Goal: Task Accomplishment & Management: Use online tool/utility

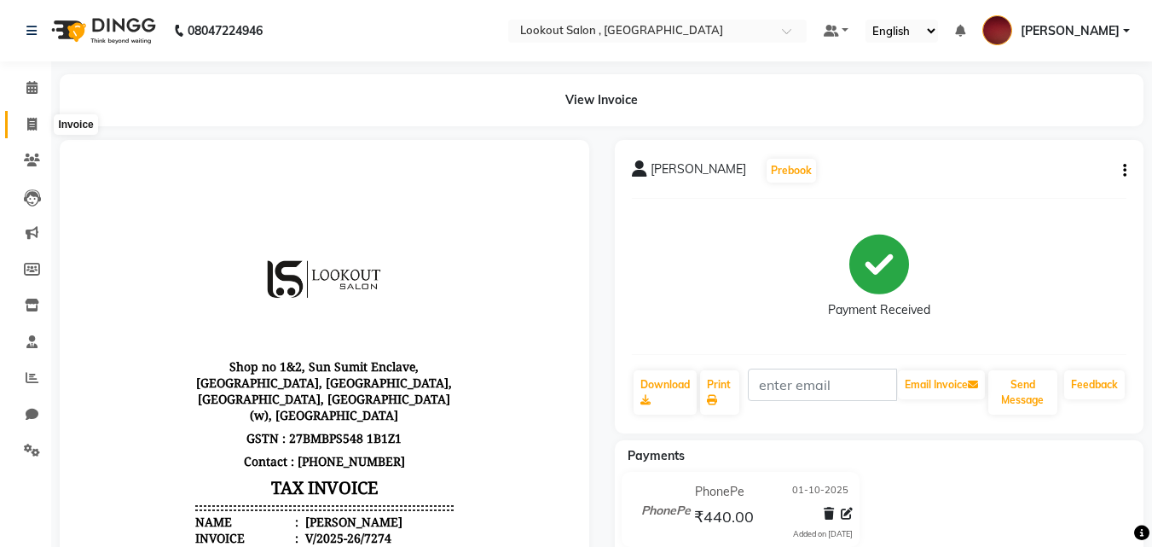
click at [32, 130] on span at bounding box center [32, 125] width 30 height 20
select select "service"
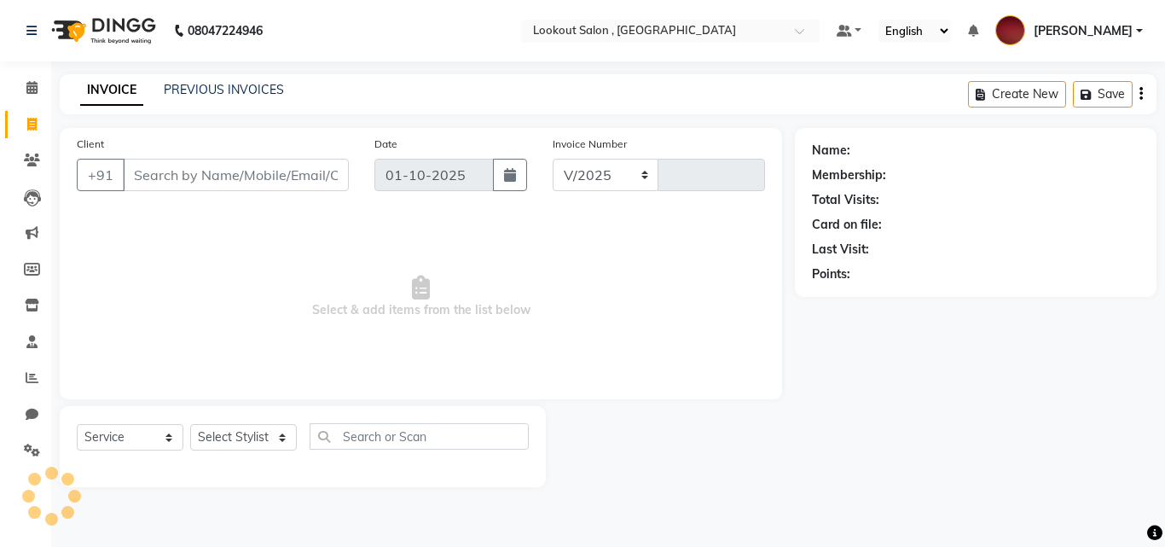
select select "151"
type input "7275"
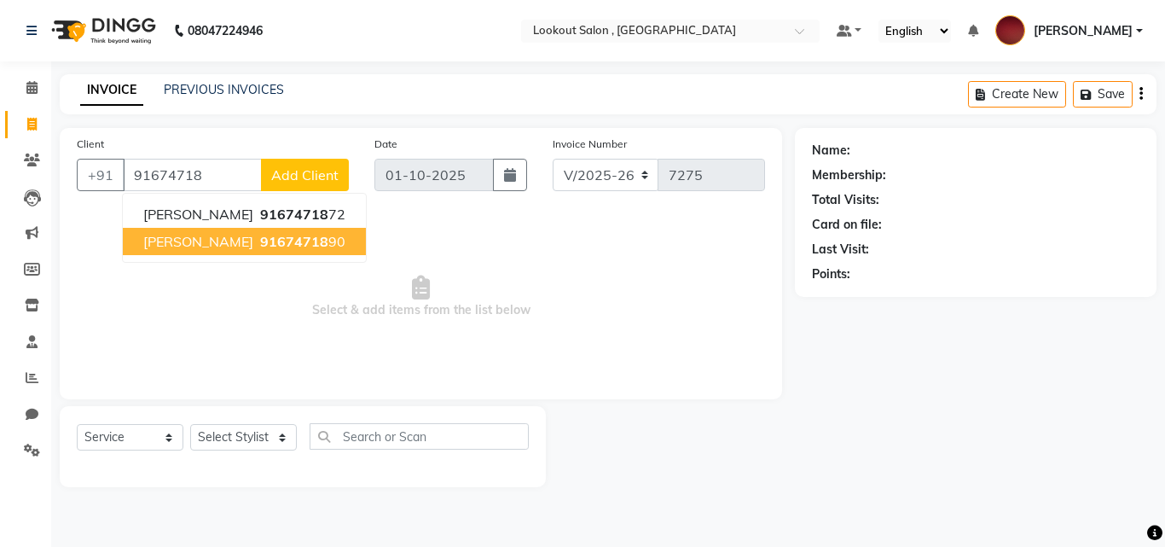
click at [180, 253] on button "AMIT 91674718 90" at bounding box center [244, 241] width 243 height 27
type input "9167471890"
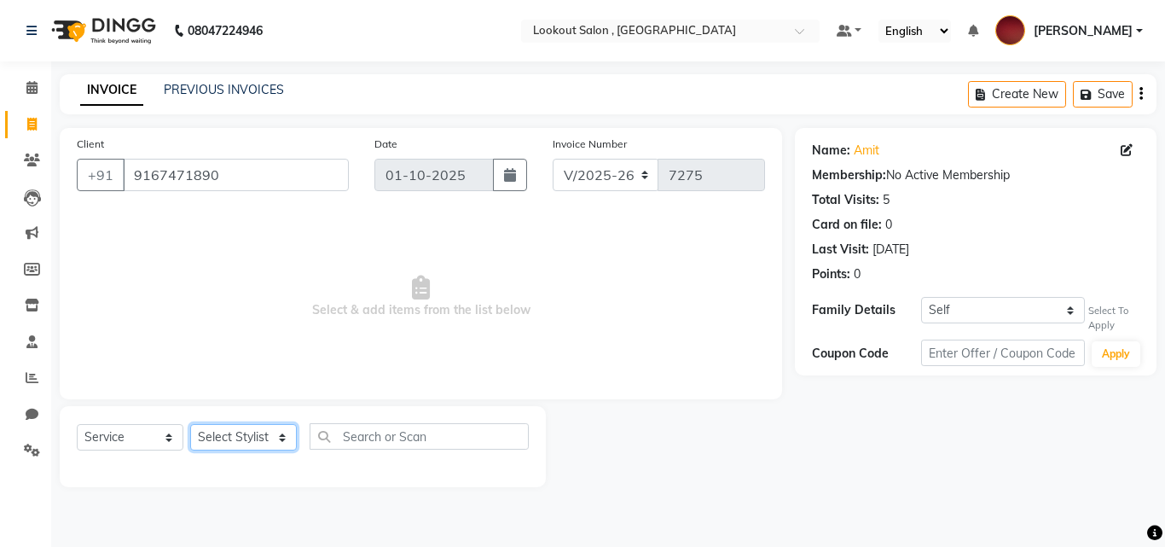
click at [224, 447] on select "Select Stylist [PERSON_NAME] [PERSON_NAME] [PERSON_NAME] [PERSON_NAME] [PERSON_…" at bounding box center [243, 437] width 107 height 26
select select "24828"
click at [190, 424] on select "Select Stylist [PERSON_NAME] [PERSON_NAME] [PERSON_NAME] [PERSON_NAME] [PERSON_…" at bounding box center [243, 437] width 107 height 26
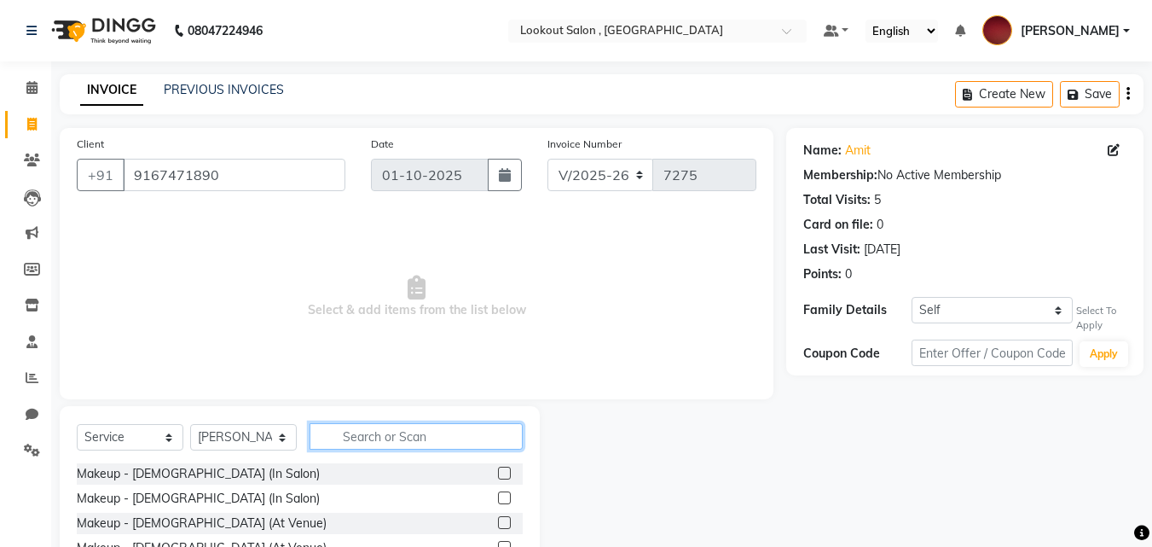
click at [350, 442] on input "text" at bounding box center [416, 436] width 213 height 26
type input "cut"
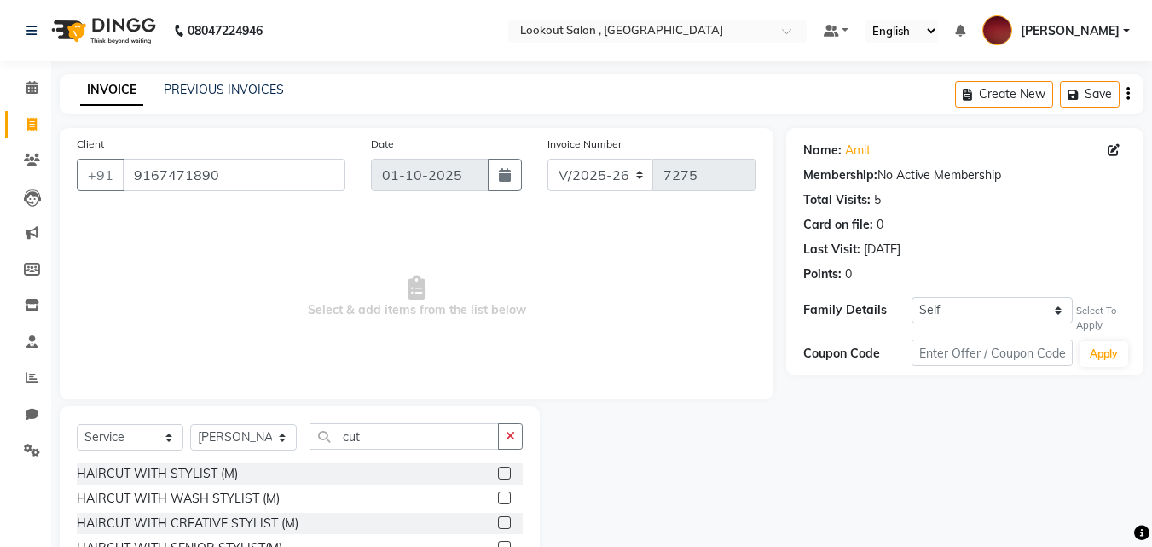
click at [498, 478] on label at bounding box center [504, 473] width 13 height 13
click at [498, 478] on input "checkbox" at bounding box center [503, 473] width 11 height 11
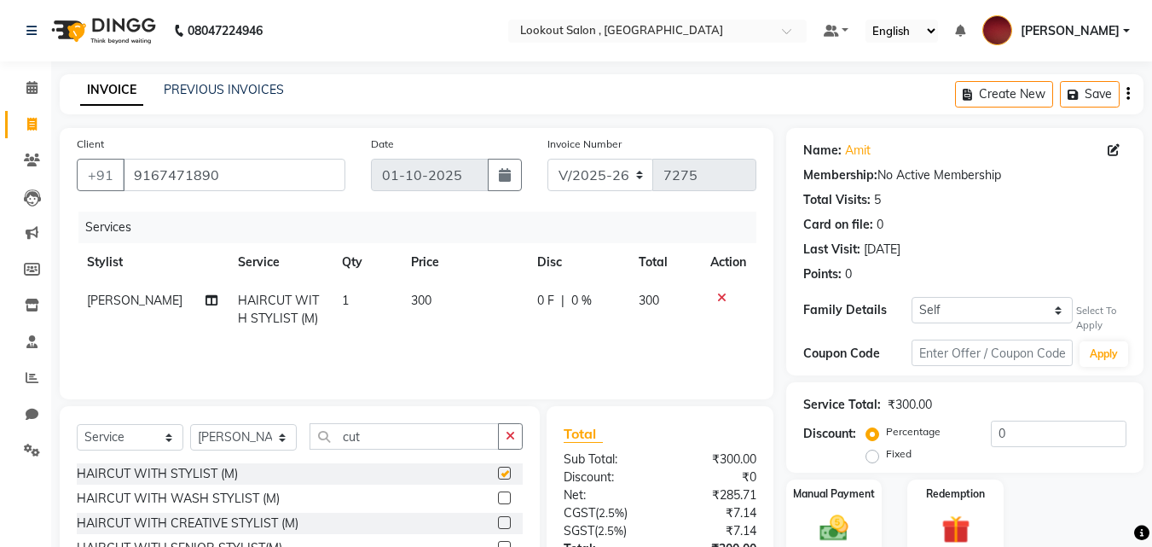
checkbox input "false"
drag, startPoint x: 392, startPoint y: 431, endPoint x: 195, endPoint y: 436, distance: 197.1
click at [195, 436] on div "Select Service Product Membership Package Voucher Prepaid Gift Card Select Styl…" at bounding box center [300, 443] width 446 height 40
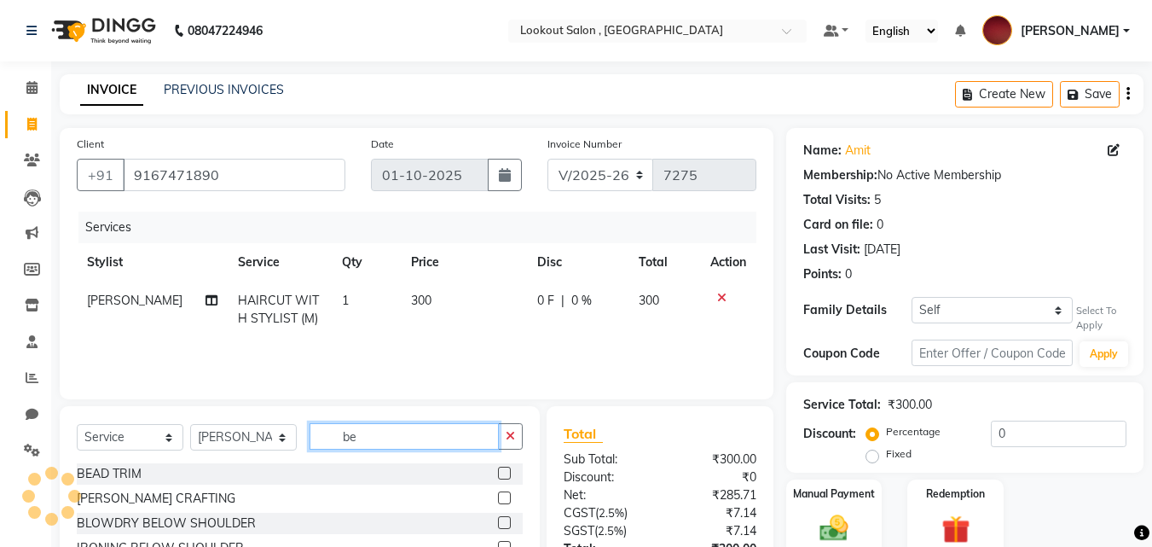
type input "be"
click at [498, 490] on div at bounding box center [510, 498] width 25 height 21
click at [498, 494] on label at bounding box center [504, 497] width 13 height 13
click at [498, 494] on input "checkbox" at bounding box center [503, 498] width 11 height 11
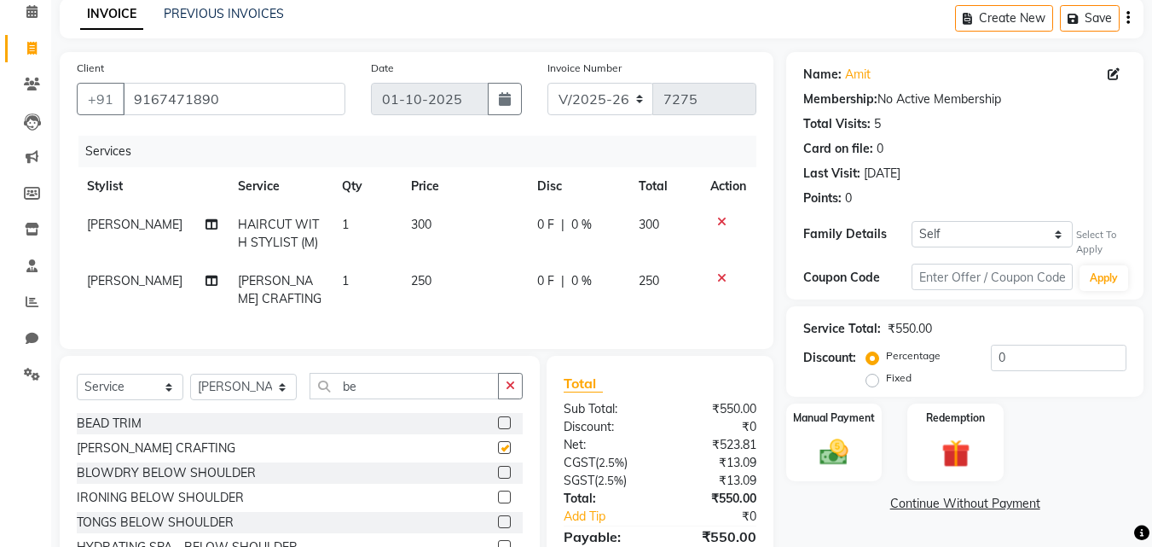
checkbox input "false"
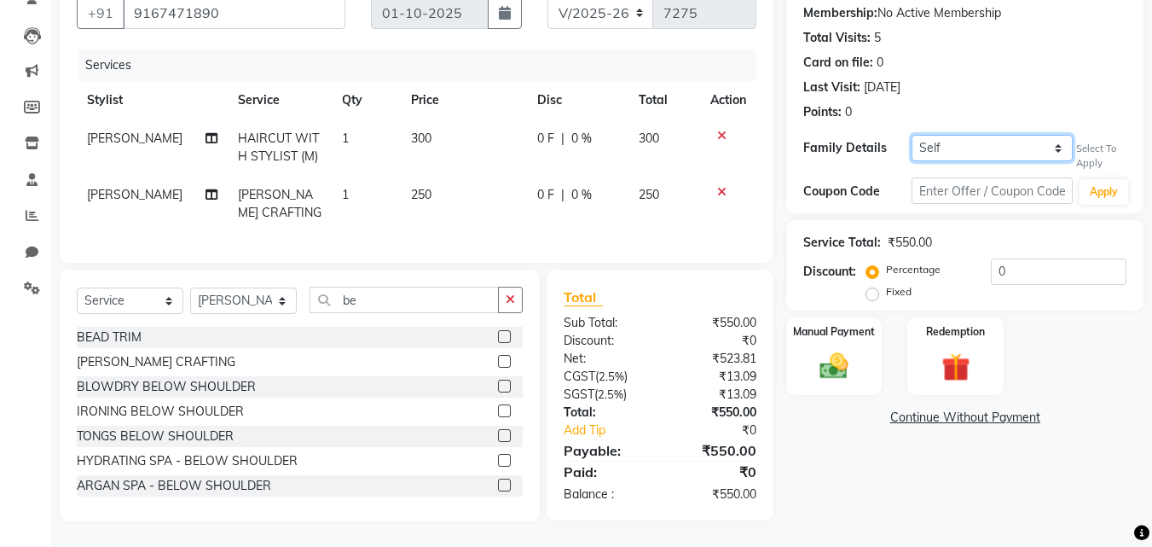
click at [1000, 136] on select "Self [PERSON_NAME]" at bounding box center [992, 148] width 161 height 26
select select "429341"
click at [912, 135] on select "Self [PERSON_NAME]" at bounding box center [992, 148] width 161 height 26
click at [834, 362] on img at bounding box center [834, 367] width 48 height 34
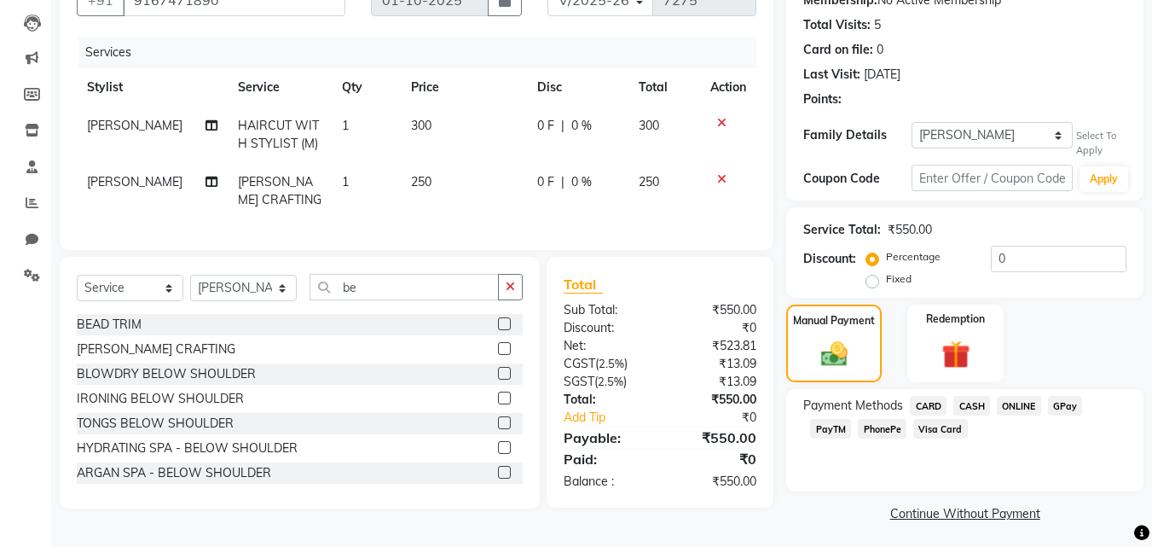
click at [973, 401] on span "CASH" at bounding box center [972, 406] width 37 height 20
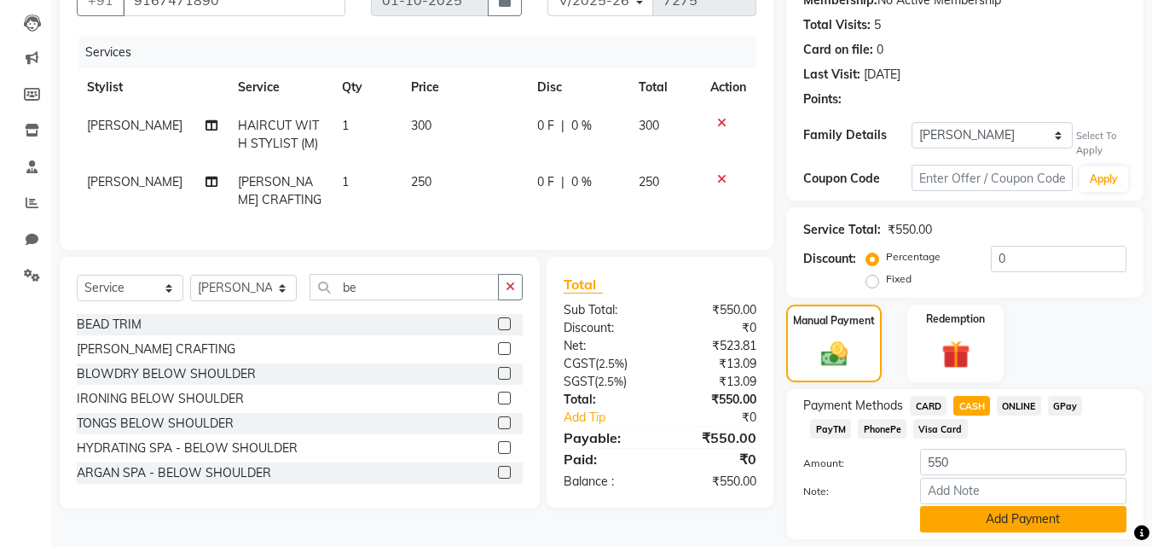
click at [975, 512] on button "Add Payment" at bounding box center [1023, 519] width 206 height 26
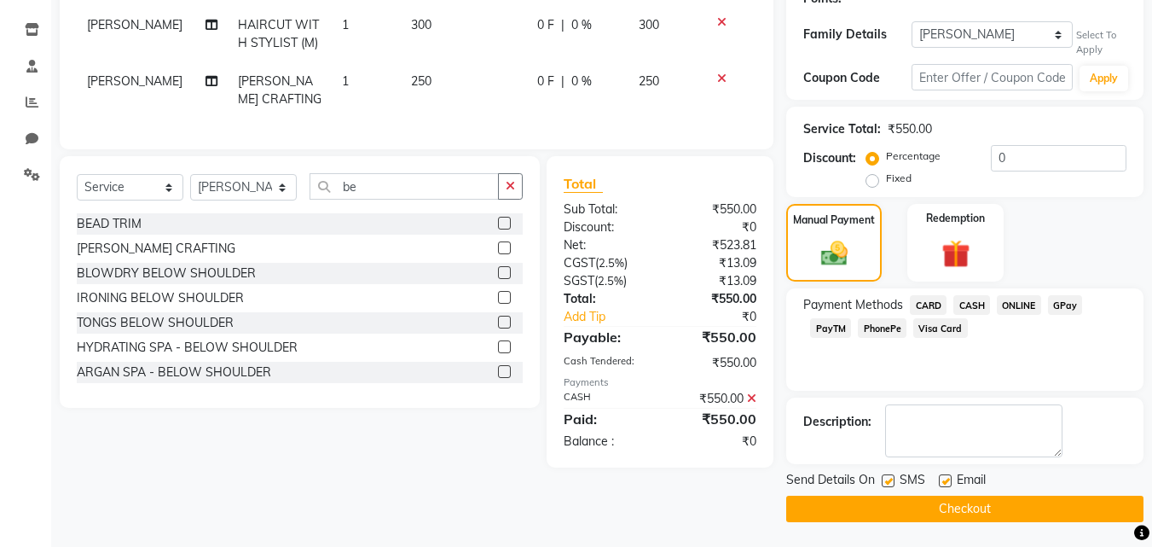
scroll to position [276, 0]
click at [975, 512] on button "Checkout" at bounding box center [964, 508] width 357 height 26
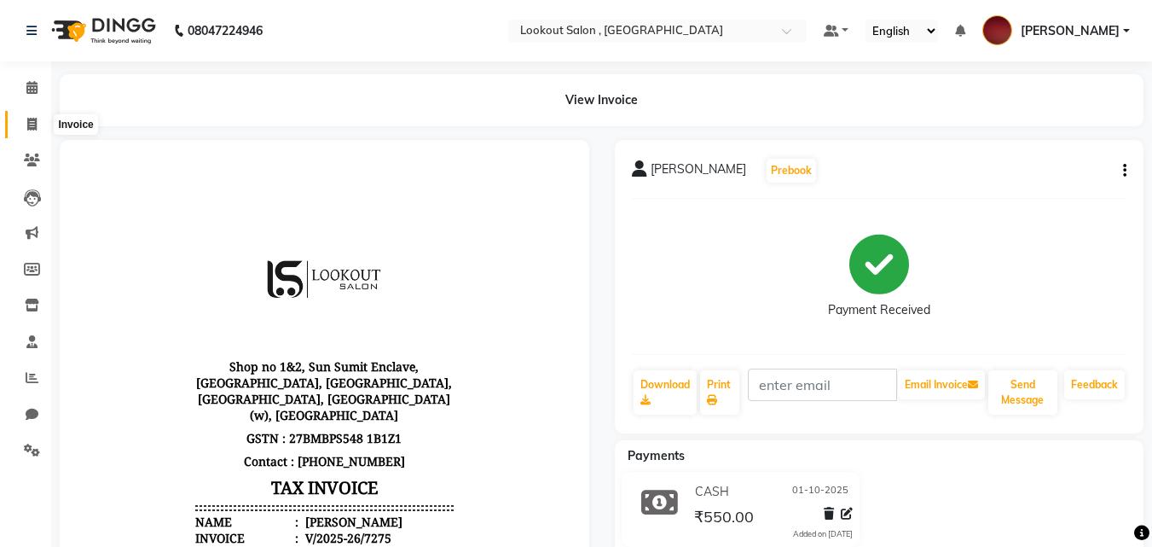
click at [30, 128] on icon at bounding box center [31, 124] width 9 height 13
select select "service"
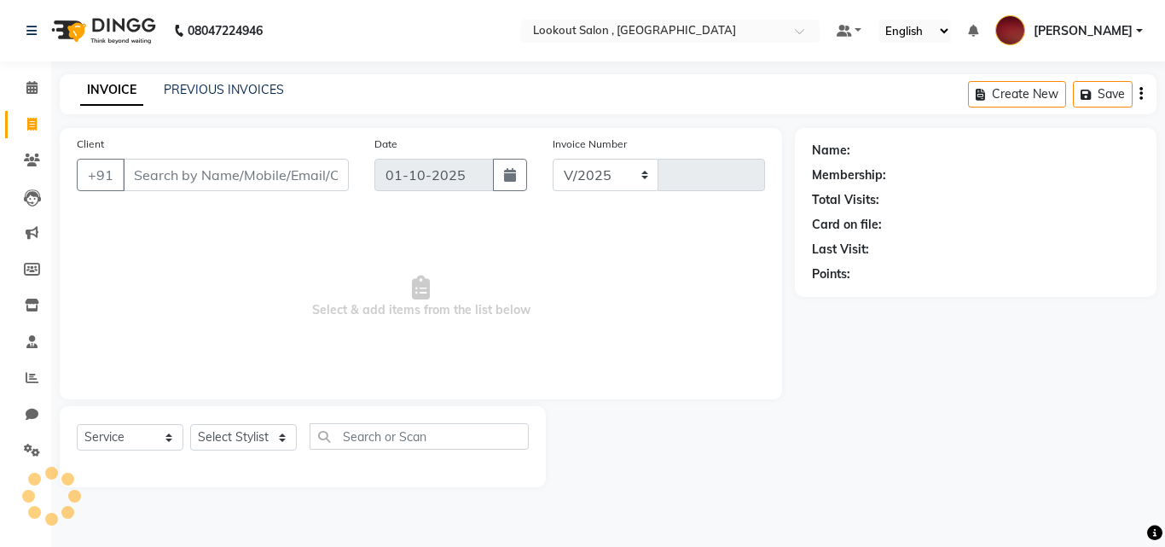
select select "151"
type input "7276"
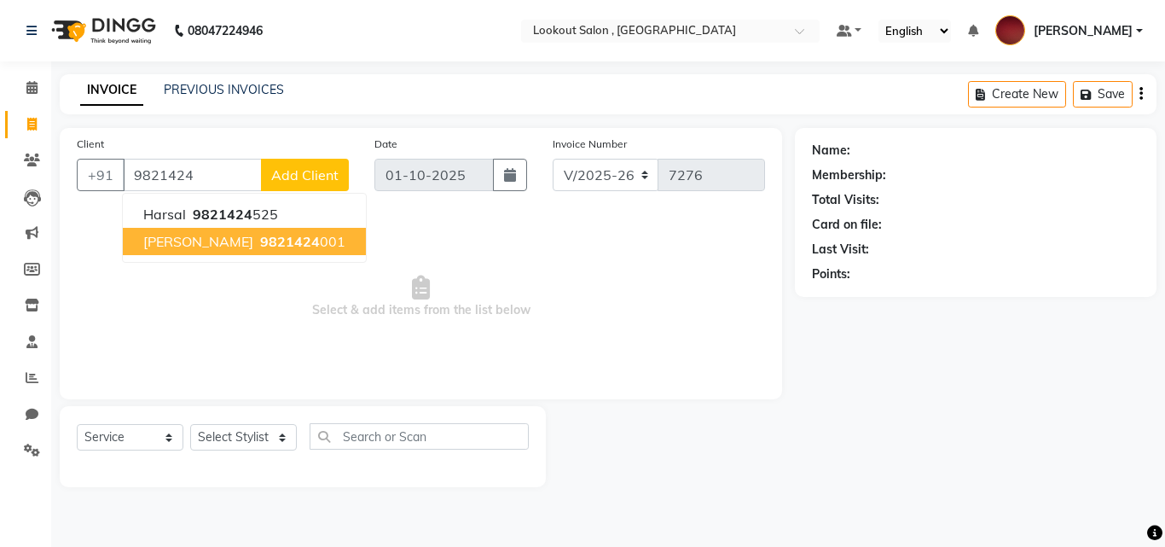
click at [177, 238] on span "[PERSON_NAME]" at bounding box center [198, 241] width 110 height 17
type input "9821424001"
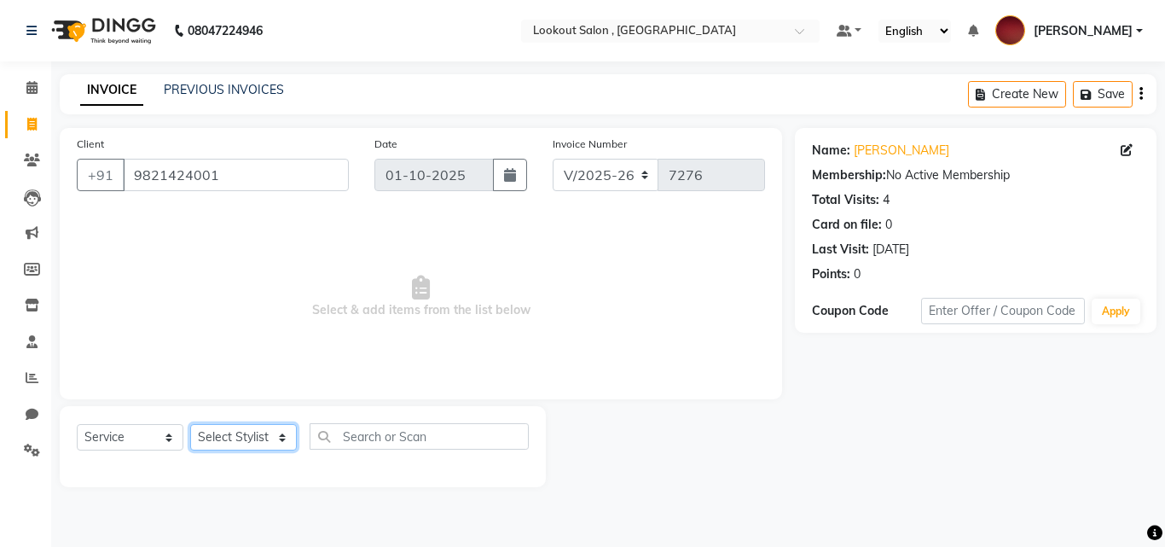
click at [263, 430] on select "Select Stylist [PERSON_NAME] [PERSON_NAME] [PERSON_NAME] [PERSON_NAME] [PERSON_…" at bounding box center [243, 437] width 107 height 26
select select "11497"
click at [190, 424] on select "Select Stylist [PERSON_NAME] [PERSON_NAME] [PERSON_NAME] [PERSON_NAME] [PERSON_…" at bounding box center [243, 437] width 107 height 26
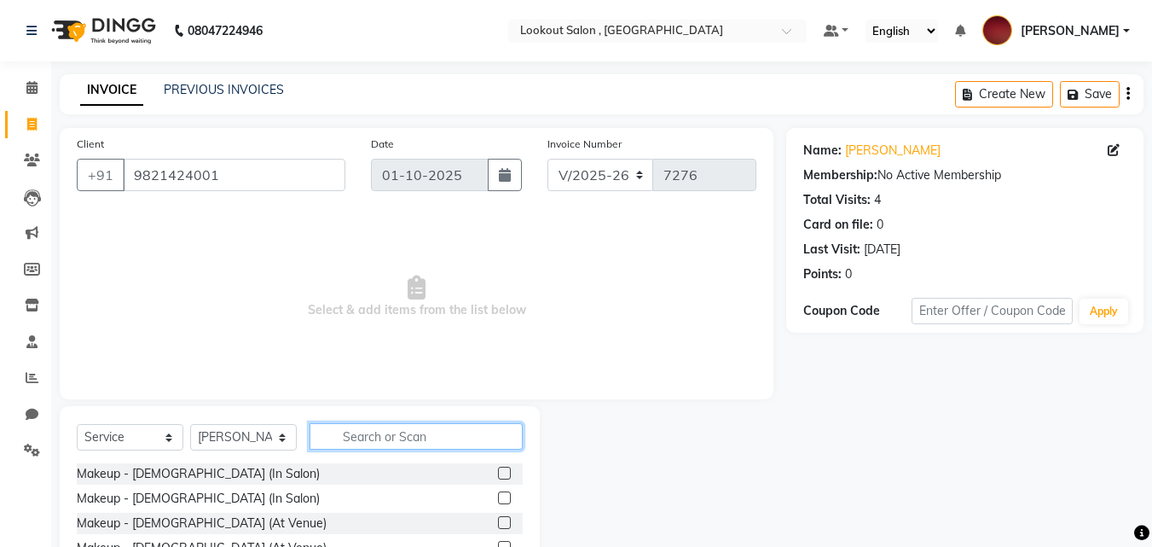
click at [389, 446] on input "text" at bounding box center [416, 436] width 213 height 26
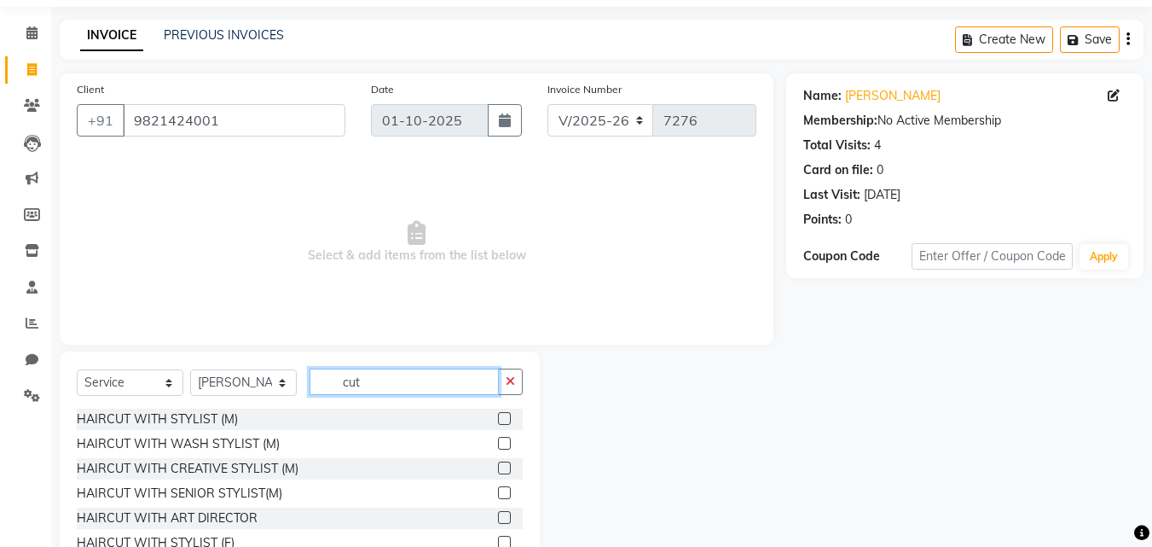
scroll to position [85, 0]
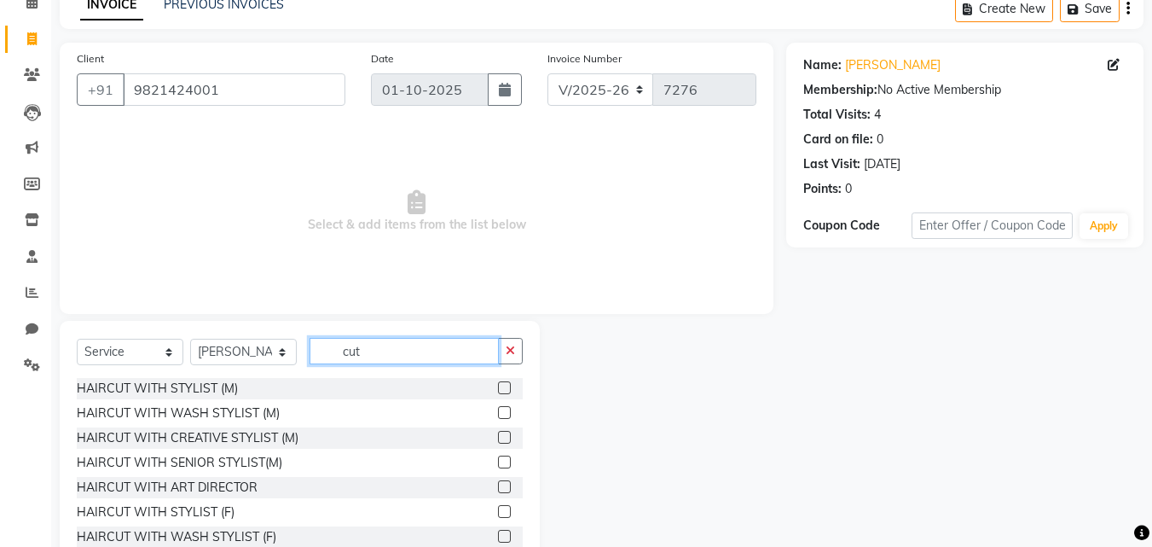
type input "cut"
click at [498, 461] on label at bounding box center [504, 461] width 13 height 13
click at [498, 461] on input "checkbox" at bounding box center [503, 462] width 11 height 11
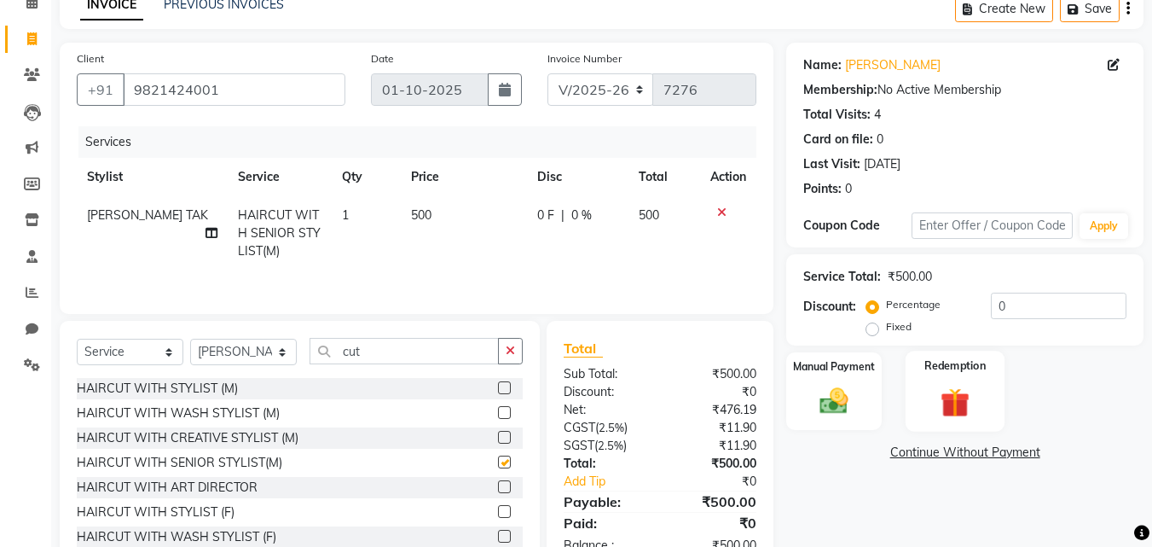
checkbox input "false"
click at [836, 386] on img at bounding box center [834, 401] width 48 height 34
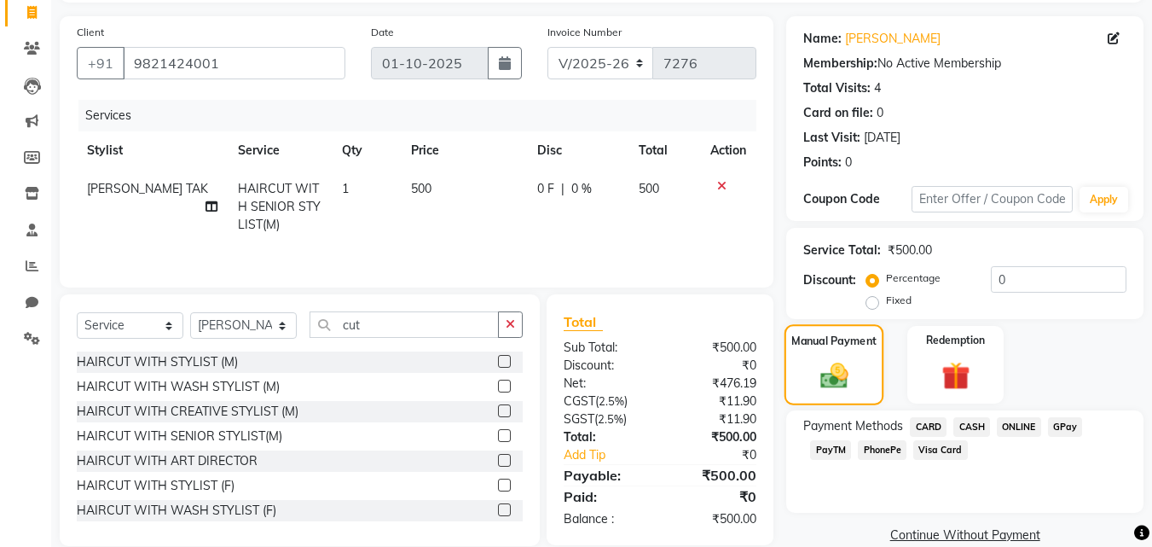
scroll to position [138, 0]
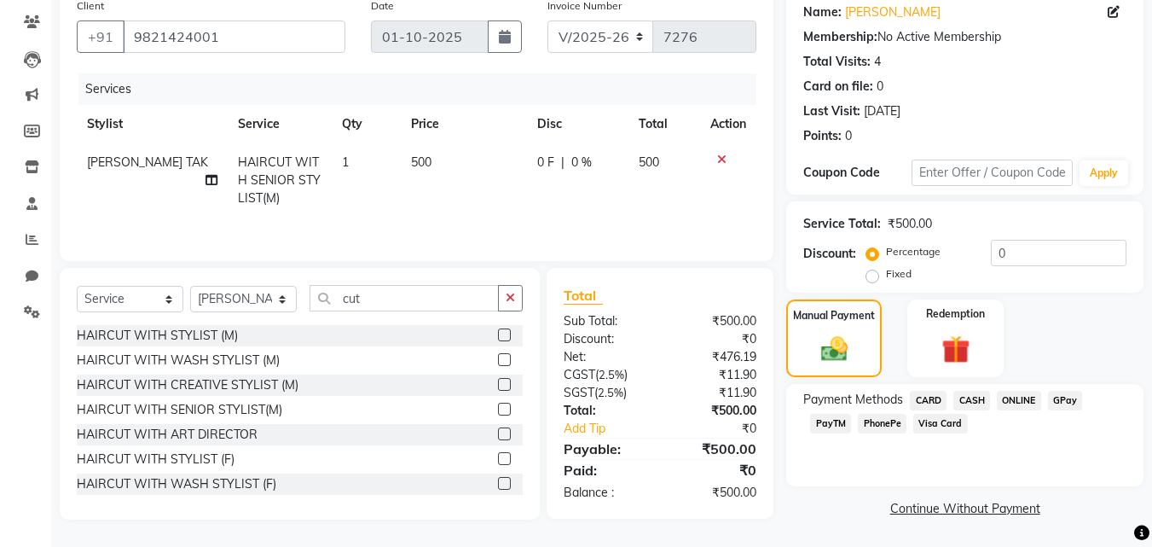
click at [960, 395] on span "CASH" at bounding box center [972, 401] width 37 height 20
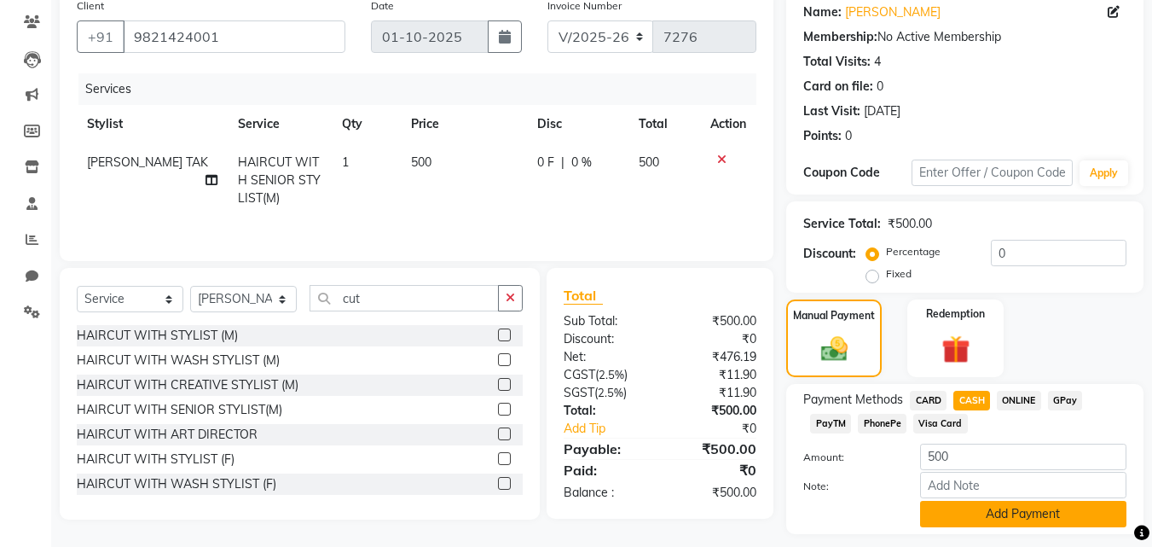
click at [975, 508] on button "Add Payment" at bounding box center [1023, 514] width 206 height 26
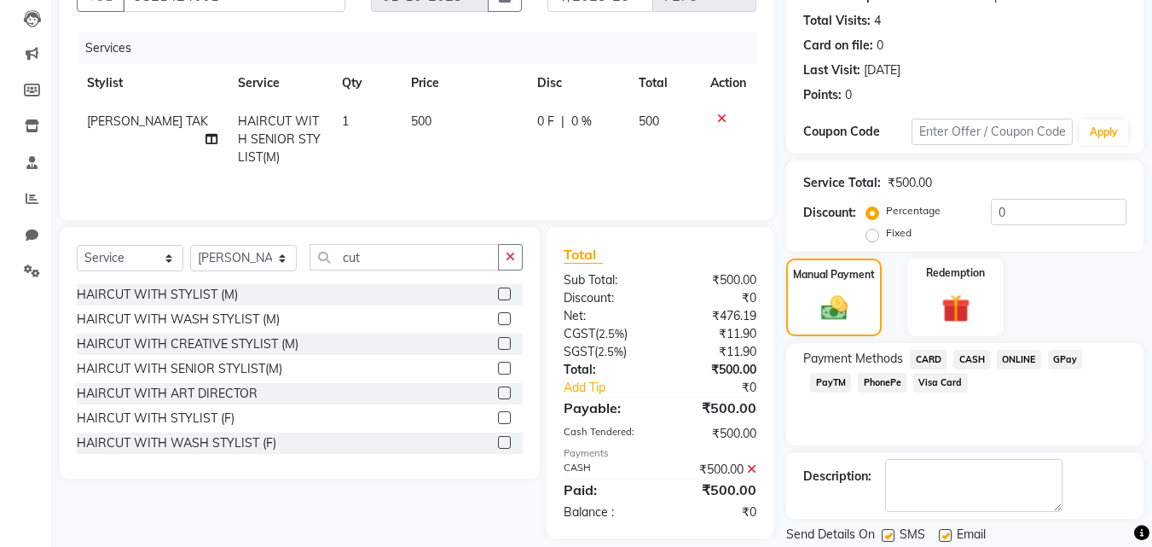
scroll to position [235, 0]
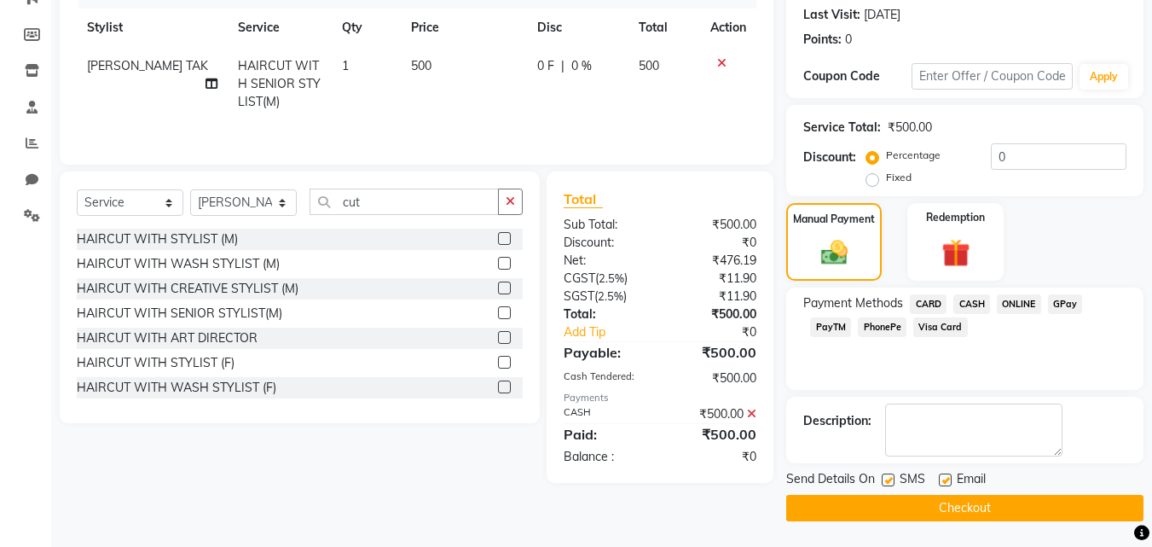
click at [982, 513] on button "Checkout" at bounding box center [964, 508] width 357 height 26
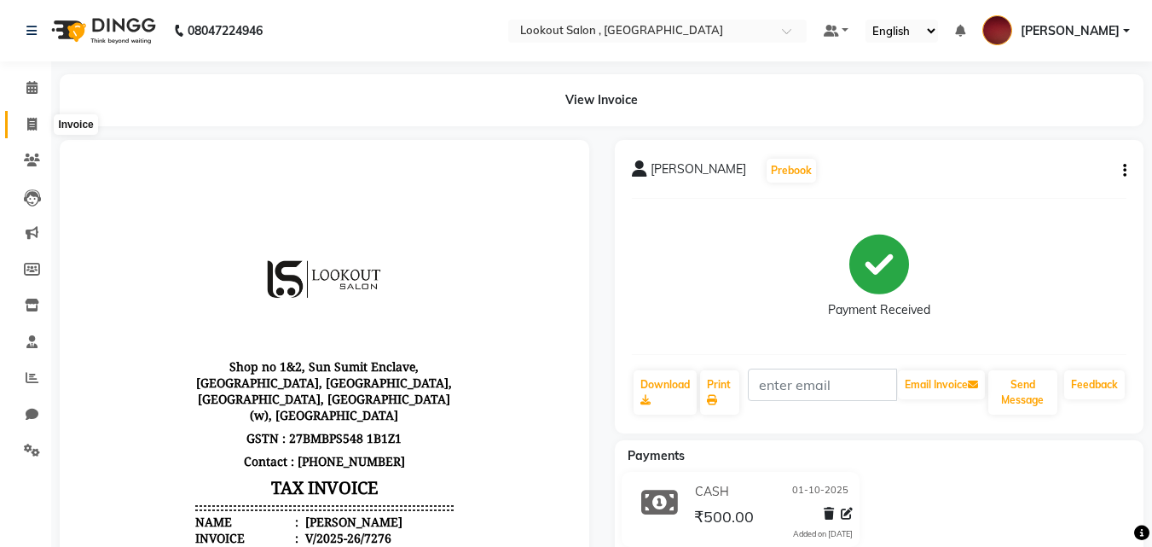
click at [20, 119] on span at bounding box center [32, 125] width 30 height 20
select select "service"
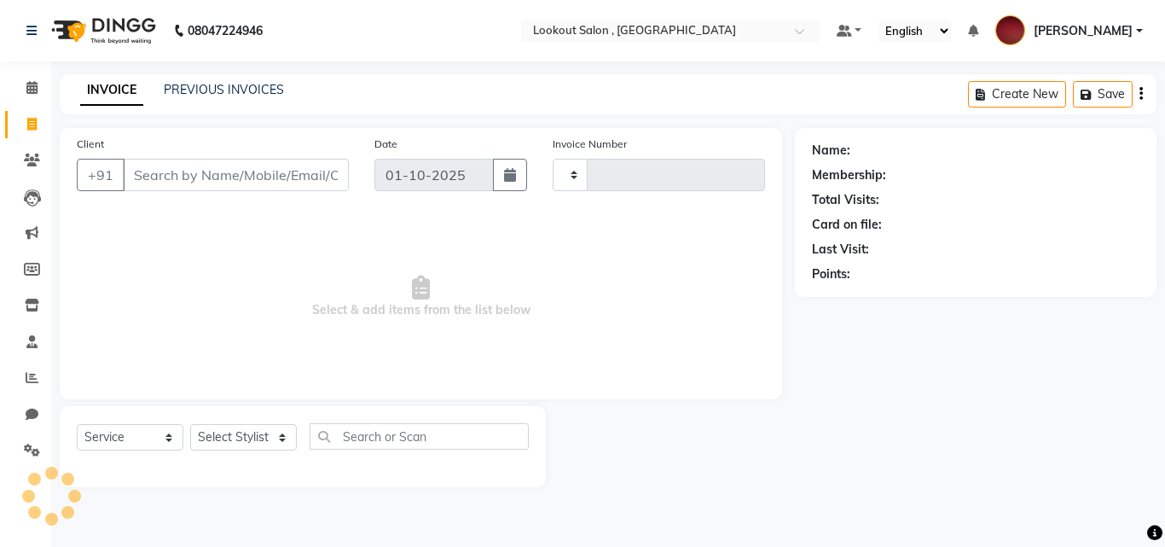
type input "7277"
select select "151"
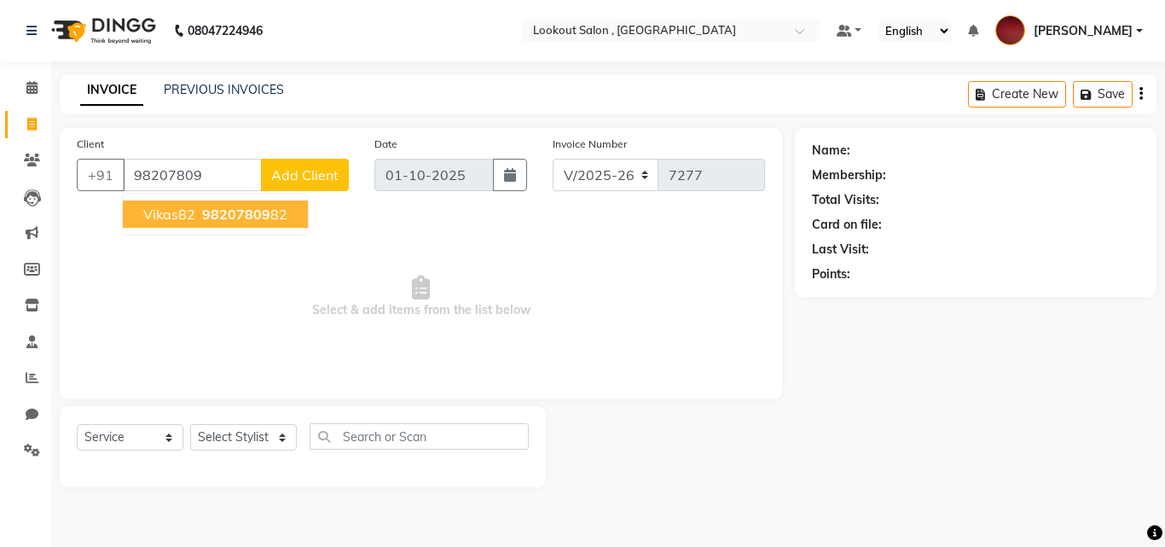
click at [136, 215] on button "Vikas82 98207809 82" at bounding box center [215, 213] width 185 height 27
type input "9820780982"
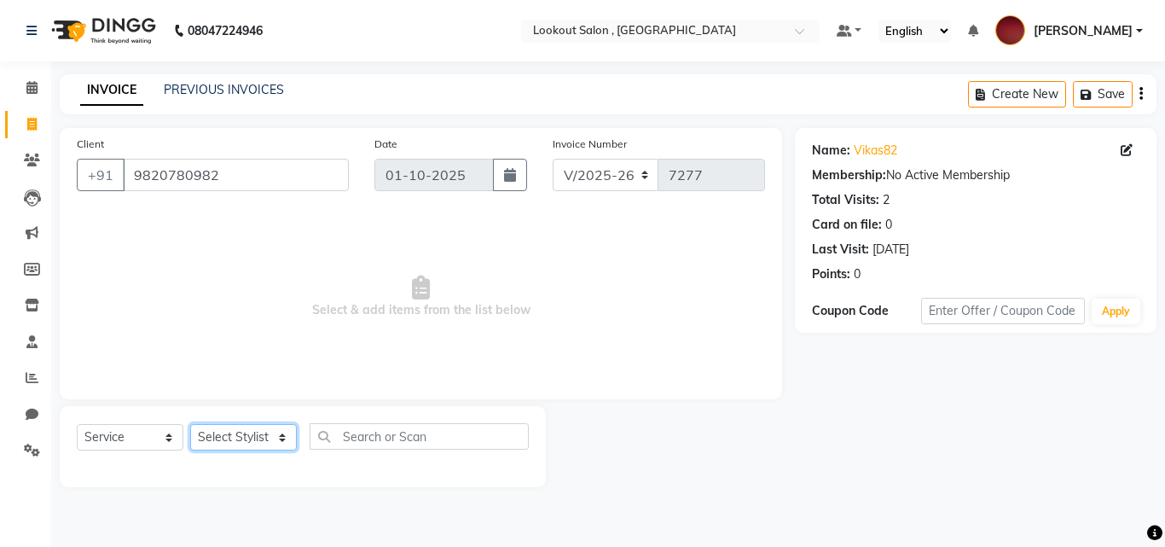
click at [256, 433] on select "Select Stylist [PERSON_NAME] [PERSON_NAME] [PERSON_NAME] [PERSON_NAME] [PERSON_…" at bounding box center [243, 437] width 107 height 26
click at [190, 424] on select "Select Stylist [PERSON_NAME] [PERSON_NAME] [PERSON_NAME] [PERSON_NAME] [PERSON_…" at bounding box center [243, 437] width 107 height 26
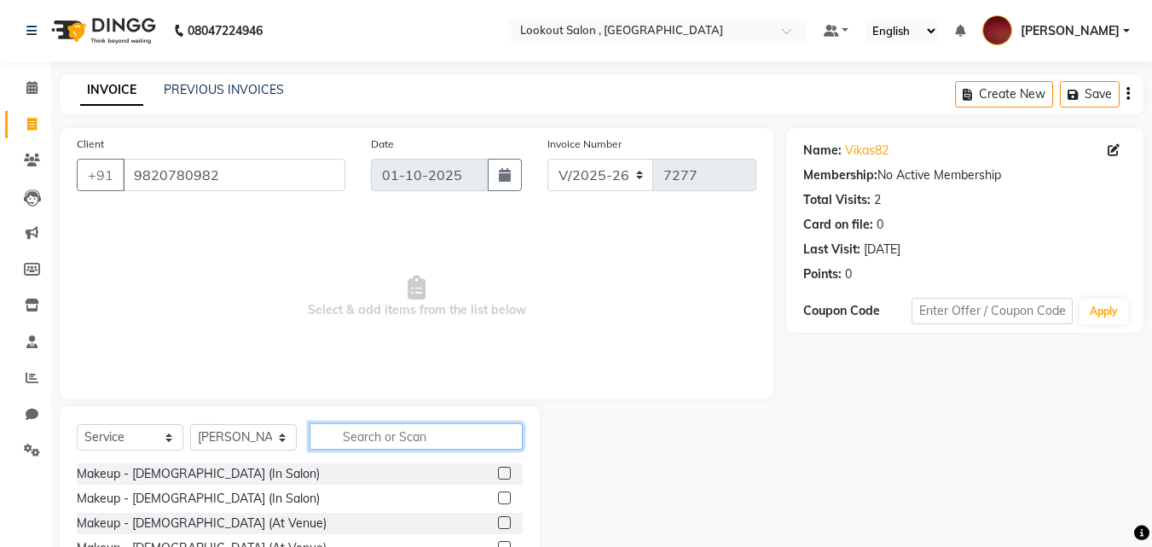
click at [350, 425] on input "text" at bounding box center [416, 436] width 213 height 26
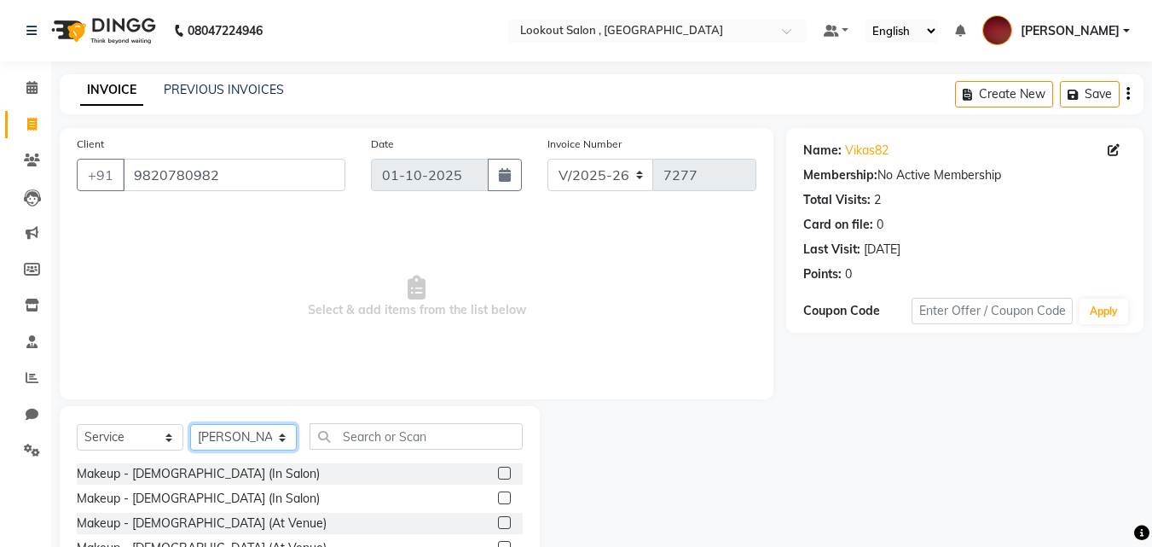
click at [243, 430] on select "Select Stylist [PERSON_NAME] [PERSON_NAME] [PERSON_NAME] [PERSON_NAME] [PERSON_…" at bounding box center [243, 437] width 107 height 26
select select "24828"
click at [190, 424] on select "Select Stylist [PERSON_NAME] [PERSON_NAME] [PERSON_NAME] [PERSON_NAME] [PERSON_…" at bounding box center [243, 437] width 107 height 26
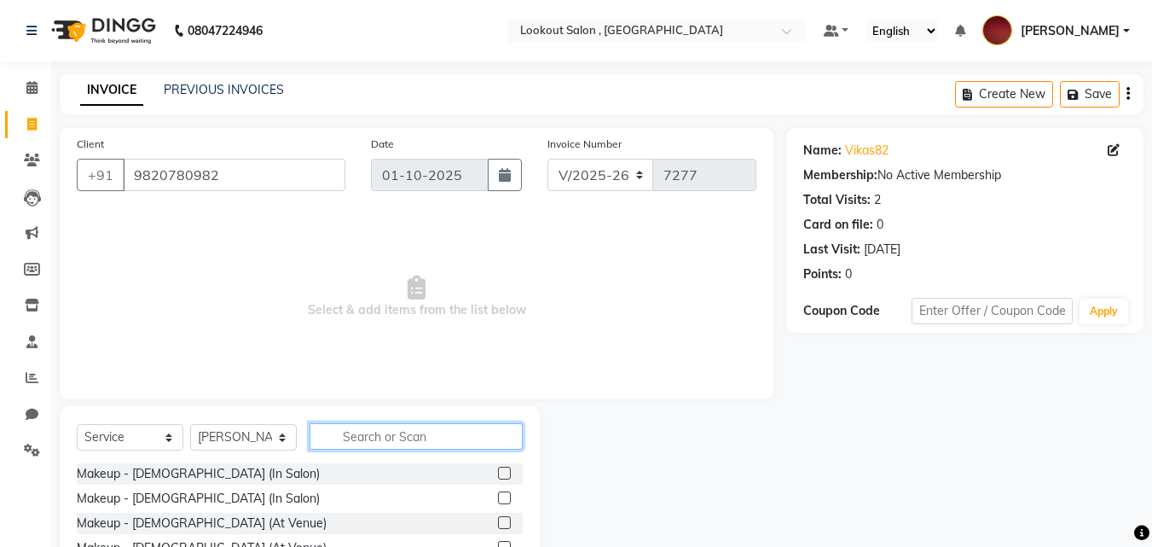
click at [368, 446] on input "text" at bounding box center [416, 436] width 213 height 26
type input "cu"
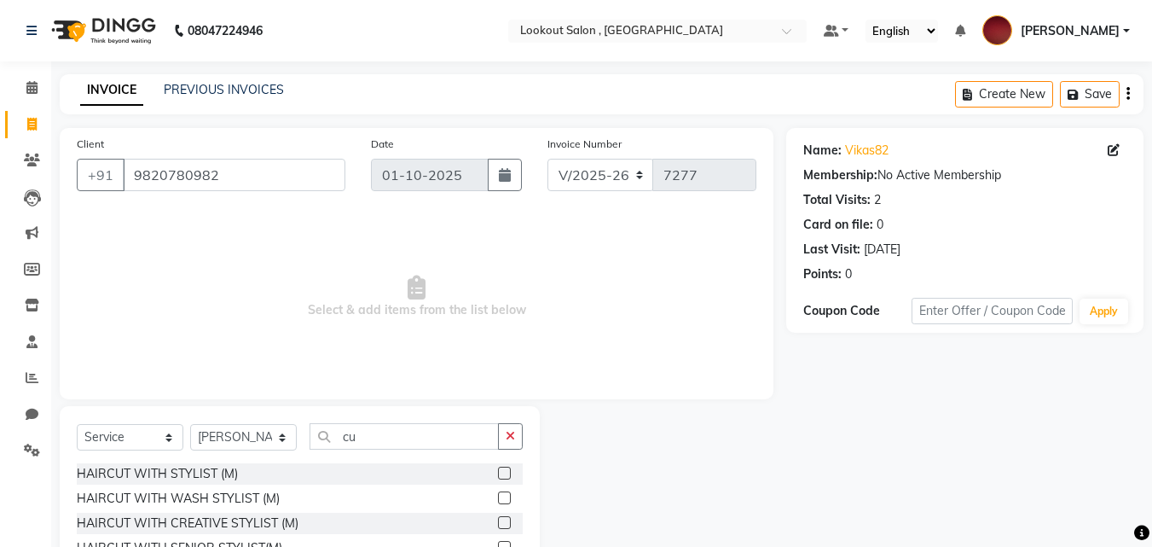
click at [498, 474] on label at bounding box center [504, 473] width 13 height 13
click at [498, 474] on input "checkbox" at bounding box center [503, 473] width 11 height 11
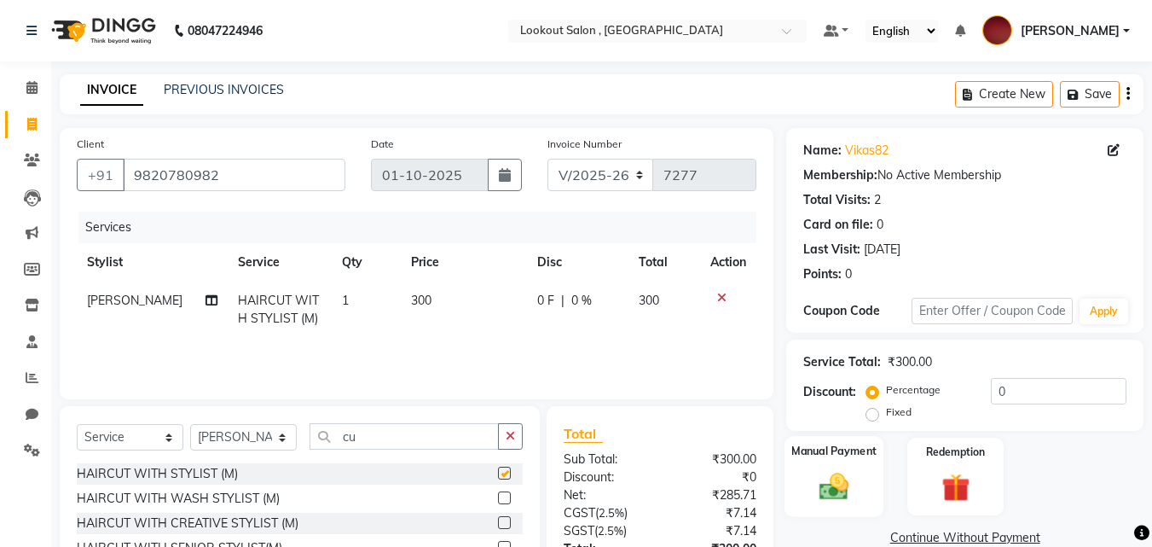
checkbox input "false"
click at [842, 466] on div "Manual Payment" at bounding box center [835, 476] width 100 height 81
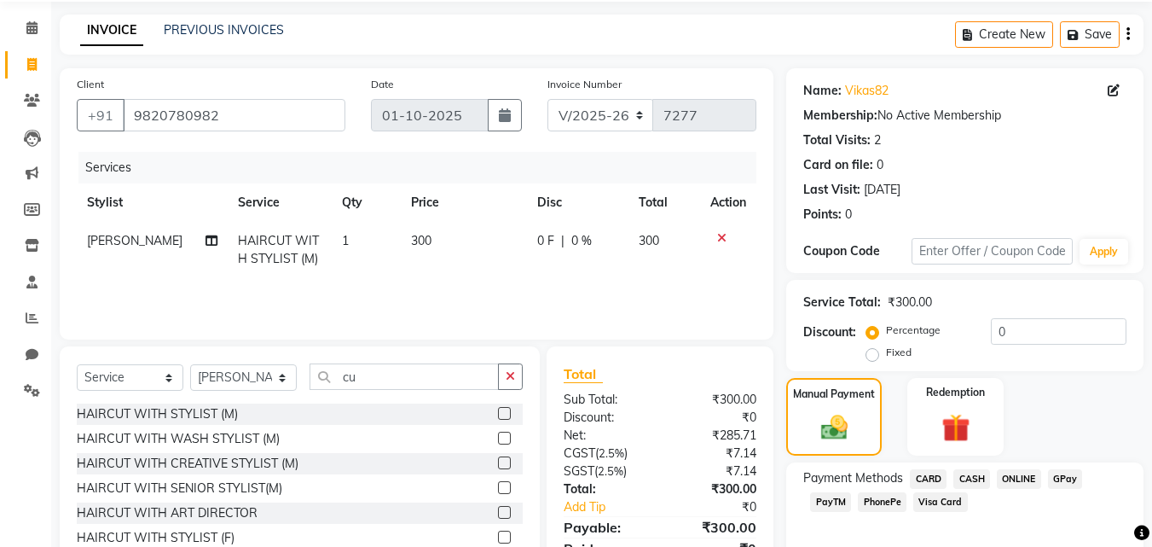
scroll to position [138, 0]
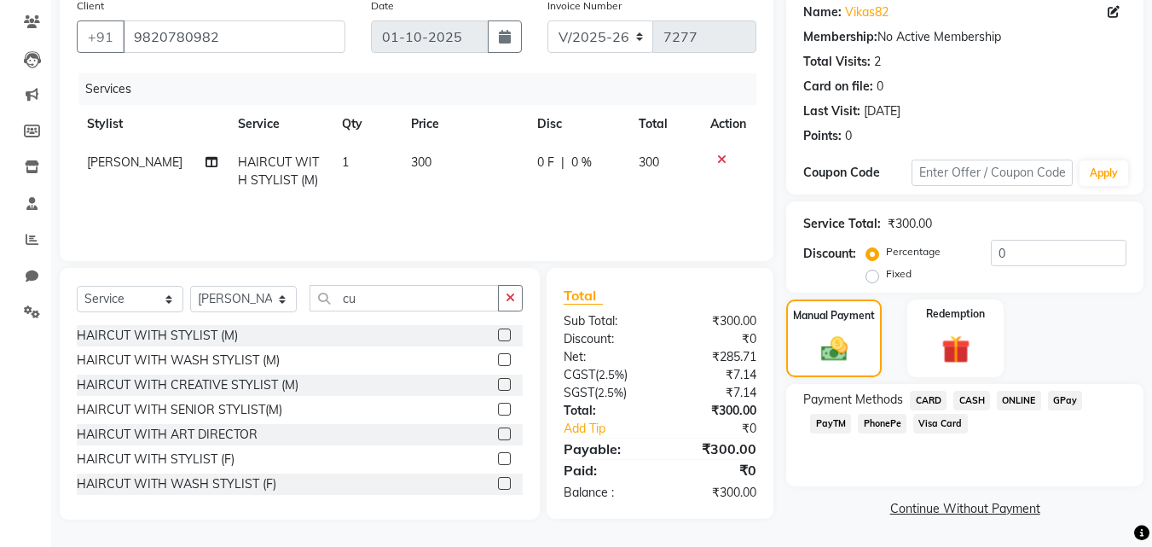
click at [976, 398] on span "CASH" at bounding box center [972, 401] width 37 height 20
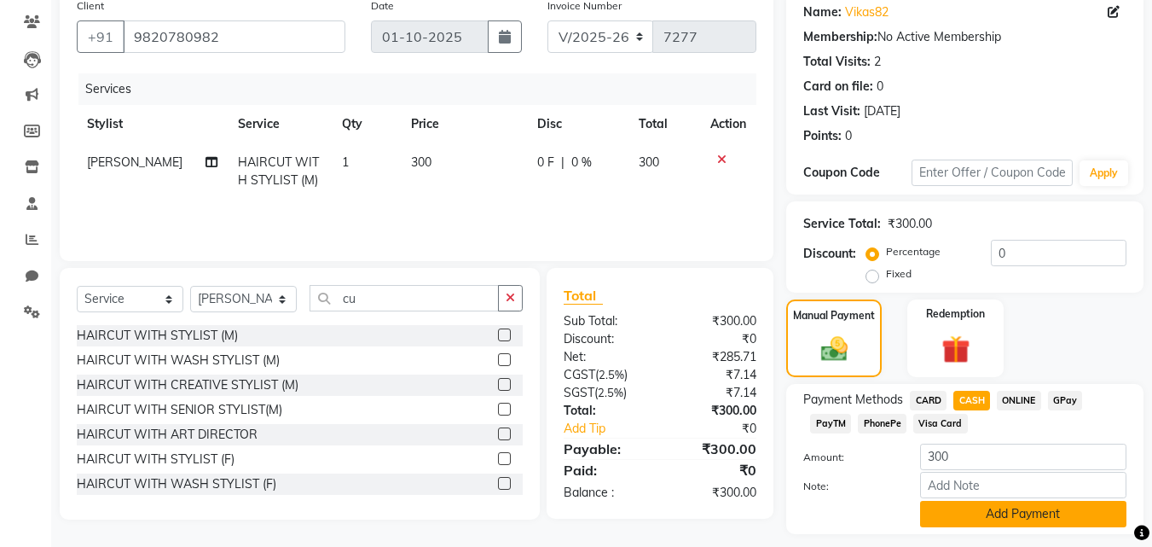
click at [969, 509] on button "Add Payment" at bounding box center [1023, 514] width 206 height 26
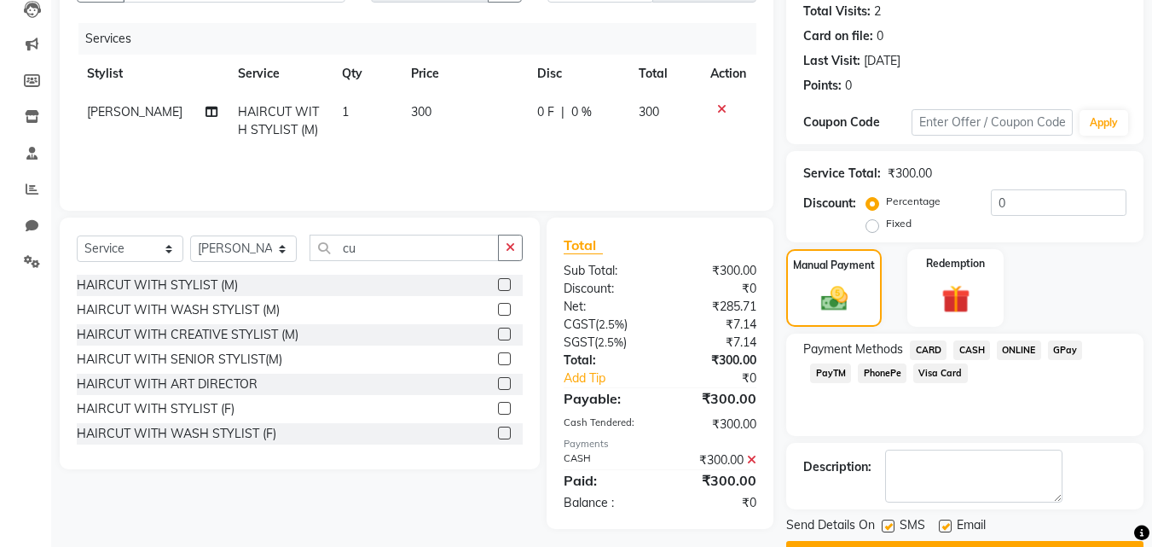
scroll to position [235, 0]
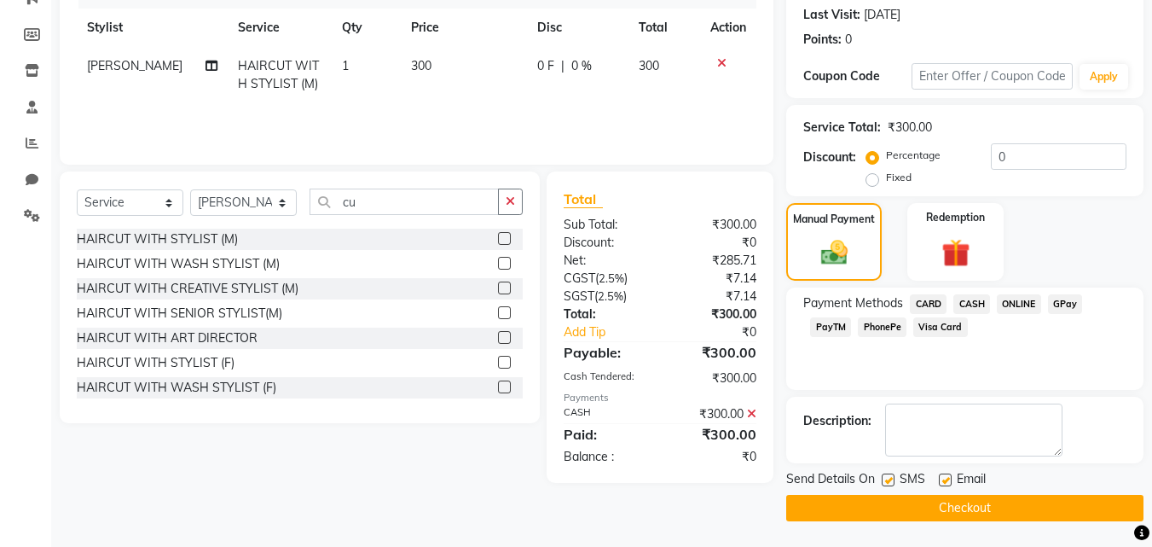
click at [963, 506] on button "Checkout" at bounding box center [964, 508] width 357 height 26
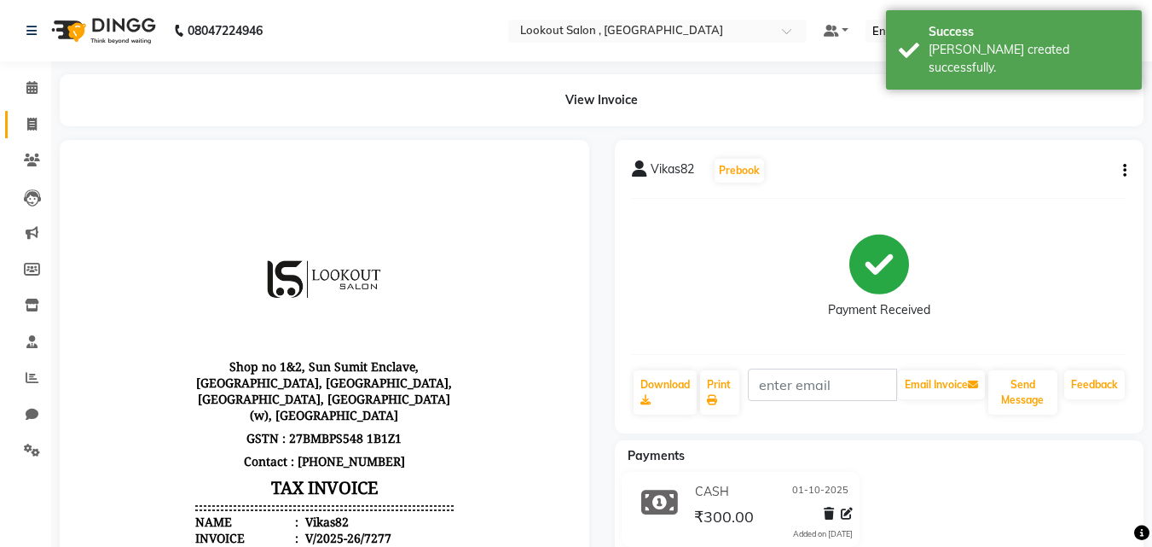
click at [26, 115] on span at bounding box center [32, 125] width 30 height 20
select select "service"
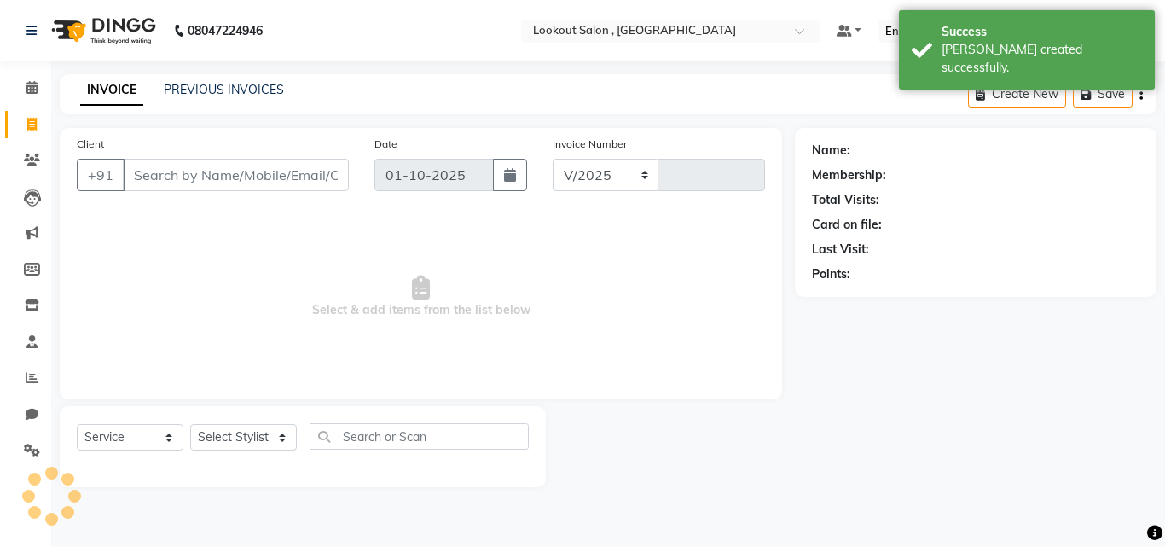
select select "151"
type input "7278"
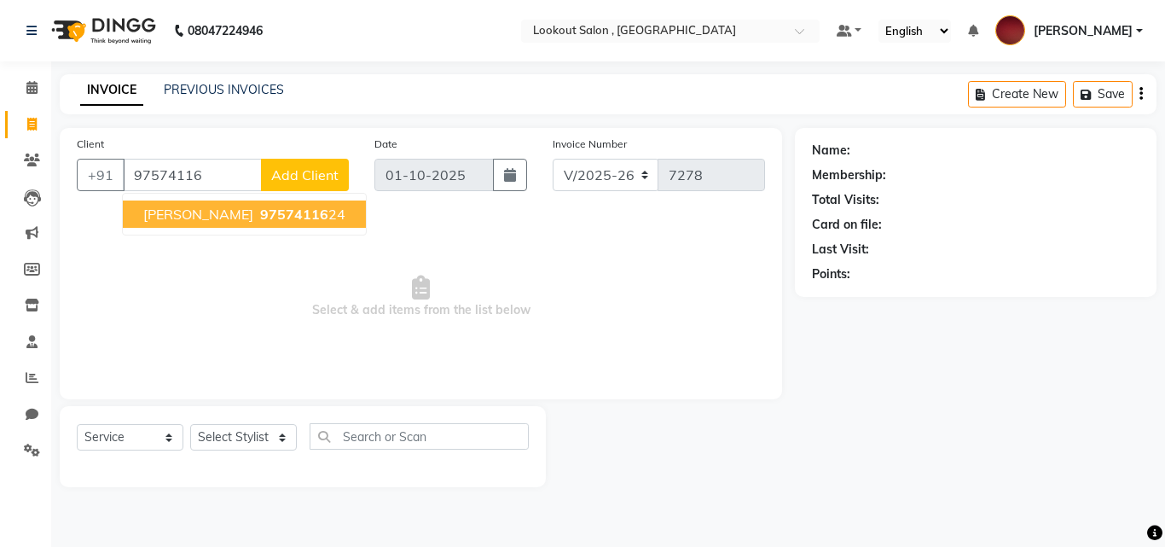
click at [136, 216] on button "[PERSON_NAME] 97574116 24" at bounding box center [244, 213] width 243 height 27
type input "9757411624"
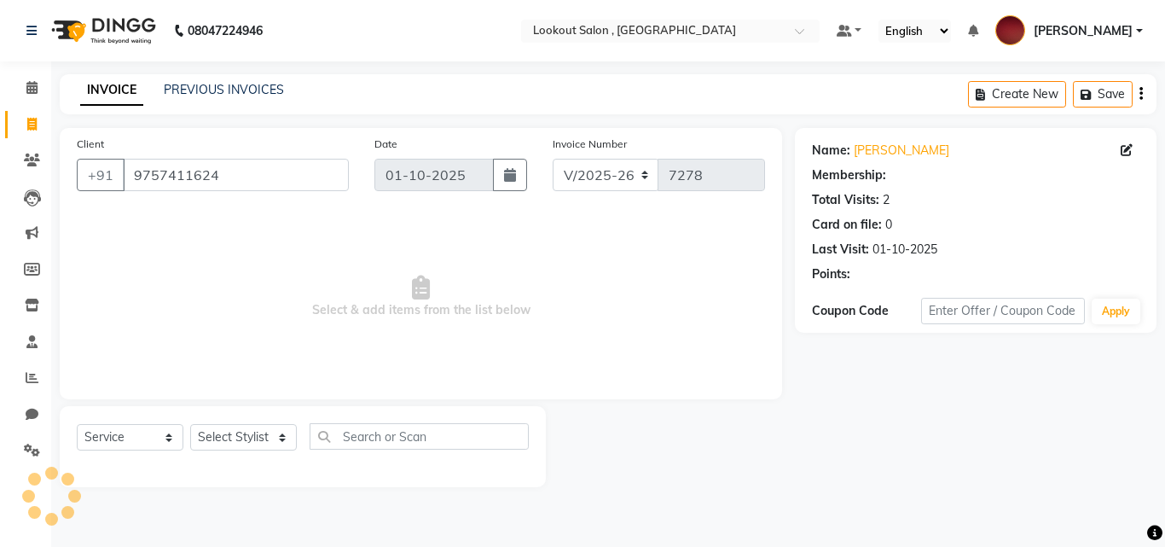
select select "1: Object"
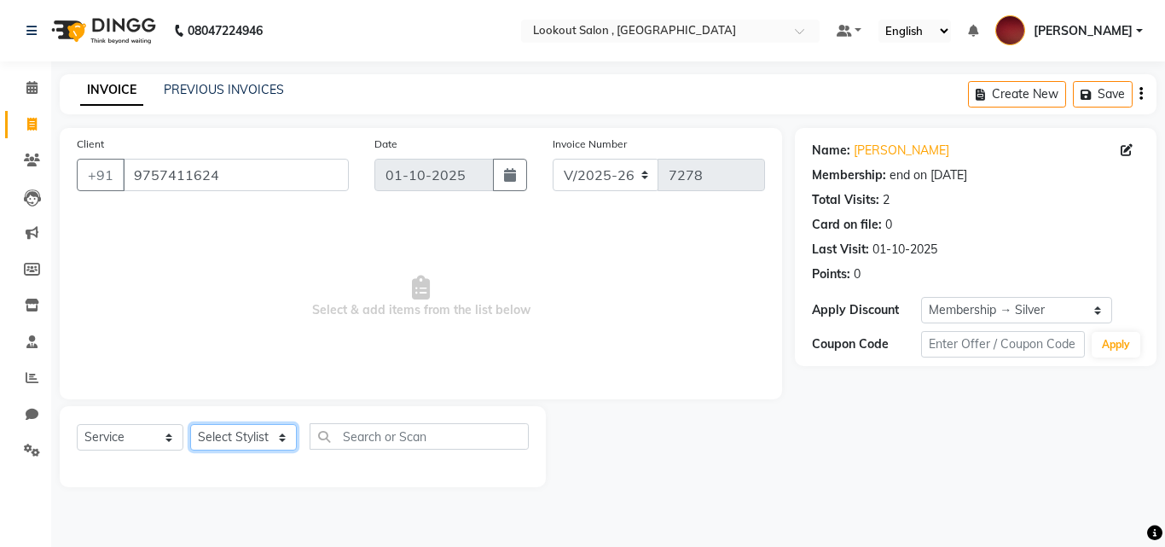
click at [227, 426] on select "Select Stylist [PERSON_NAME] [PERSON_NAME] [PERSON_NAME] [PERSON_NAME] [PERSON_…" at bounding box center [243, 437] width 107 height 26
click at [652, 354] on span "Select & add items from the list below" at bounding box center [421, 297] width 688 height 171
click at [165, 96] on link "PREVIOUS INVOICES" at bounding box center [224, 89] width 120 height 15
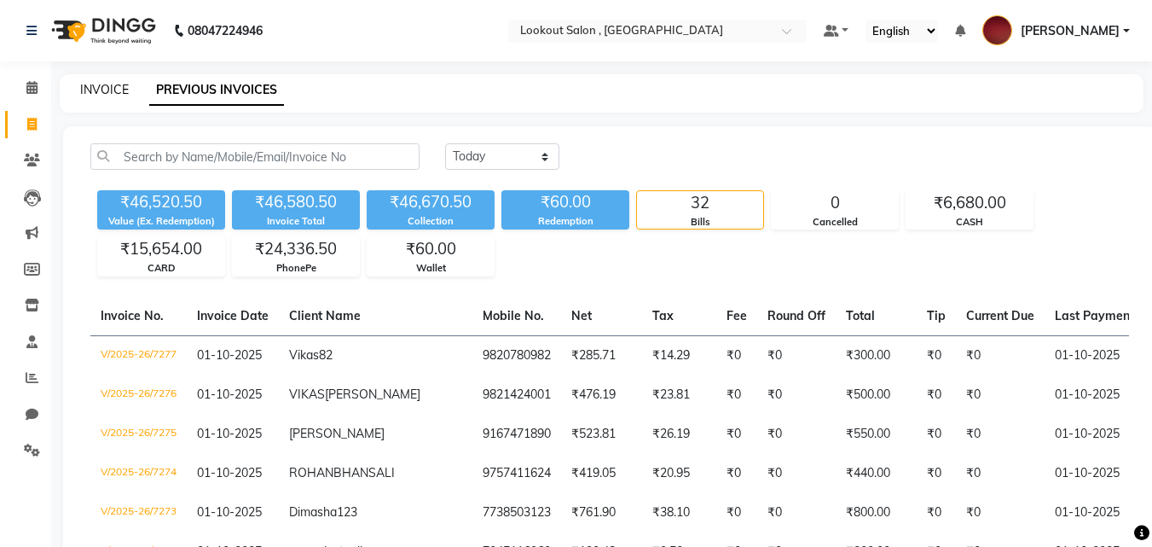
click at [117, 85] on link "INVOICE" at bounding box center [104, 89] width 49 height 15
select select "151"
select select "service"
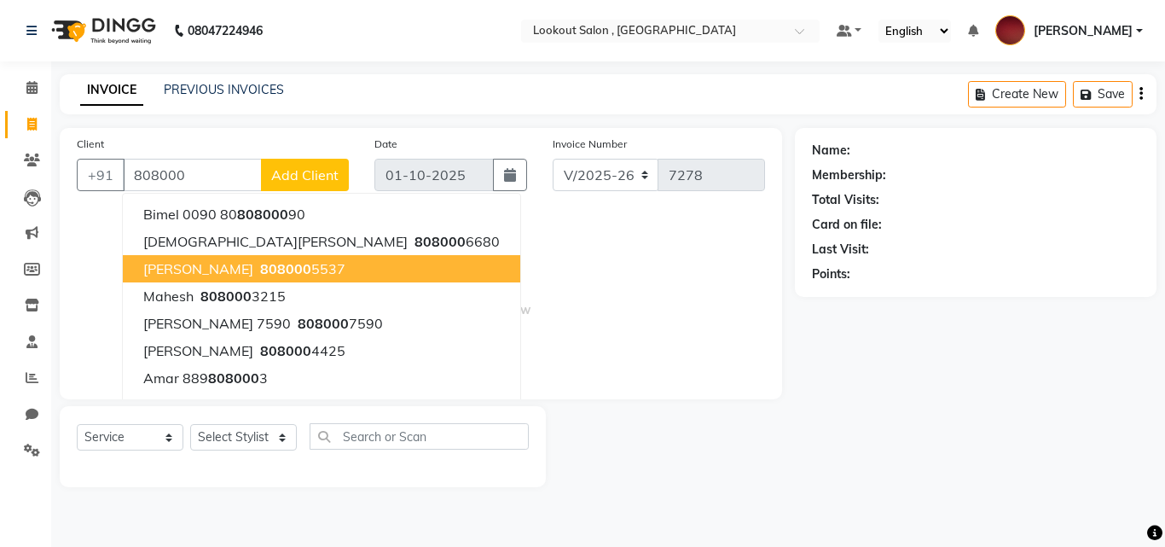
click at [220, 274] on span "[PERSON_NAME]" at bounding box center [198, 268] width 110 height 17
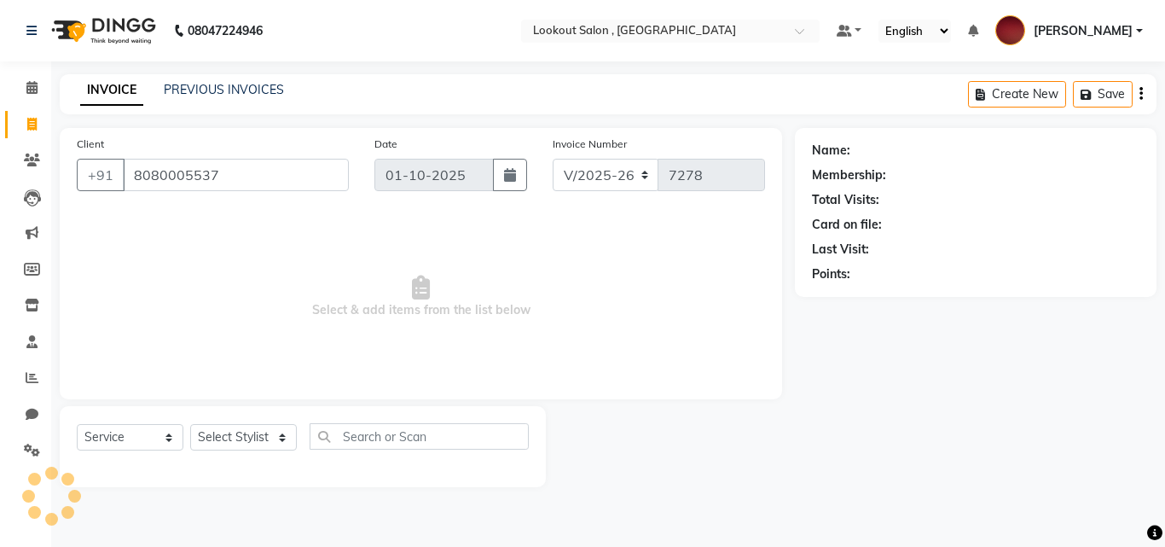
type input "8080005537"
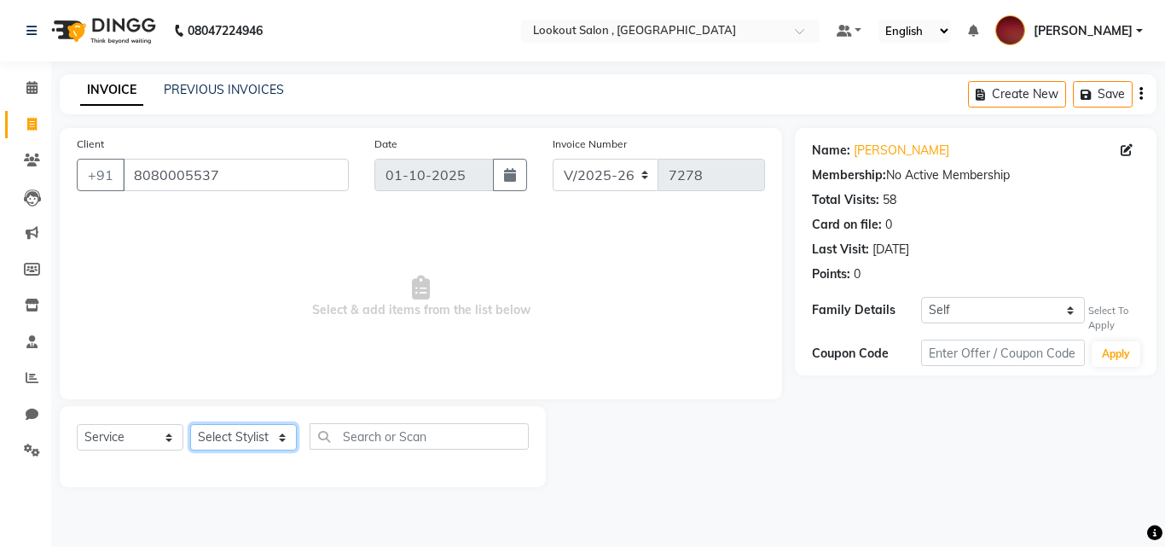
click at [232, 429] on select "Select Stylist [PERSON_NAME] [PERSON_NAME] [PERSON_NAME] [PERSON_NAME] [PERSON_…" at bounding box center [243, 437] width 107 height 26
select select "4400"
click at [190, 424] on select "Select Stylist [PERSON_NAME] [PERSON_NAME] [PERSON_NAME] [PERSON_NAME] [PERSON_…" at bounding box center [243, 437] width 107 height 26
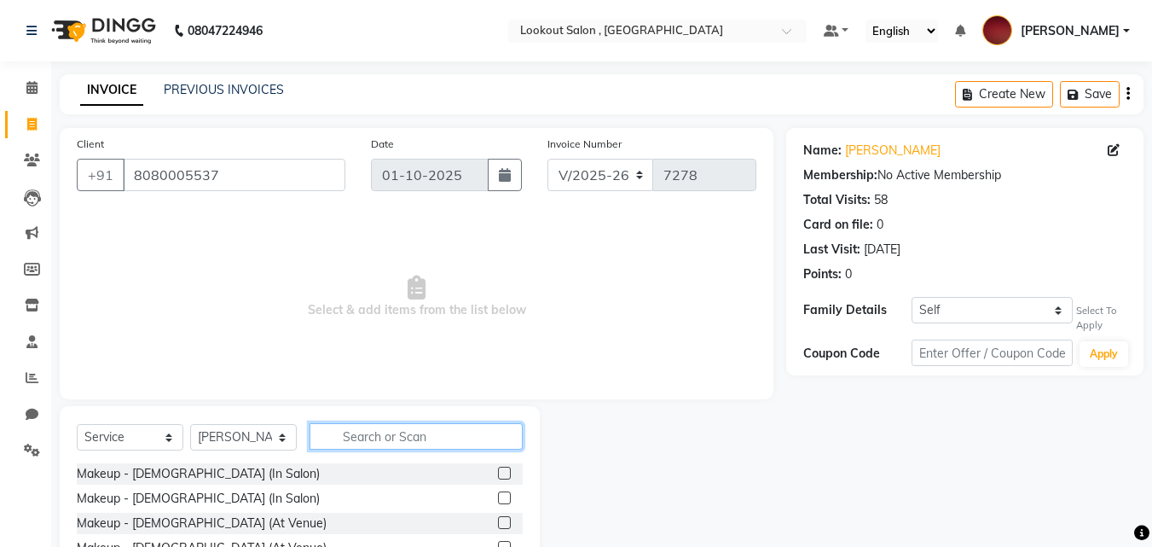
click at [338, 437] on input "text" at bounding box center [416, 436] width 213 height 26
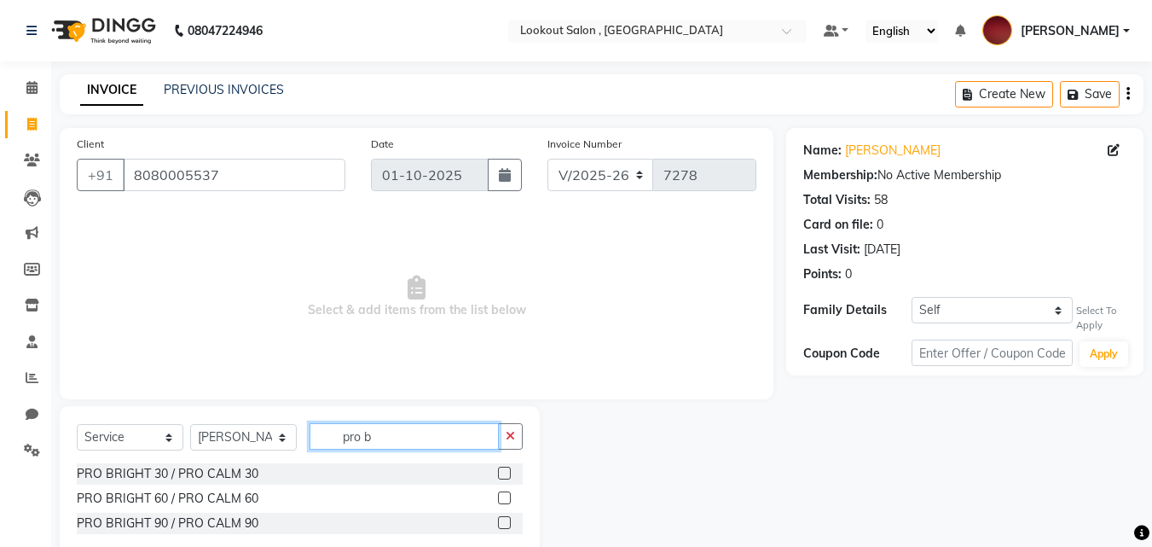
type input "pro b"
click at [508, 477] on label at bounding box center [504, 473] width 13 height 13
click at [508, 477] on input "checkbox" at bounding box center [503, 473] width 11 height 11
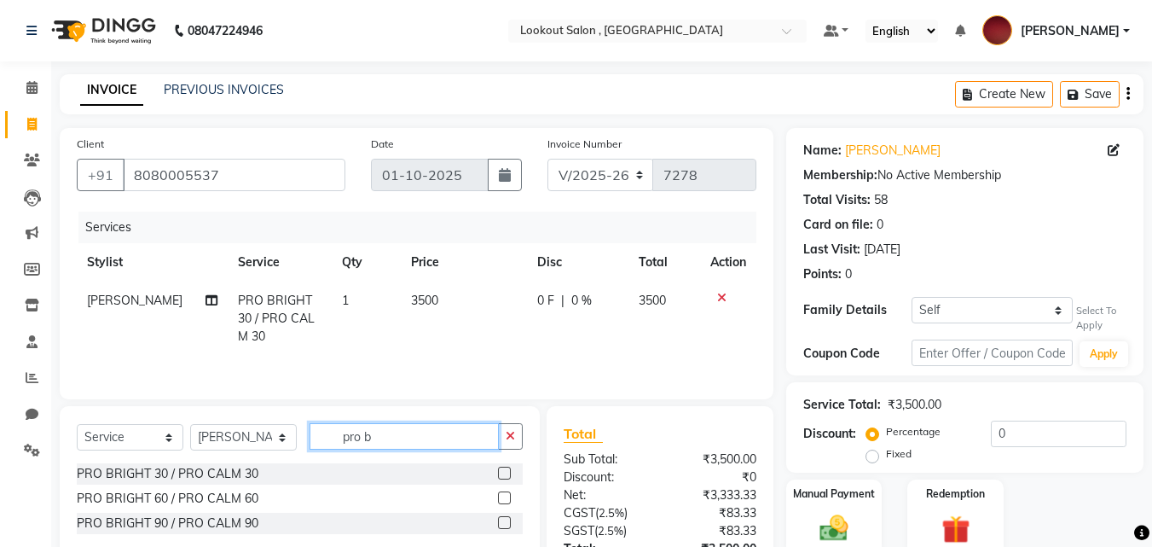
checkbox input "false"
drag, startPoint x: 356, startPoint y: 433, endPoint x: 253, endPoint y: 439, distance: 103.4
click at [253, 439] on div "Select Service Product Membership Package Voucher Prepaid Gift Card Select Styl…" at bounding box center [300, 443] width 446 height 40
type input "blac"
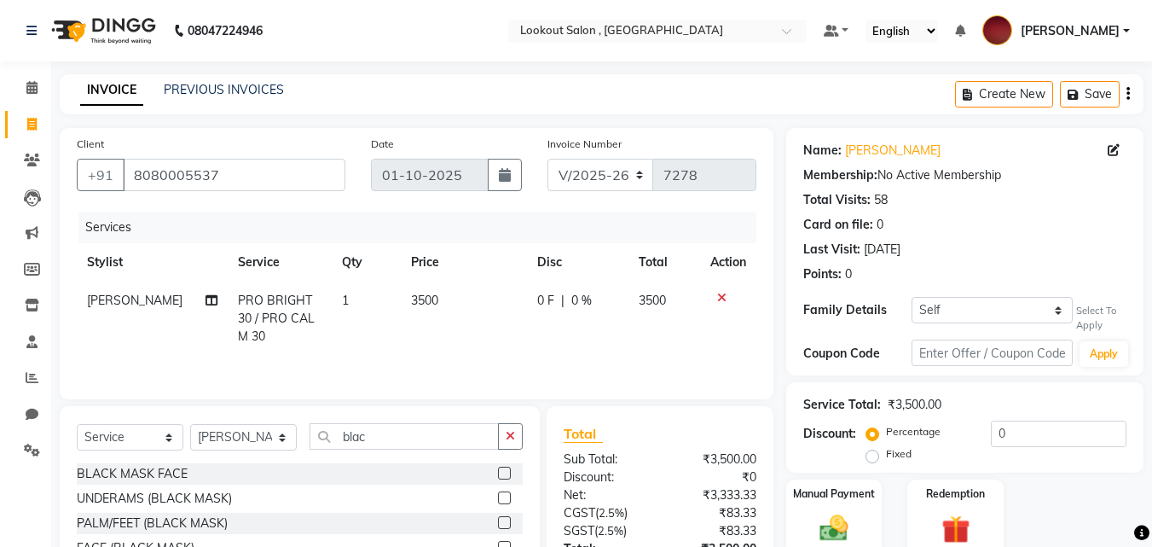
click at [498, 468] on label at bounding box center [504, 473] width 13 height 13
click at [498, 468] on input "checkbox" at bounding box center [503, 473] width 11 height 11
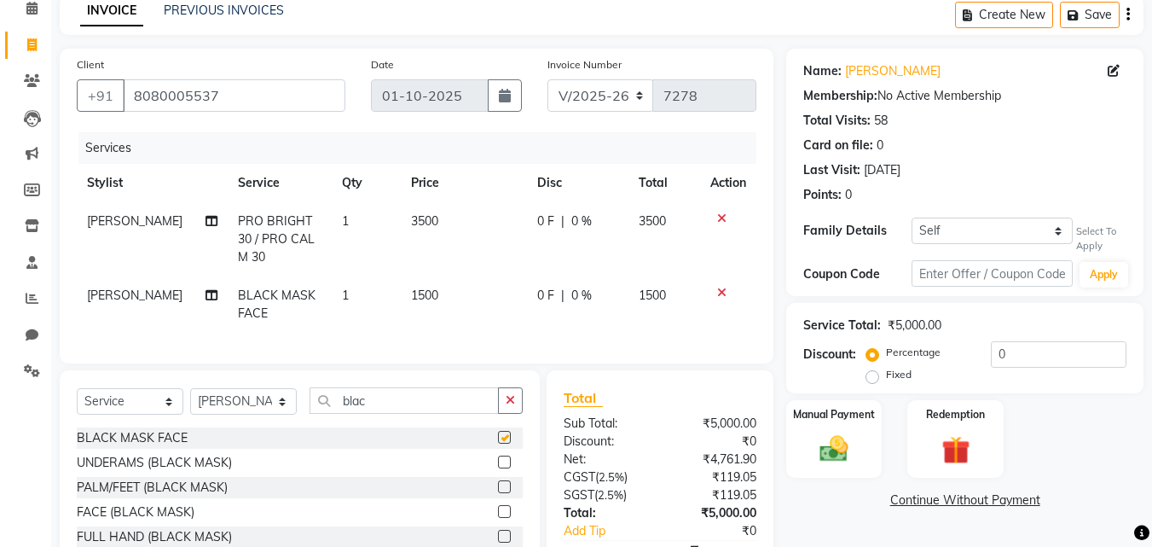
scroll to position [193, 0]
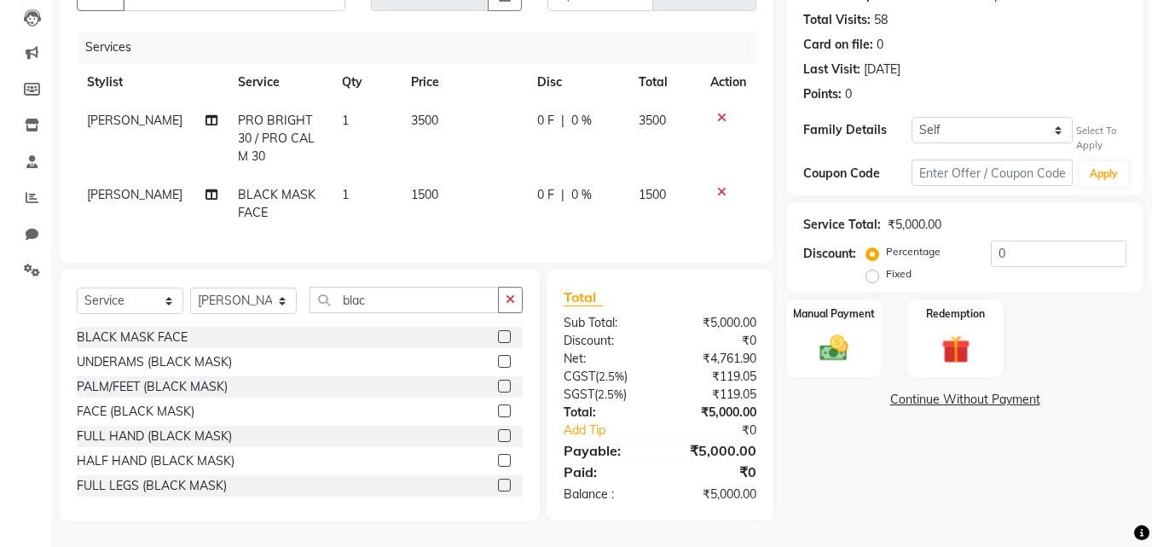
checkbox input "false"
click at [252, 297] on select "Select Stylist [PERSON_NAME] [PERSON_NAME] [PERSON_NAME] [PERSON_NAME] [PERSON_…" at bounding box center [243, 300] width 107 height 26
select select "88368"
click at [190, 287] on select "Select Stylist [PERSON_NAME] [PERSON_NAME] [PERSON_NAME] [PERSON_NAME] [PERSON_…" at bounding box center [243, 300] width 107 height 26
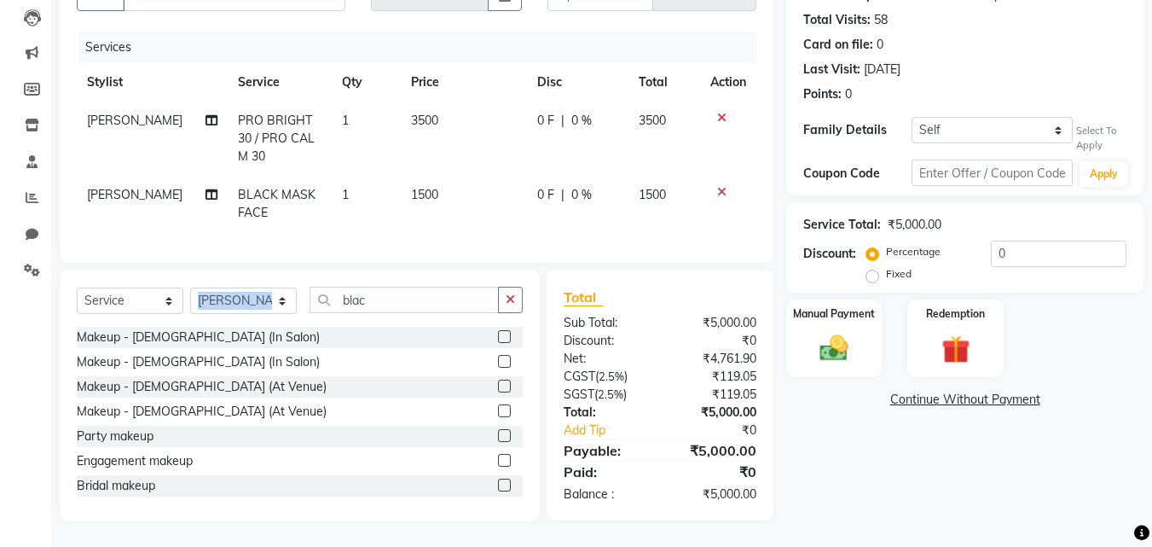
drag, startPoint x: 391, startPoint y: 284, endPoint x: 304, endPoint y: 289, distance: 87.1
click at [299, 288] on div "Select Service Product Membership Package Voucher Prepaid Gift Card Select Styl…" at bounding box center [300, 396] width 480 height 252
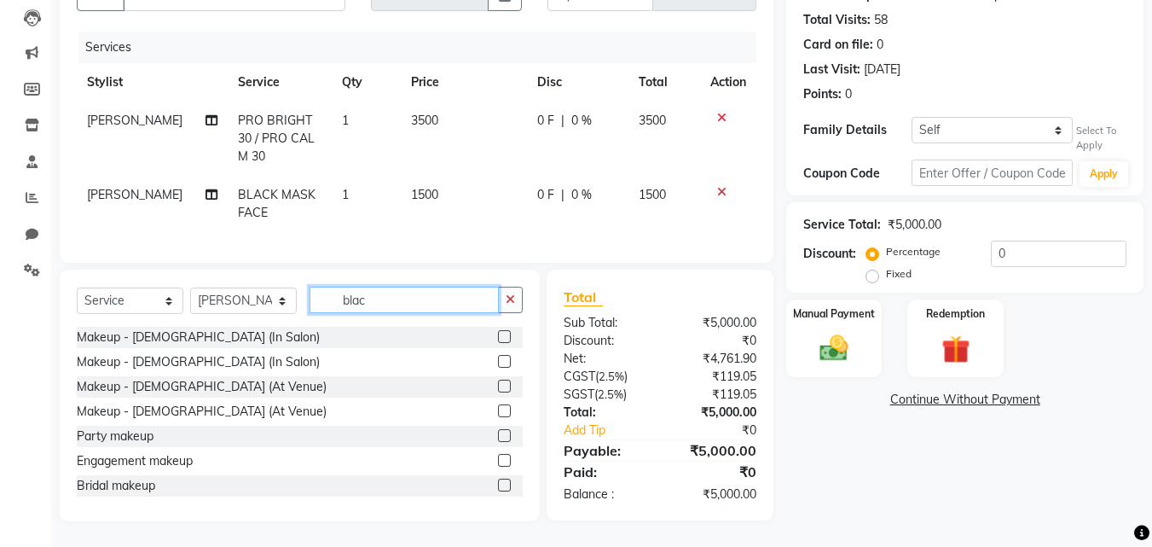
drag, startPoint x: 342, startPoint y: 298, endPoint x: 550, endPoint y: 299, distance: 208.1
click at [550, 299] on div "Select Service Product Membership Package Voucher Prepaid Gift Card Select Styl…" at bounding box center [416, 396] width 739 height 252
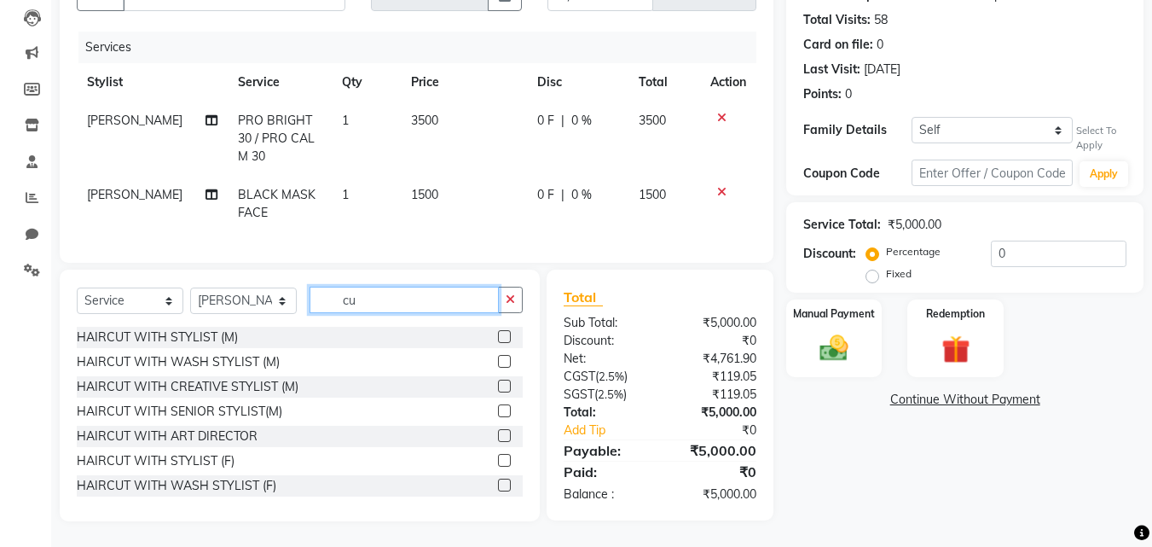
type input "cu"
click at [498, 333] on label at bounding box center [504, 336] width 13 height 13
click at [498, 333] on input "checkbox" at bounding box center [503, 337] width 11 height 11
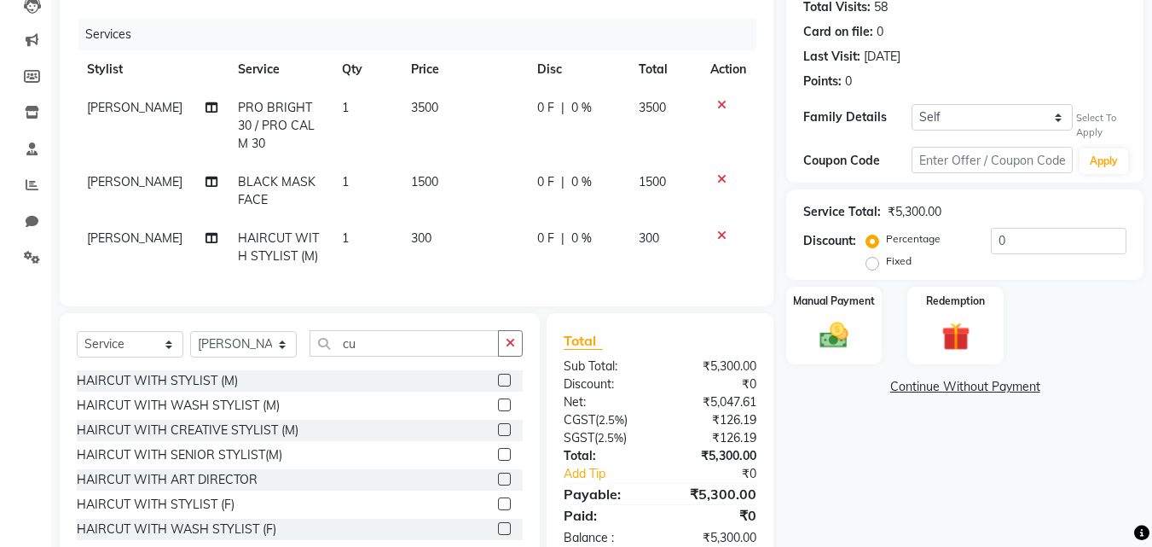
checkbox input "false"
click at [237, 340] on div "Select Service Product Membership Package Voucher Prepaid Gift Card Select Styl…" at bounding box center [300, 439] width 480 height 252
click at [244, 357] on select "Select Stylist [PERSON_NAME] [PERSON_NAME] [PERSON_NAME] [PERSON_NAME] [PERSON_…" at bounding box center [243, 344] width 107 height 26
select select "4387"
click at [190, 344] on select "Select Stylist [PERSON_NAME] [PERSON_NAME] [PERSON_NAME] [PERSON_NAME] [PERSON_…" at bounding box center [243, 344] width 107 height 26
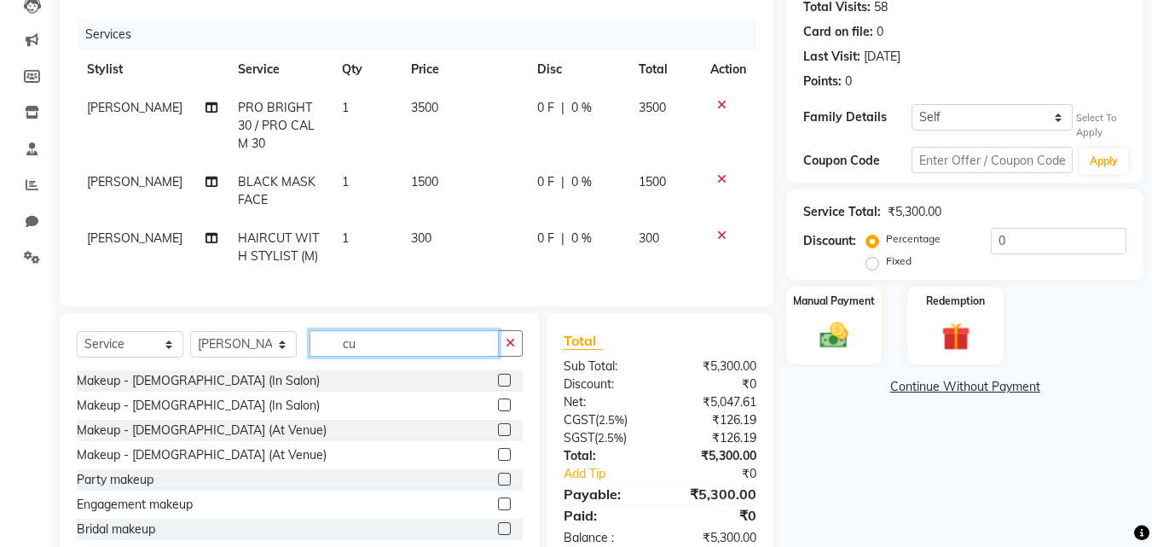
drag, startPoint x: 317, startPoint y: 356, endPoint x: 299, endPoint y: 357, distance: 18.8
click at [299, 357] on div "Select Service Product Membership Package Voucher Prepaid Gift Card Select Styl…" at bounding box center [300, 350] width 446 height 40
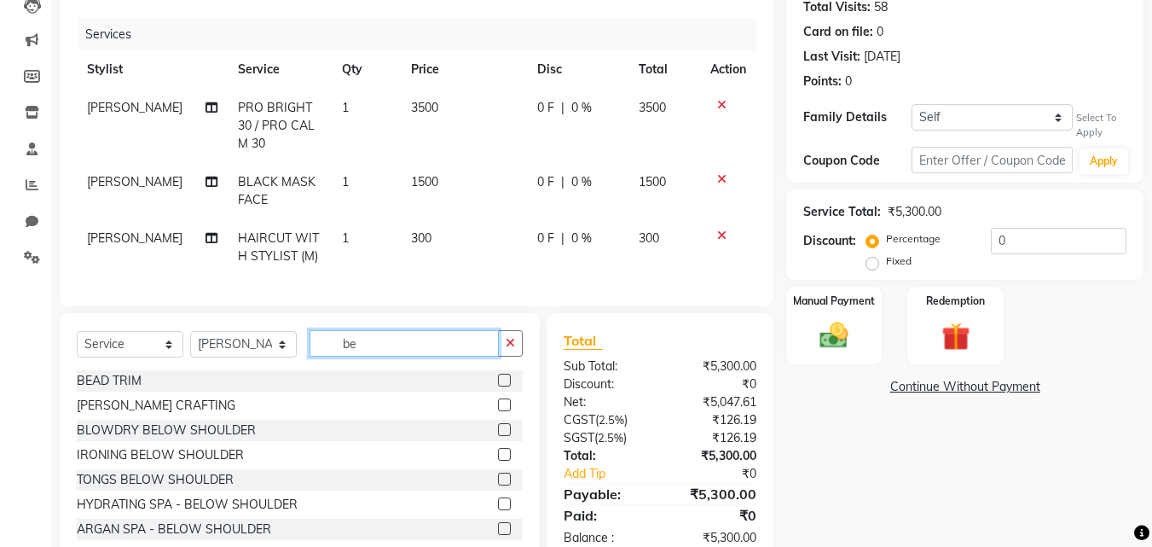
type input "be"
click at [498, 411] on label at bounding box center [504, 404] width 13 height 13
click at [498, 411] on input "checkbox" at bounding box center [503, 405] width 11 height 11
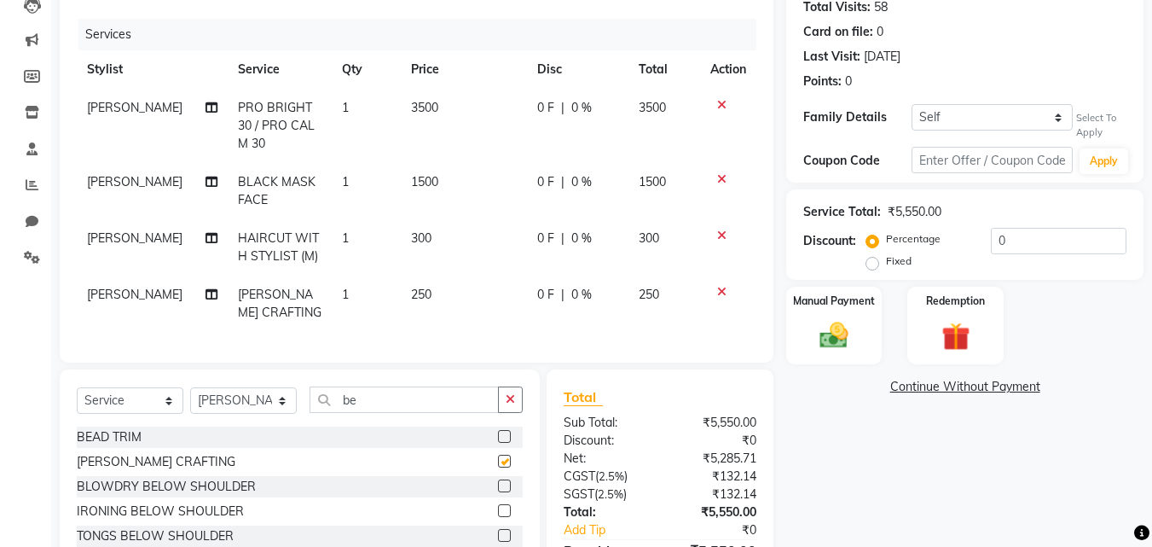
checkbox input "false"
drag, startPoint x: 352, startPoint y: 405, endPoint x: 307, endPoint y: 406, distance: 45.2
click at [307, 406] on div "Select Service Product Membership Package Voucher Prepaid Gift Card Select Styl…" at bounding box center [300, 406] width 446 height 40
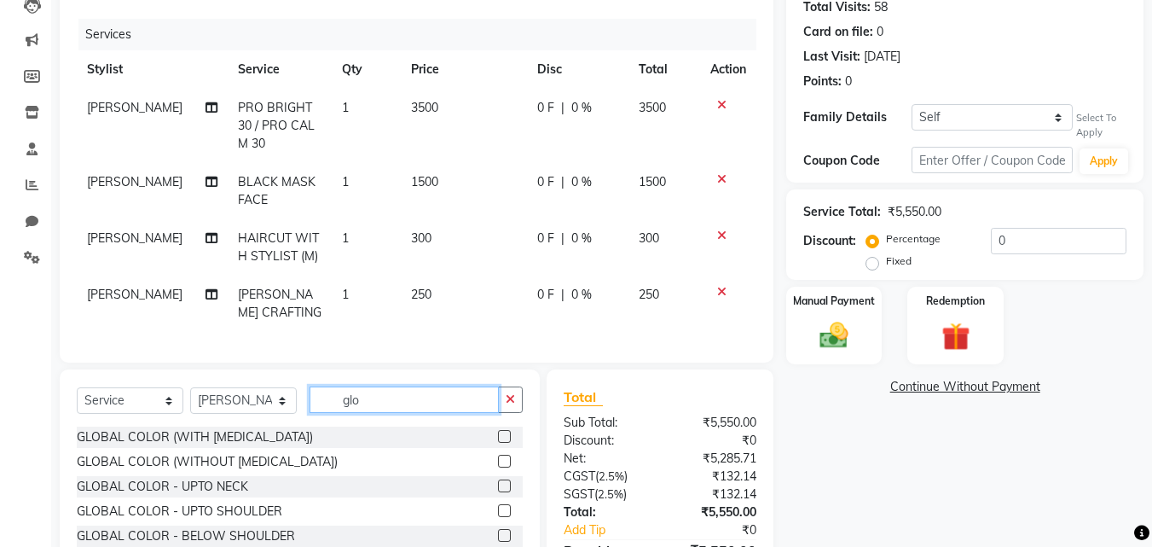
type input "glo"
click at [498, 467] on label at bounding box center [504, 461] width 13 height 13
click at [498, 467] on input "checkbox" at bounding box center [503, 461] width 11 height 11
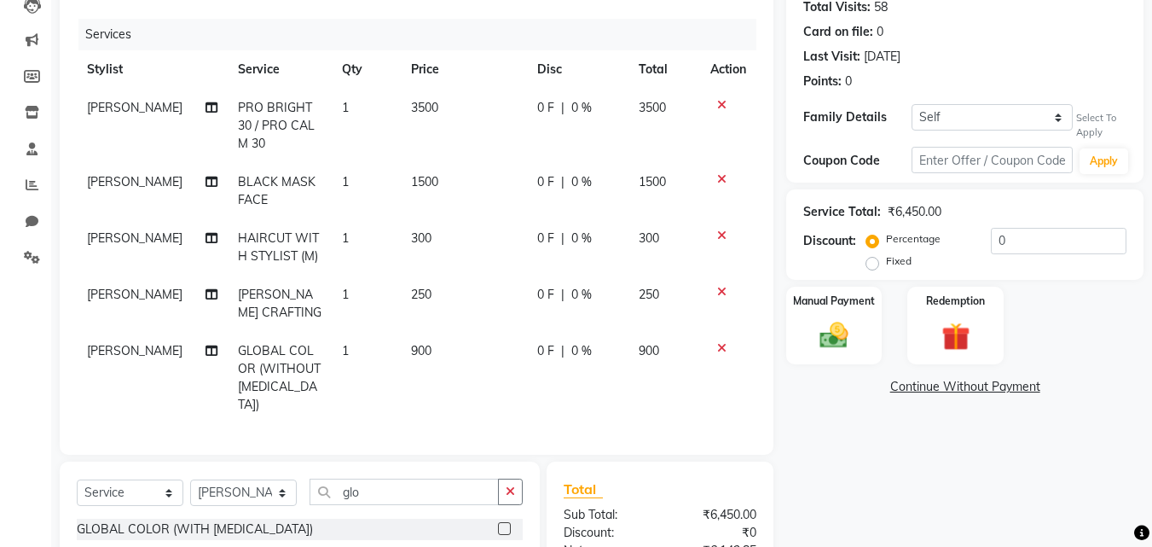
checkbox input "false"
click at [998, 252] on input "0" at bounding box center [1059, 241] width 136 height 26
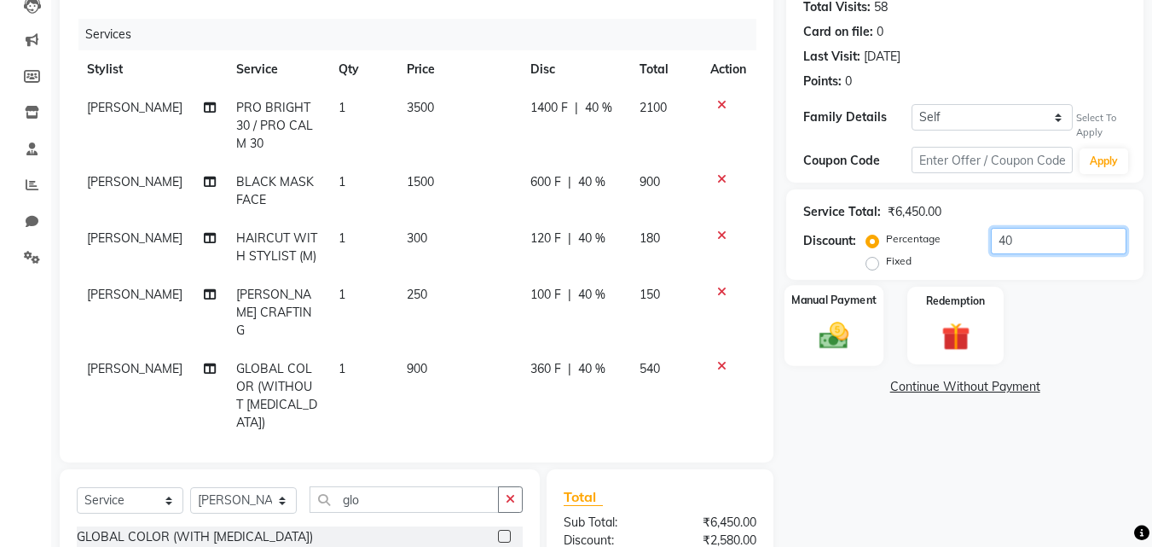
type input "40"
click at [807, 339] on div "Manual Payment" at bounding box center [835, 325] width 100 height 81
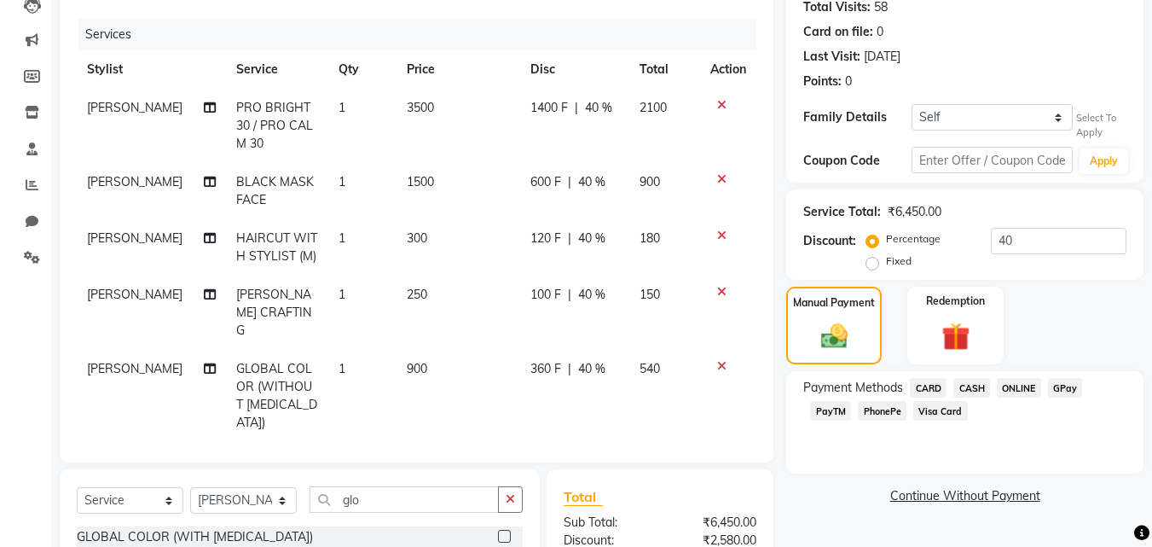
click at [979, 397] on span "CASH" at bounding box center [972, 388] width 37 height 20
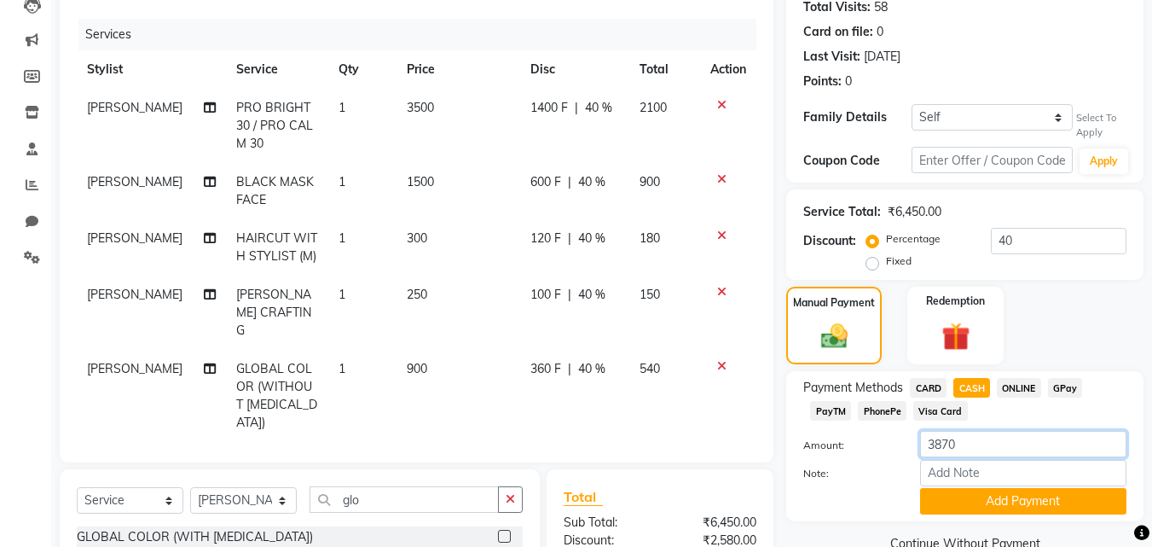
drag, startPoint x: 929, startPoint y: 440, endPoint x: 861, endPoint y: 439, distance: 67.4
click at [861, 439] on div "Amount: 3870" at bounding box center [965, 445] width 349 height 29
type input "2000"
click at [950, 505] on button "Add Payment" at bounding box center [1023, 501] width 206 height 26
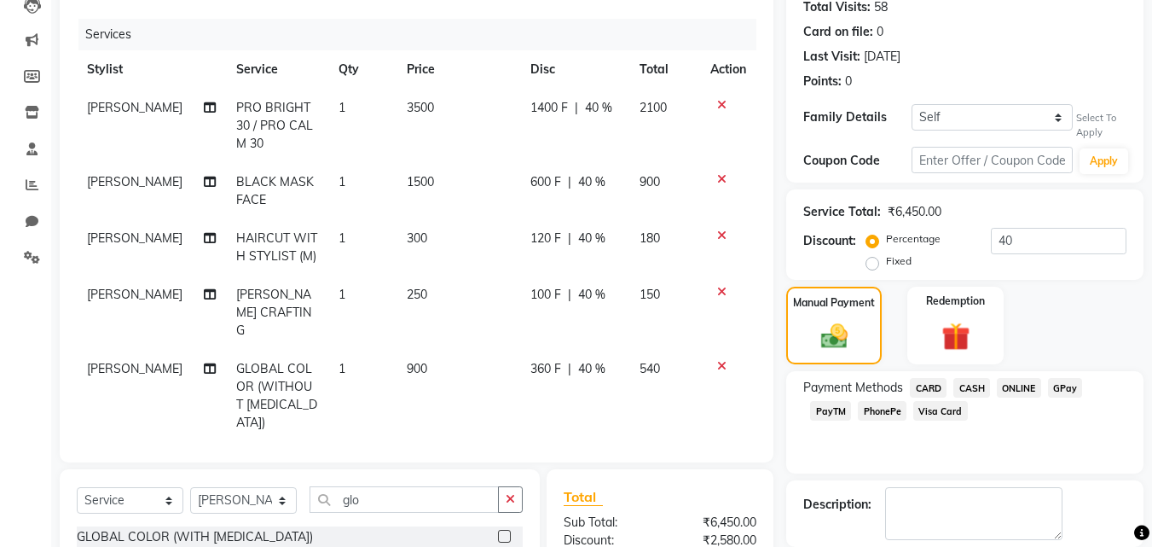
click at [922, 379] on span "CARD" at bounding box center [928, 388] width 37 height 20
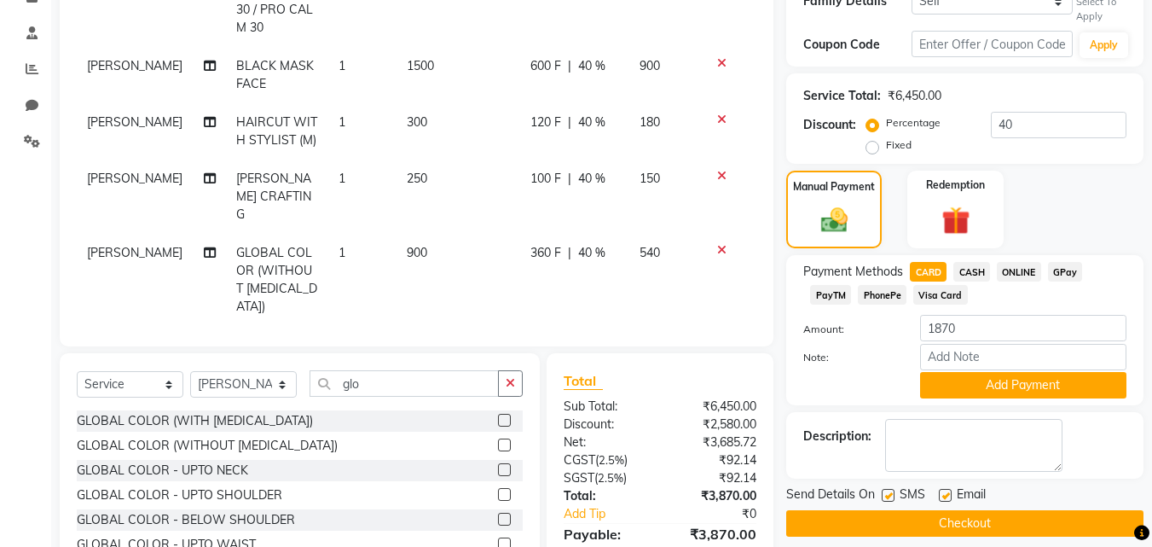
scroll to position [439, 0]
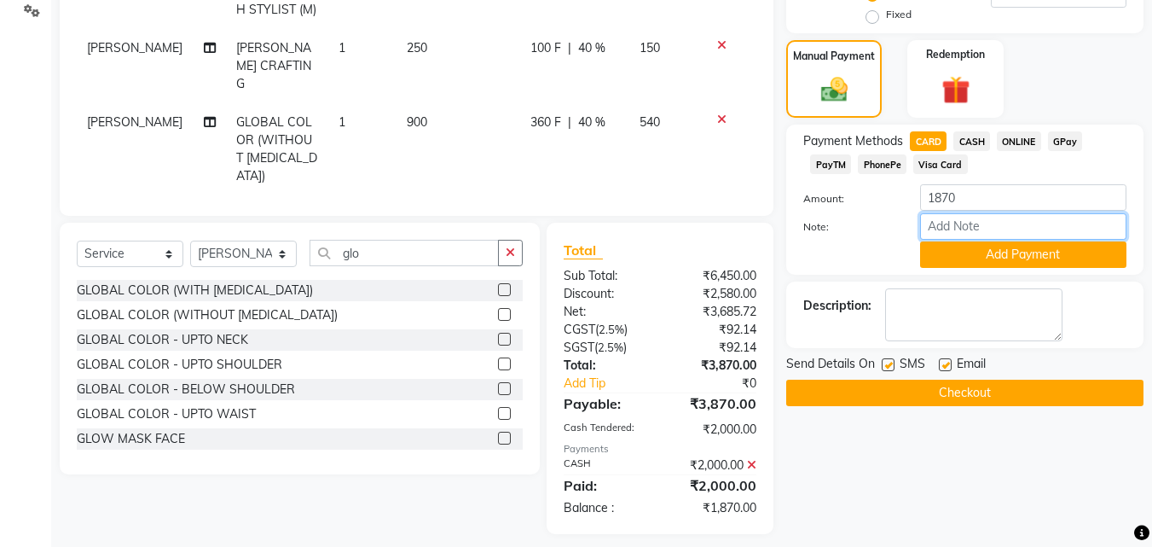
click at [959, 234] on input "Note:" at bounding box center [1023, 226] width 206 height 26
click at [937, 252] on button "Add Payment" at bounding box center [1023, 254] width 206 height 26
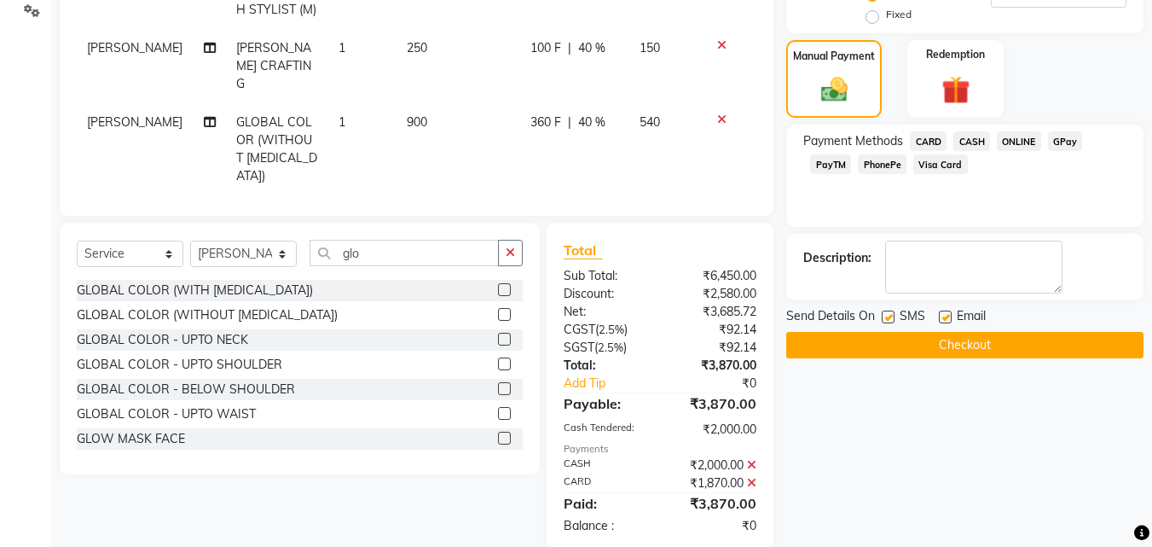
click at [935, 364] on div "Name: [PERSON_NAME] Membership: No Active Membership Total Visits: 58 Card on f…" at bounding box center [971, 120] width 370 height 863
click at [926, 351] on button "Checkout" at bounding box center [964, 345] width 357 height 26
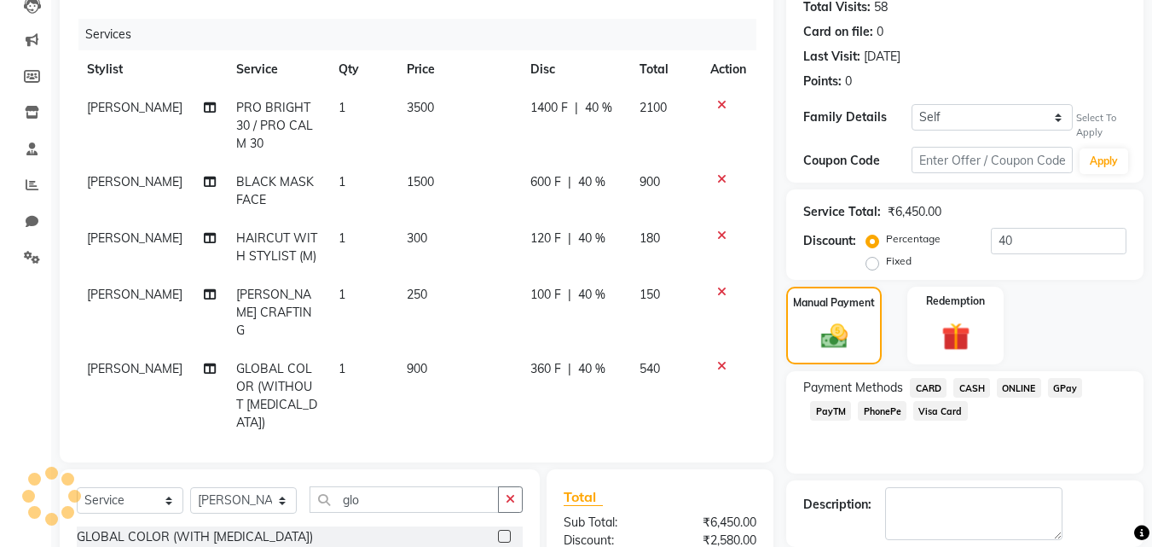
scroll to position [183, 0]
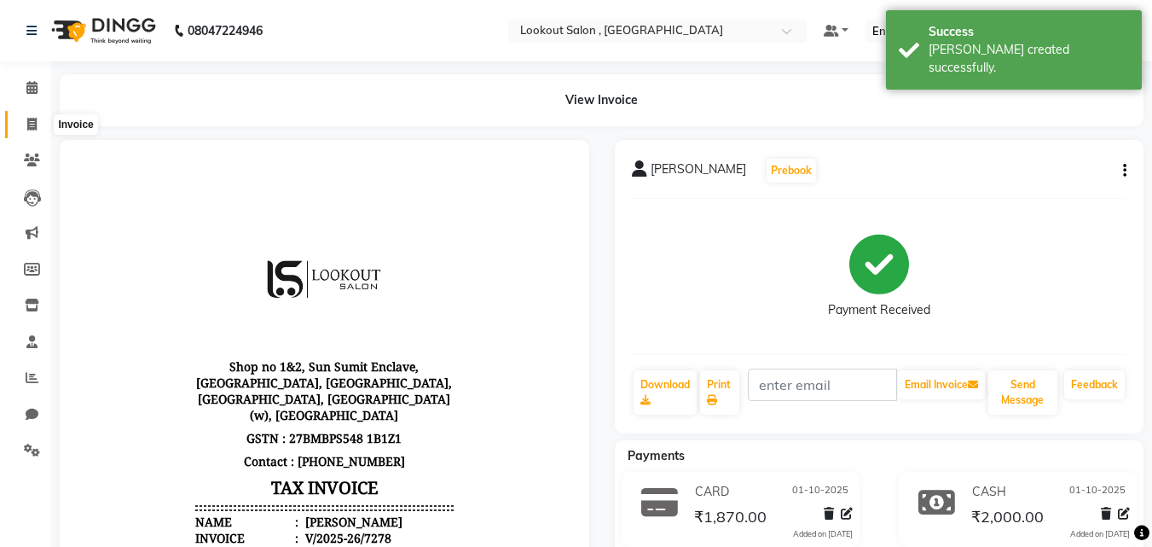
click at [28, 129] on icon at bounding box center [31, 124] width 9 height 13
select select "service"
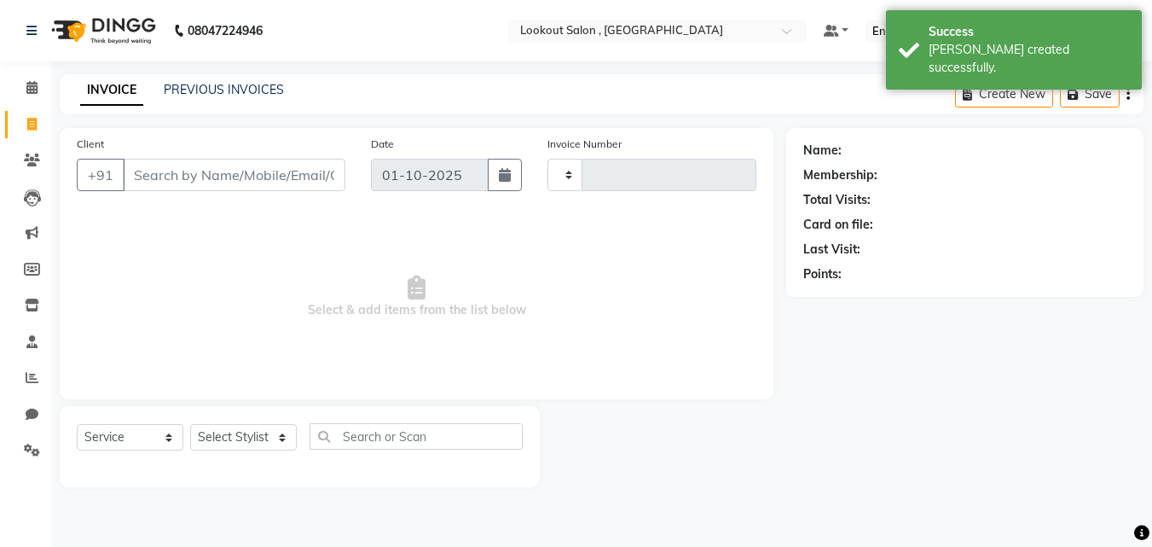
type input "7279"
select select "151"
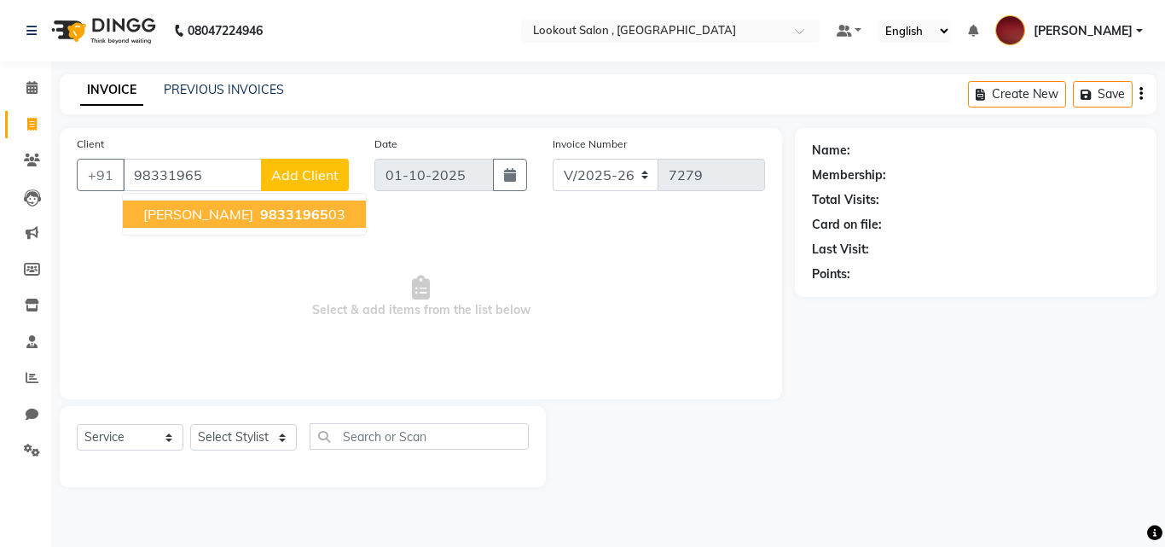
click at [223, 219] on button "[PERSON_NAME] 98331965 03" at bounding box center [244, 213] width 243 height 27
type input "9833196503"
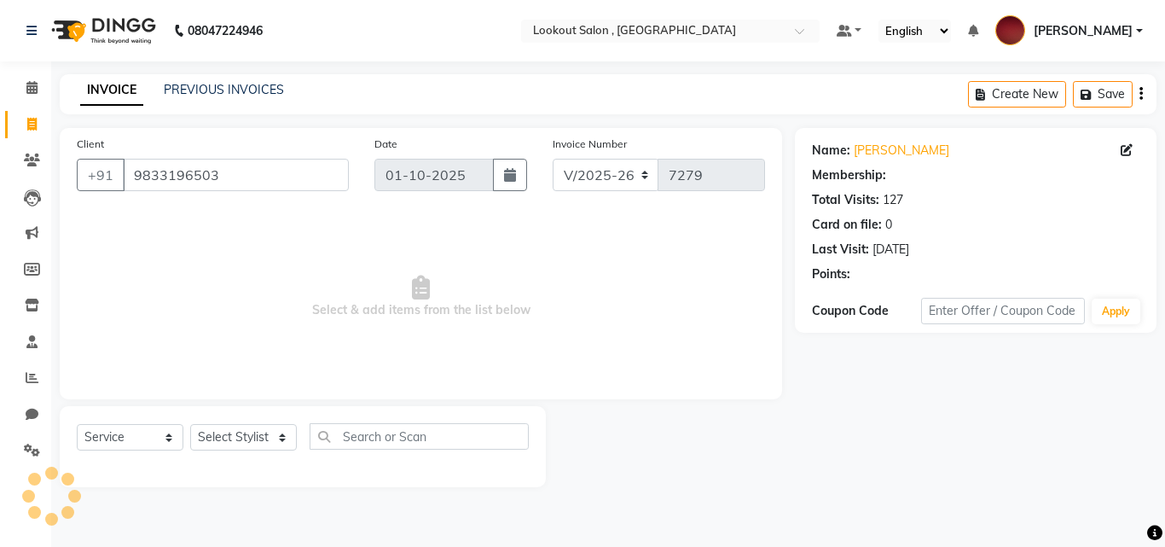
select select "1: Object"
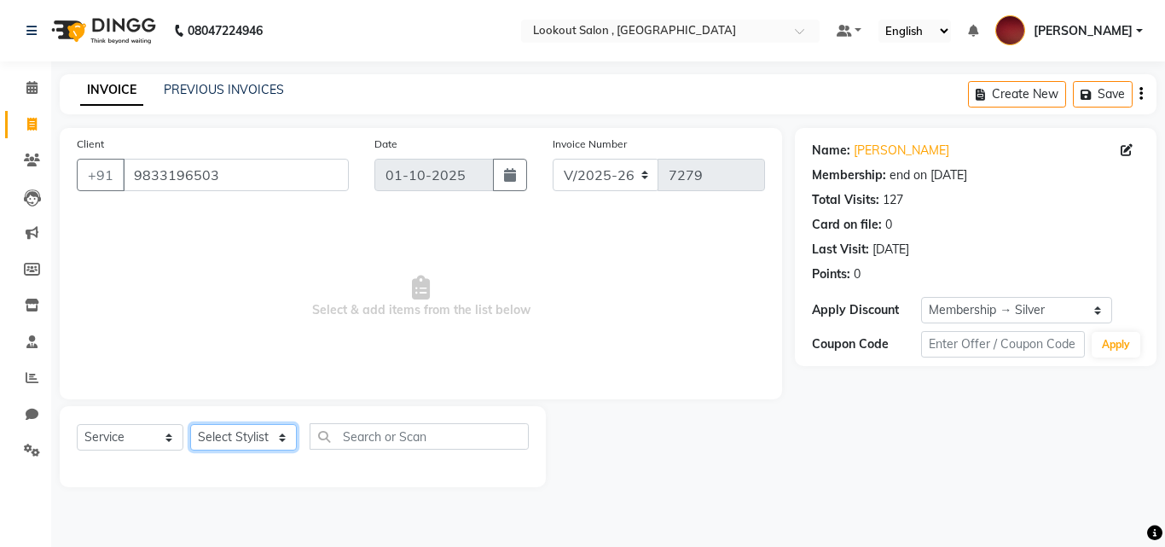
click at [227, 443] on select "Select Stylist [PERSON_NAME] [PERSON_NAME] [PERSON_NAME] [PERSON_NAME] [PERSON_…" at bounding box center [243, 437] width 107 height 26
select select "88368"
click at [190, 424] on select "Select Stylist [PERSON_NAME] [PERSON_NAME] [PERSON_NAME] [PERSON_NAME] [PERSON_…" at bounding box center [243, 437] width 107 height 26
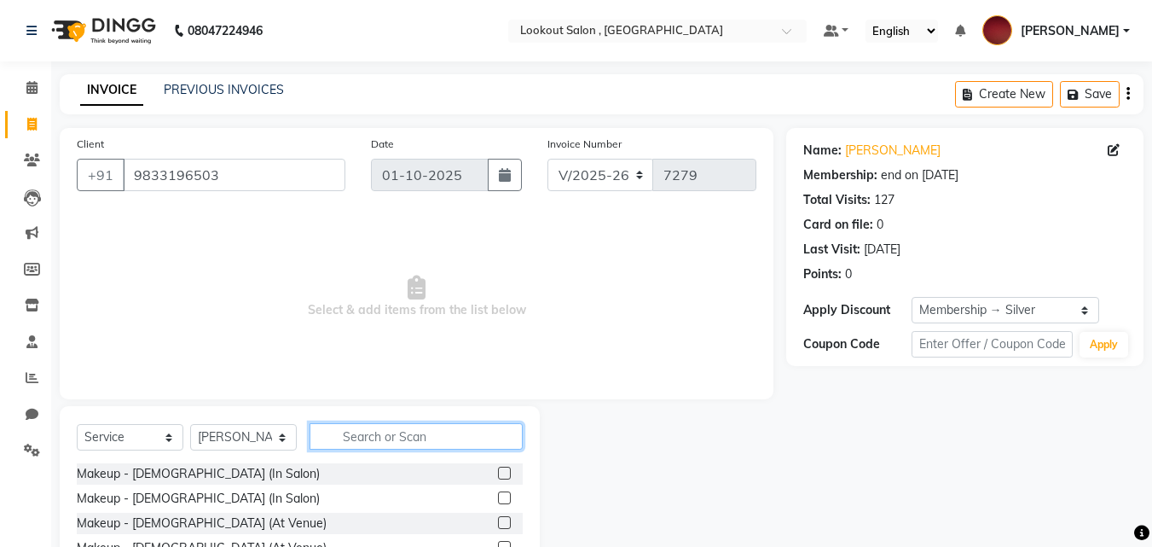
click at [379, 445] on input "text" at bounding box center [416, 436] width 213 height 26
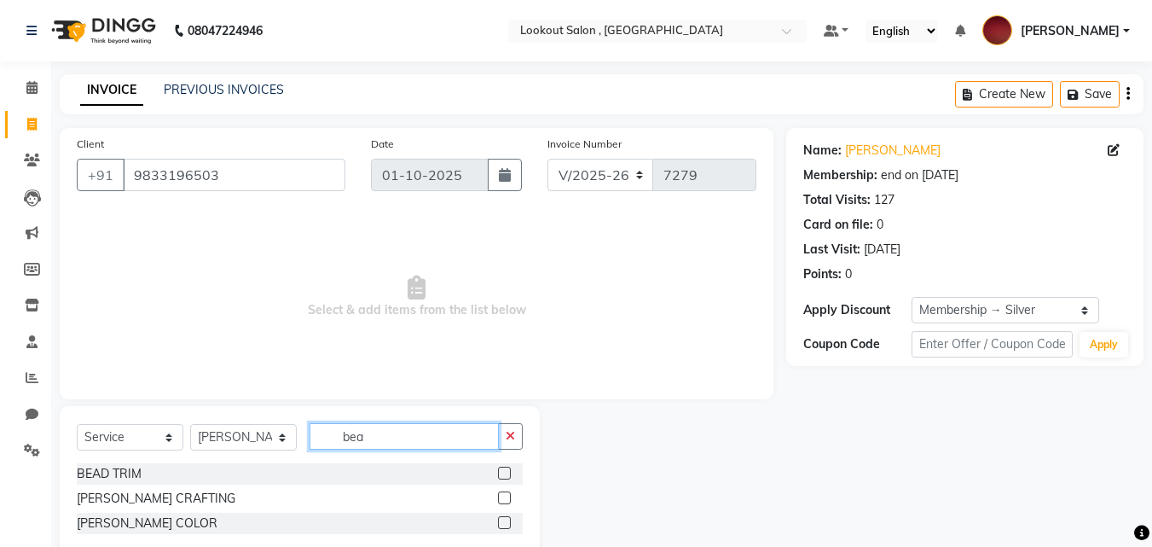
type input "bea"
click at [500, 495] on label at bounding box center [504, 497] width 13 height 13
click at [500, 495] on input "checkbox" at bounding box center [503, 498] width 11 height 11
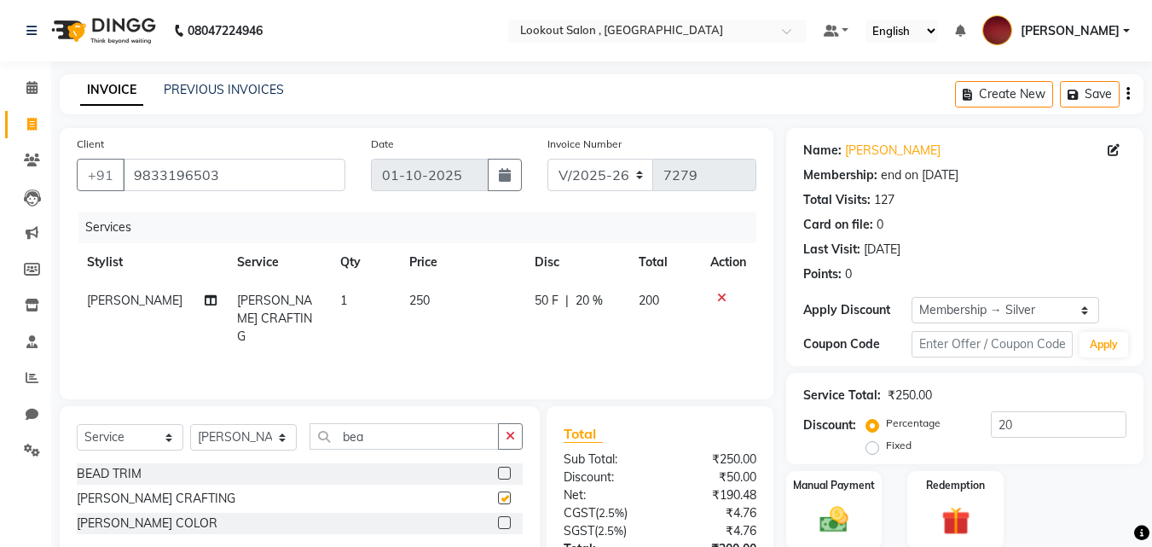
checkbox input "false"
click at [504, 515] on div at bounding box center [510, 523] width 25 height 21
click at [503, 522] on label at bounding box center [504, 522] width 13 height 13
click at [503, 522] on input "checkbox" at bounding box center [503, 523] width 11 height 11
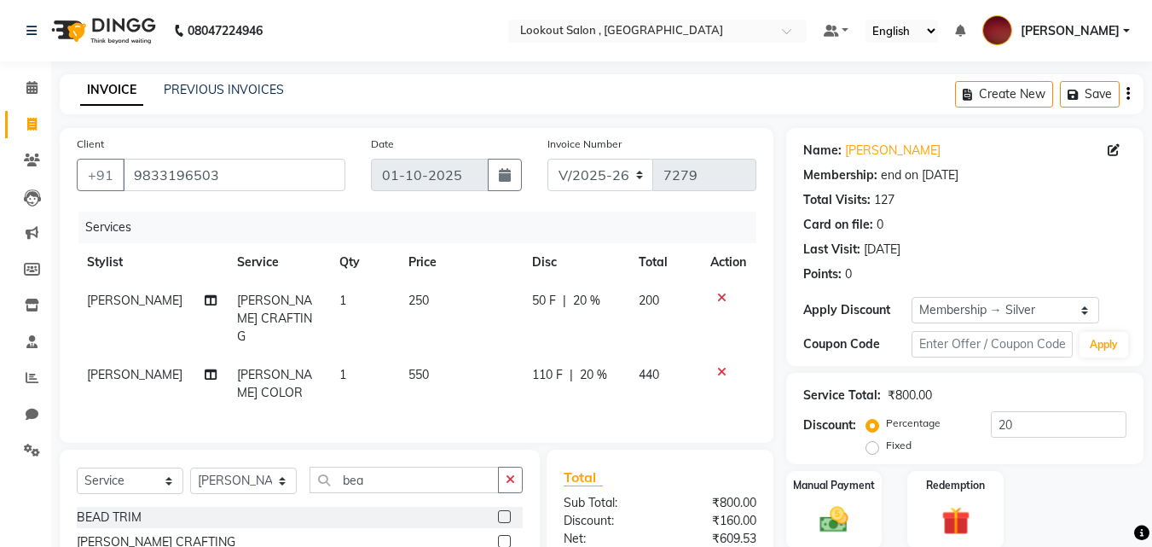
scroll to position [156, 0]
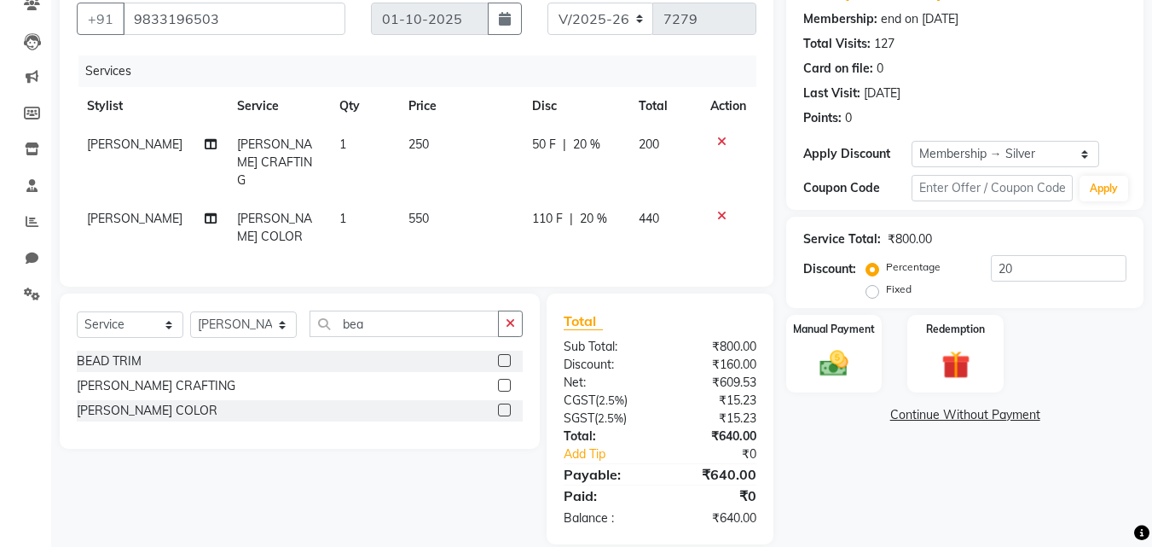
checkbox input "false"
click at [814, 368] on img at bounding box center [834, 363] width 48 height 34
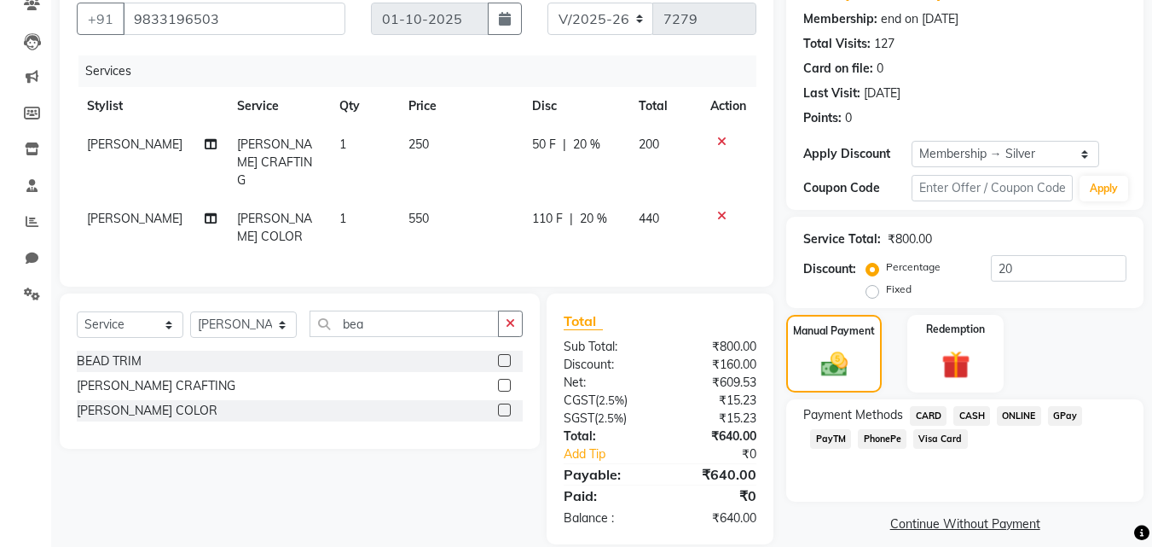
click at [922, 421] on span "CARD" at bounding box center [928, 416] width 37 height 20
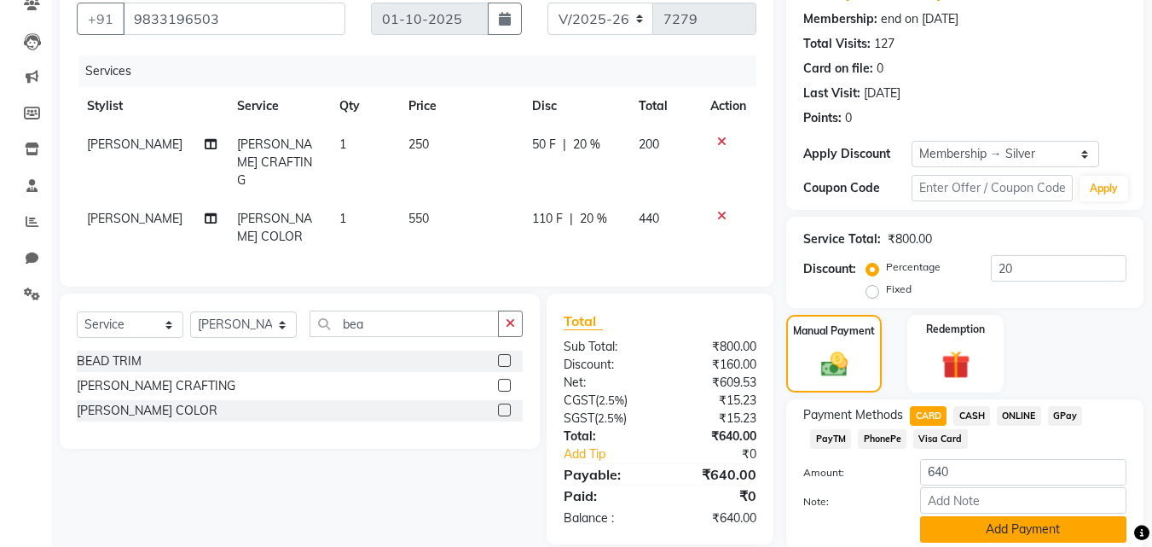
click at [957, 518] on button "Add Payment" at bounding box center [1023, 529] width 206 height 26
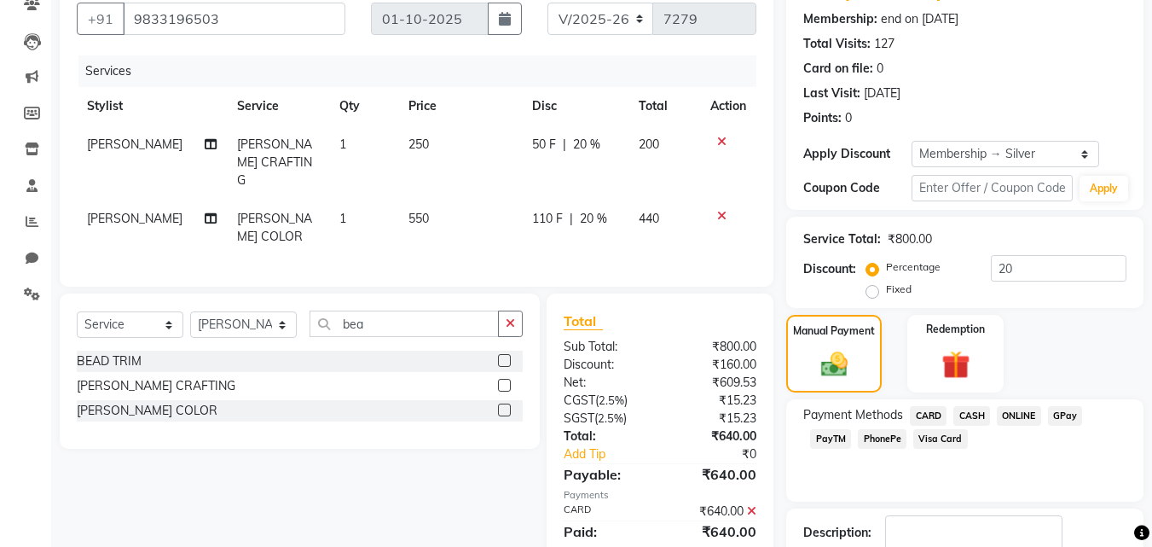
scroll to position [268, 0]
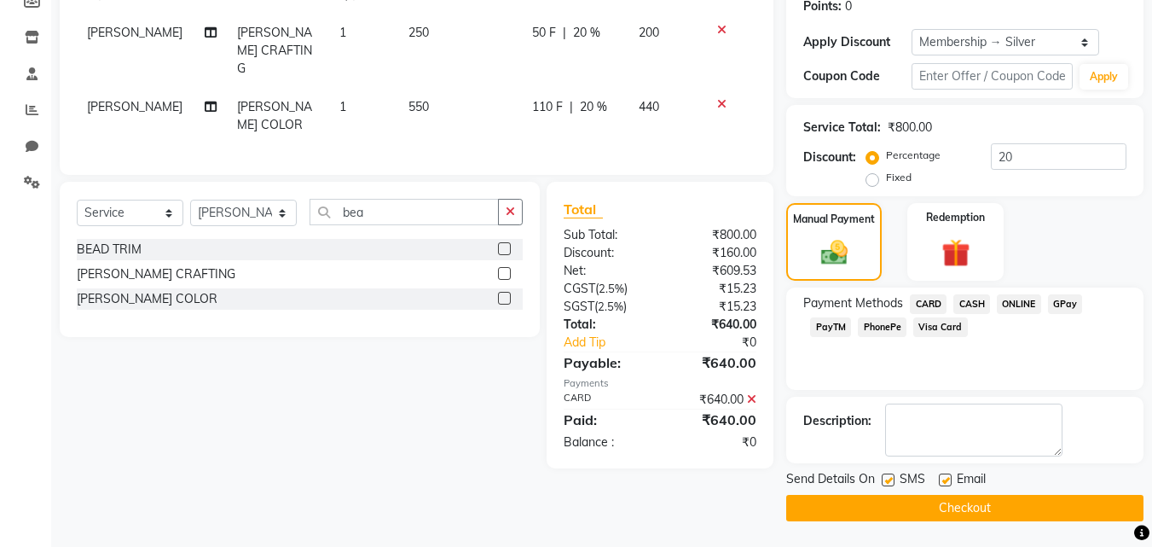
click at [964, 521] on main "INVOICE PREVIOUS INVOICES Create New Save Client [PHONE_NUMBER] Date [DATE] Inv…" at bounding box center [601, 176] width 1101 height 740
click at [965, 517] on button "Checkout" at bounding box center [964, 508] width 357 height 26
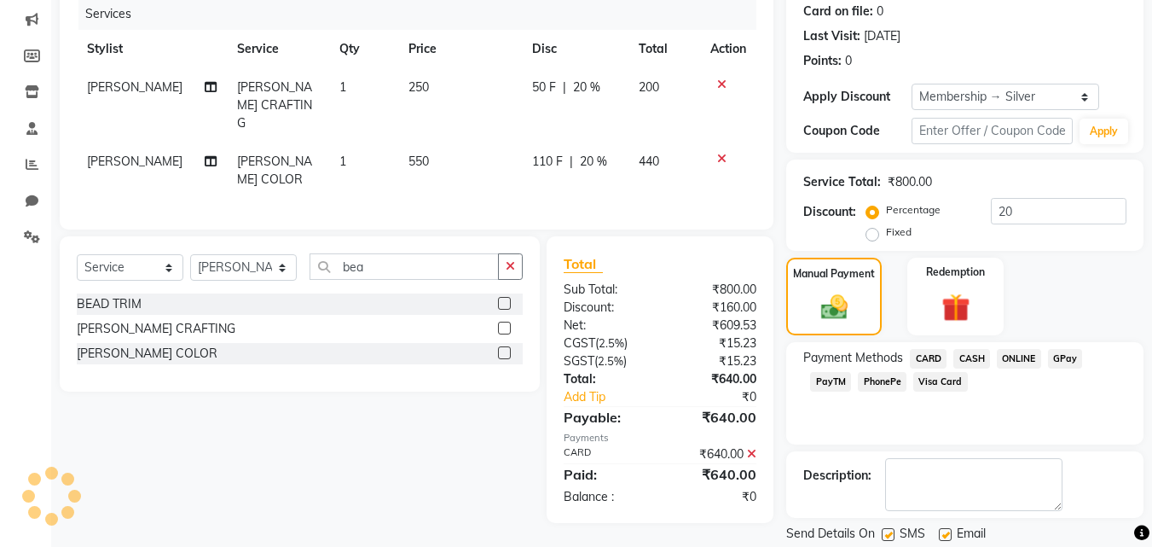
scroll to position [183, 0]
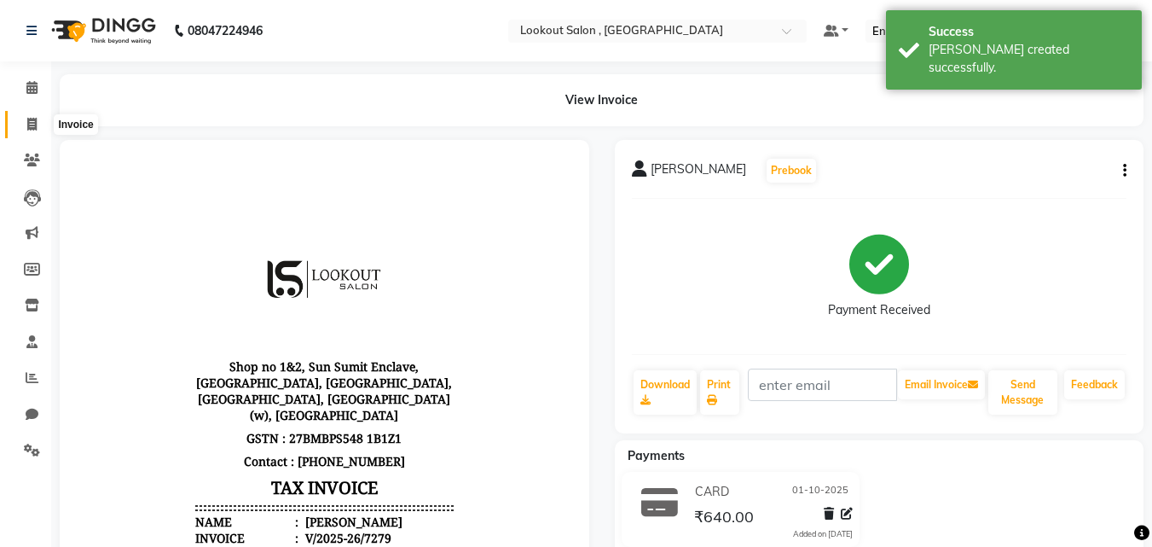
click at [32, 130] on icon at bounding box center [31, 124] width 9 height 13
select select "151"
select select "service"
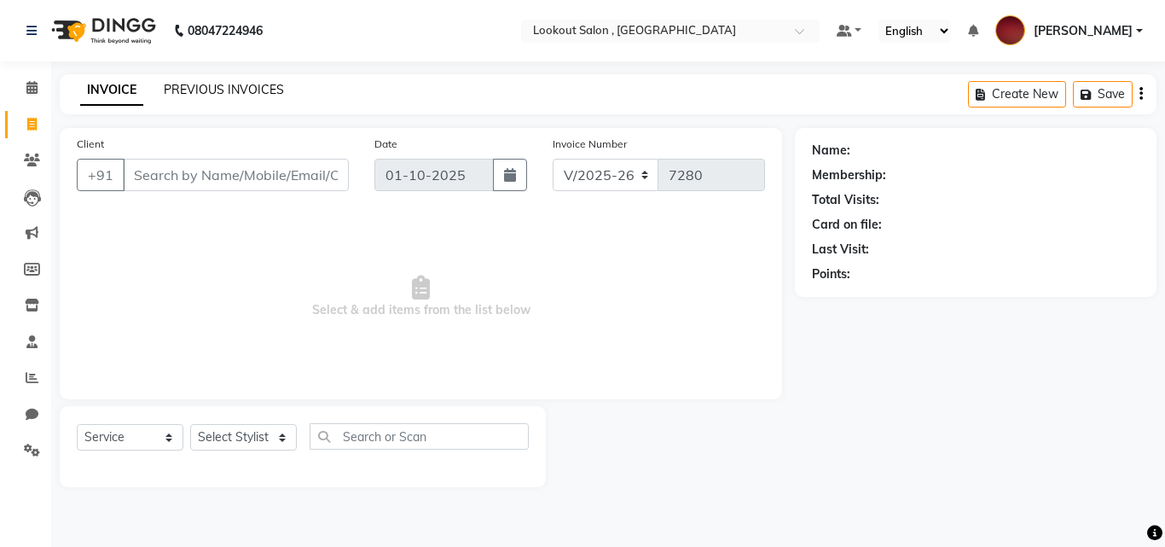
click at [175, 84] on link "PREVIOUS INVOICES" at bounding box center [224, 89] width 120 height 15
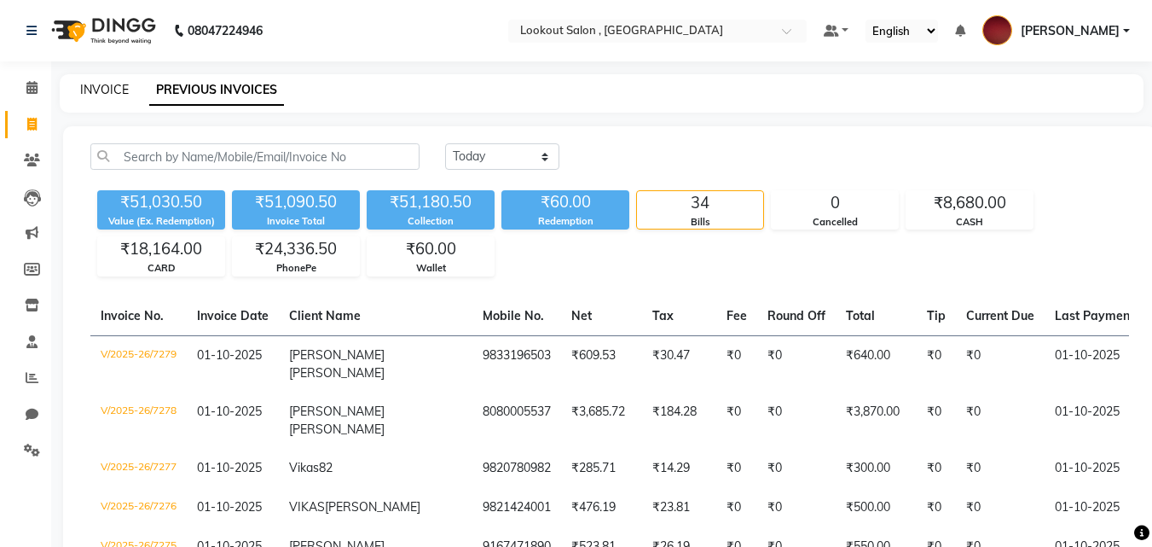
click at [112, 95] on link "INVOICE" at bounding box center [104, 89] width 49 height 15
select select "service"
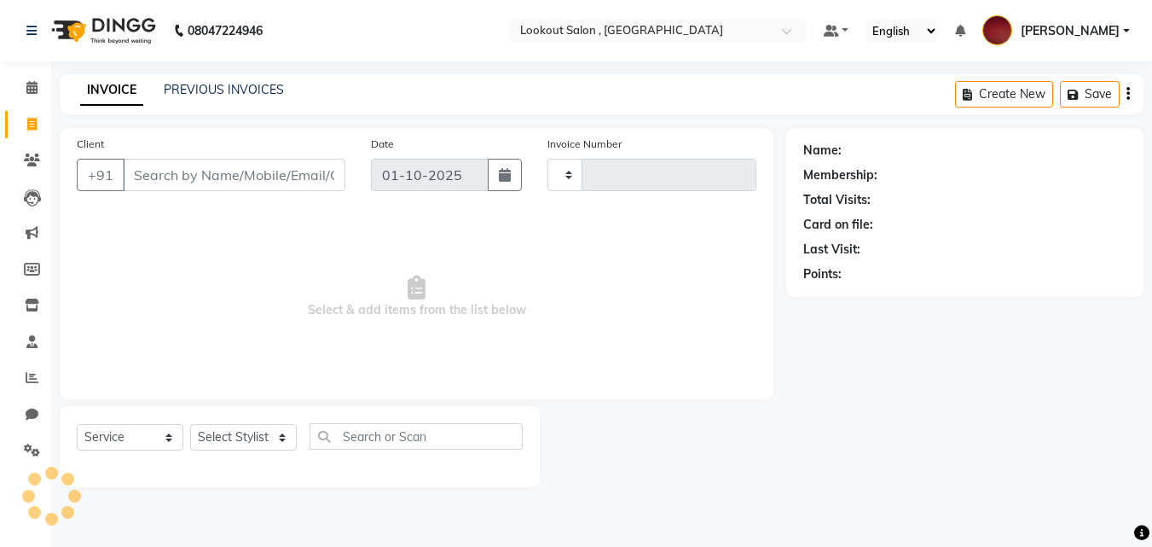
type input "7280"
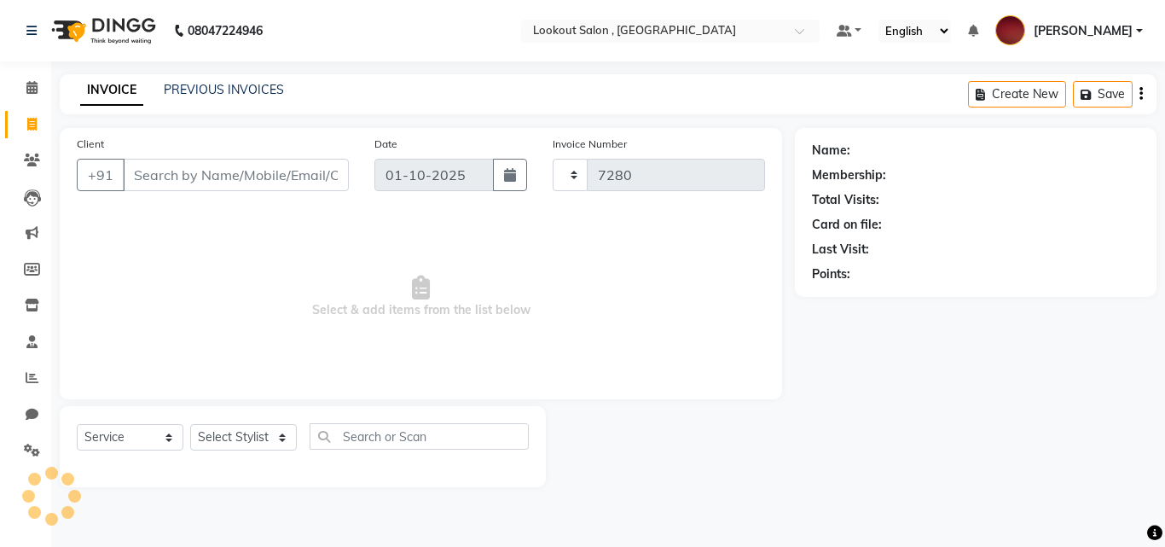
select select "151"
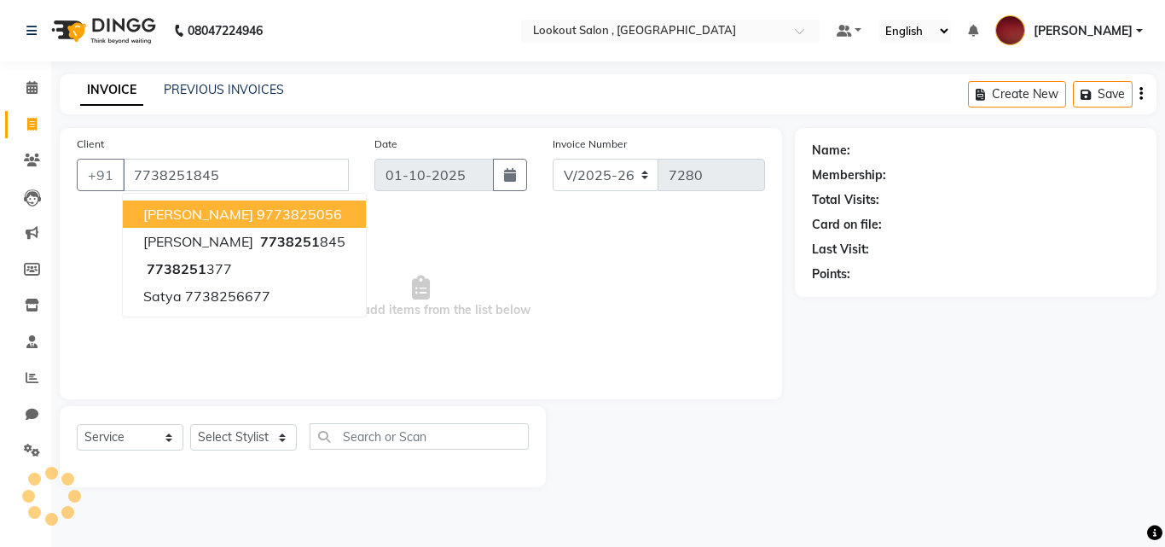
type input "7738251845"
select select "1: Object"
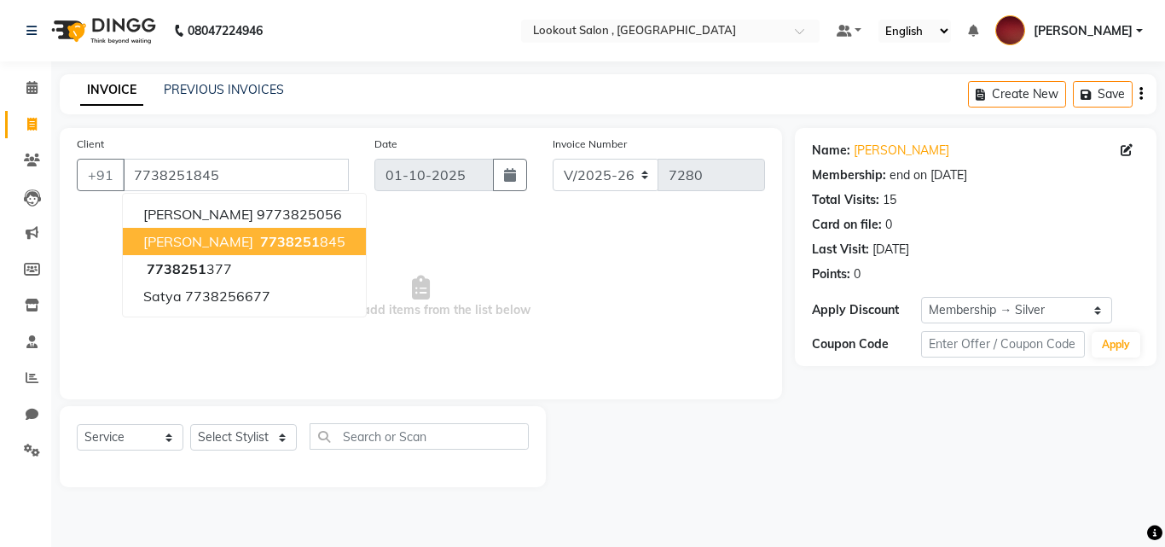
click at [185, 235] on span "[PERSON_NAME]" at bounding box center [198, 241] width 110 height 17
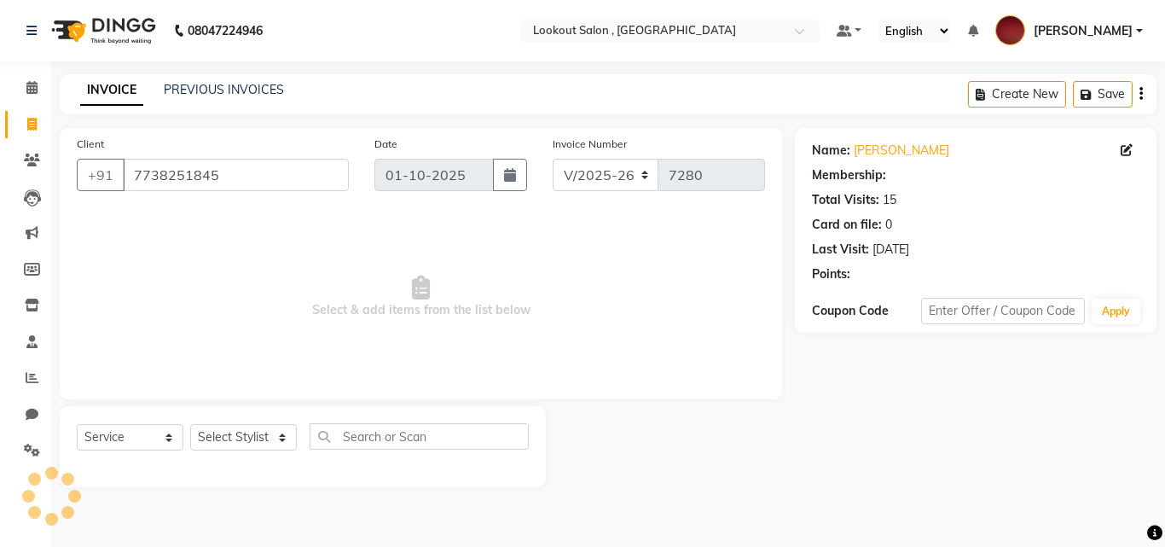
select select "1: Object"
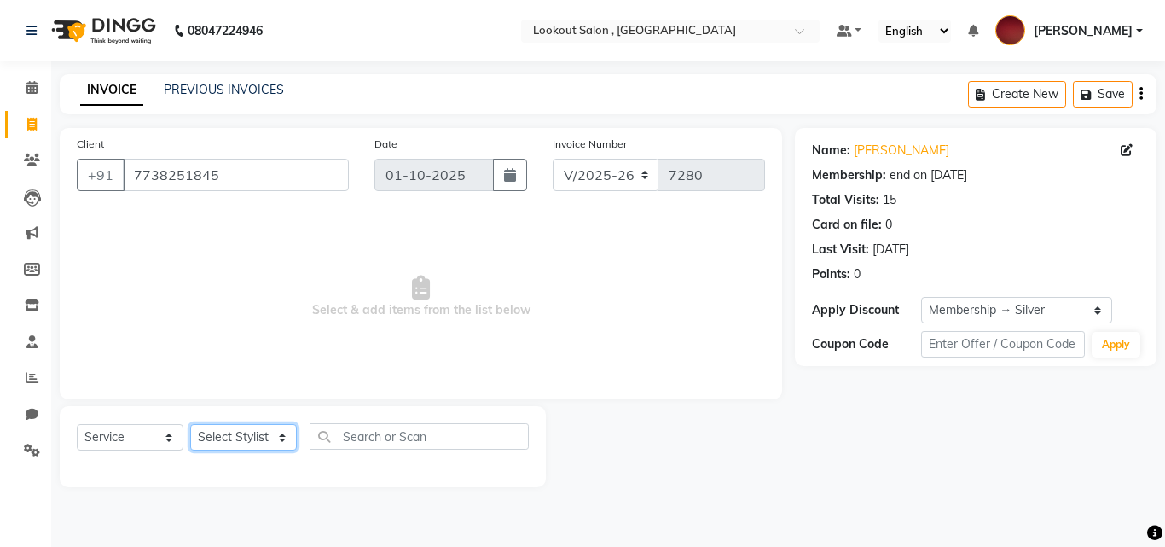
click at [237, 438] on select "Select Stylist [PERSON_NAME] [PERSON_NAME] [PERSON_NAME] [PERSON_NAME] [PERSON_…" at bounding box center [243, 437] width 107 height 26
select select "24828"
click at [190, 424] on select "Select Stylist [PERSON_NAME] [PERSON_NAME] [PERSON_NAME] [PERSON_NAME] [PERSON_…" at bounding box center [243, 437] width 107 height 26
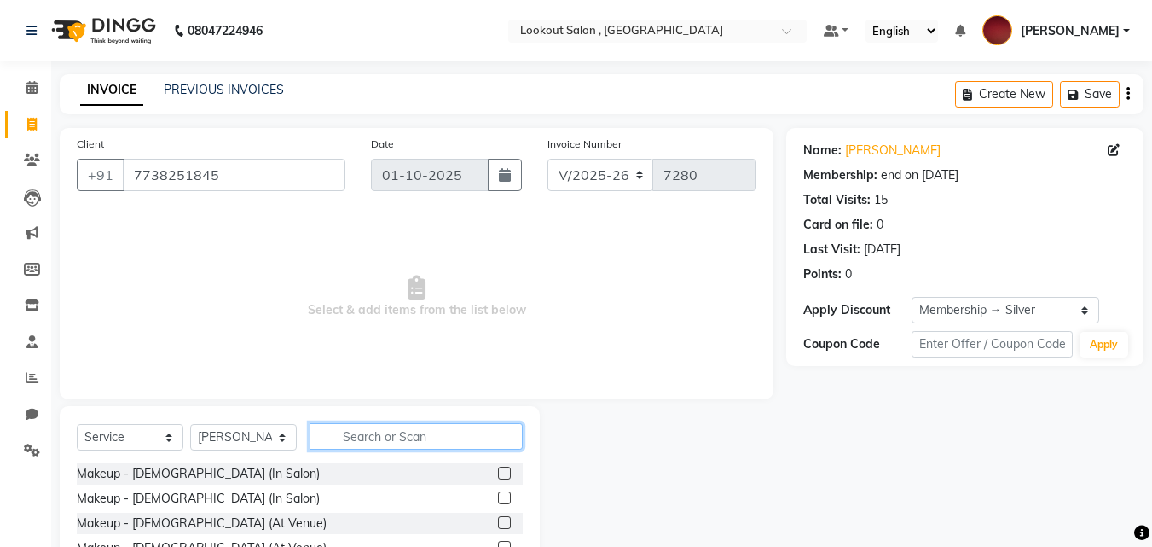
click at [358, 430] on input "text" at bounding box center [416, 436] width 213 height 26
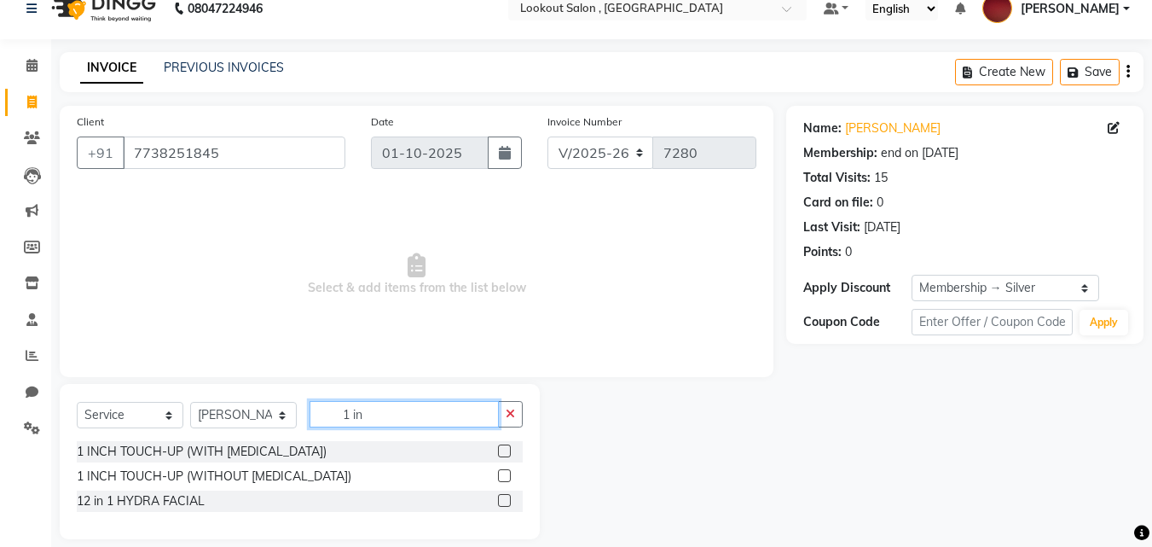
scroll to position [40, 0]
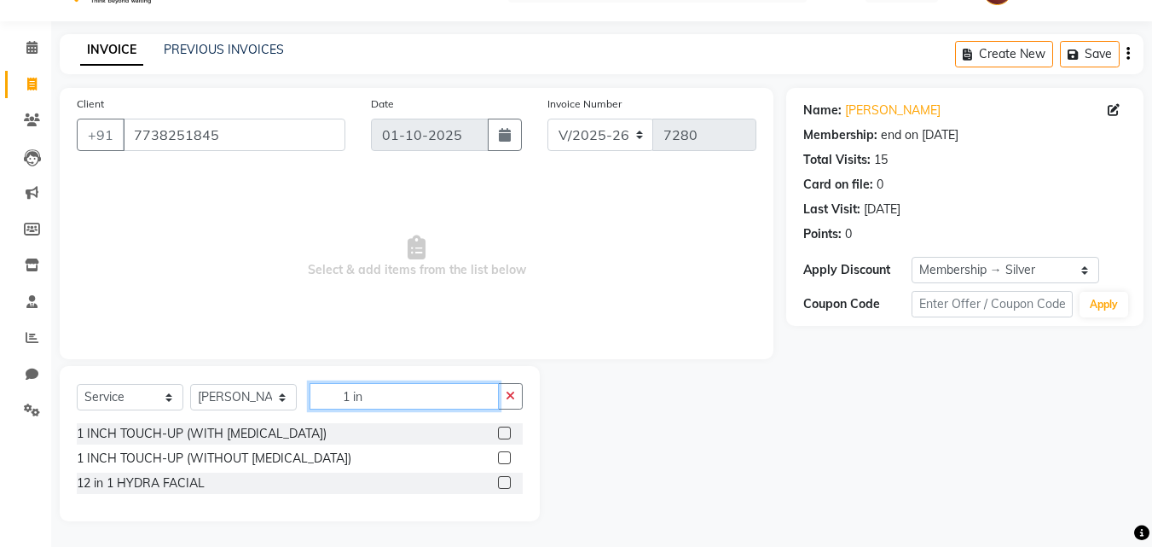
type input "1 in"
click at [505, 459] on label at bounding box center [504, 457] width 13 height 13
click at [505, 459] on input "checkbox" at bounding box center [503, 458] width 11 height 11
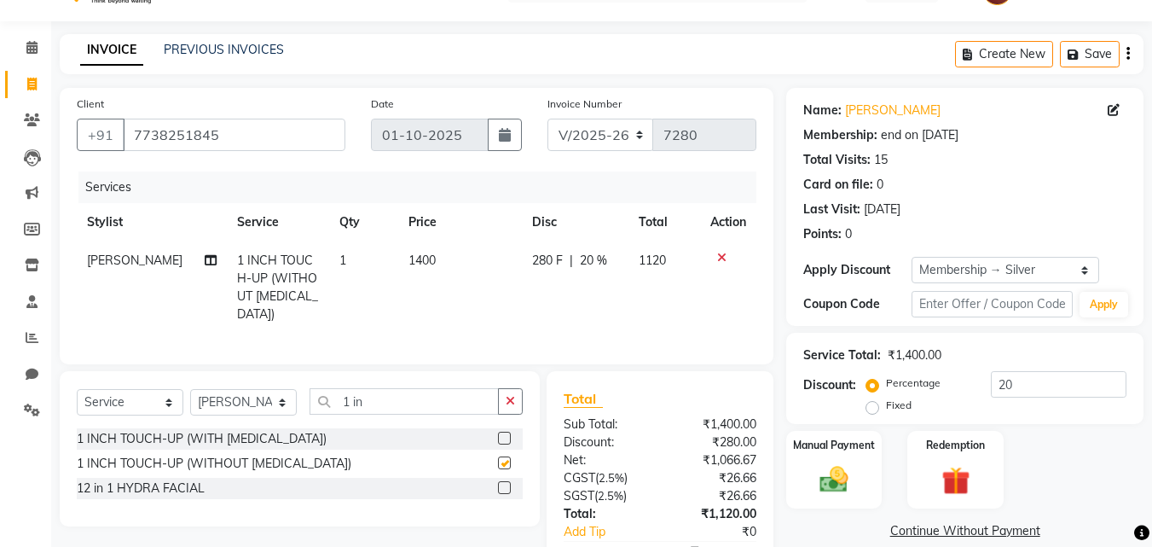
checkbox input "false"
drag, startPoint x: 394, startPoint y: 396, endPoint x: 255, endPoint y: 399, distance: 139.1
click at [255, 399] on div "Select Service Product Membership Package Voucher Prepaid Gift Card Select Styl…" at bounding box center [300, 408] width 446 height 40
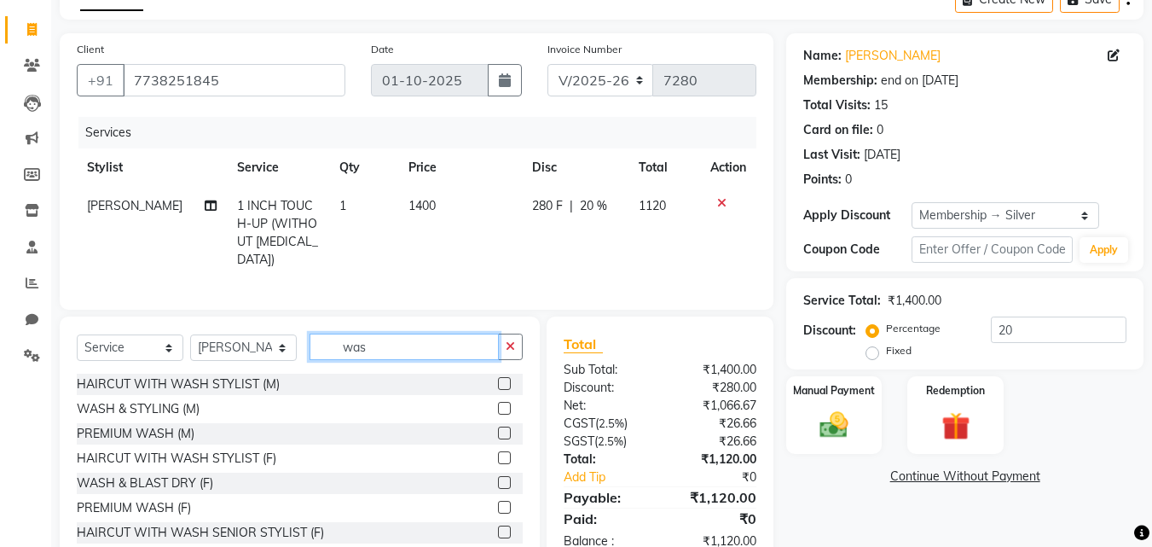
scroll to position [136, 0]
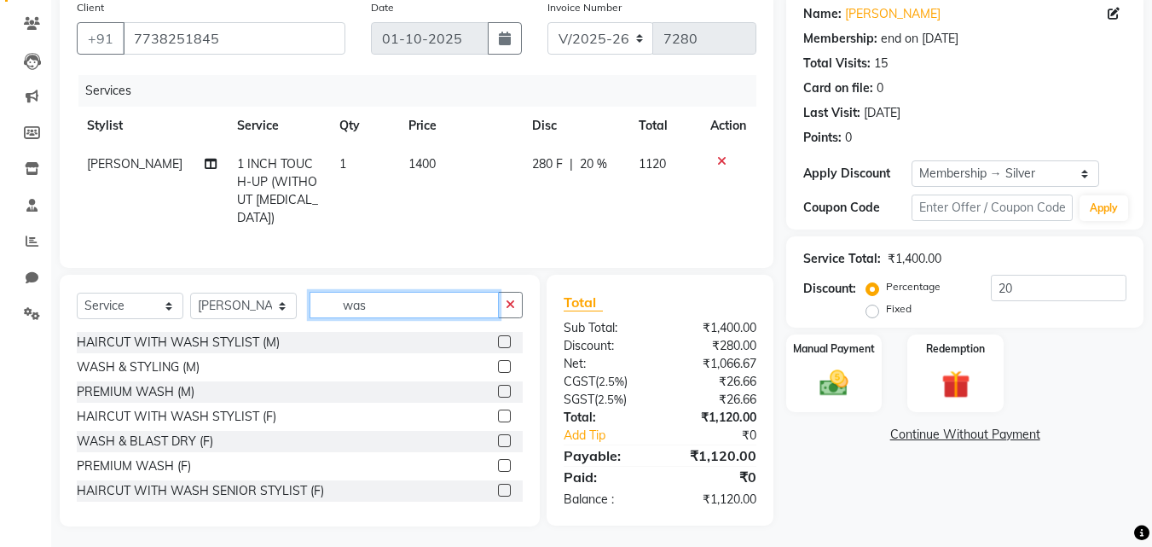
type input "was"
click at [498, 438] on label at bounding box center [504, 440] width 13 height 13
click at [498, 438] on input "checkbox" at bounding box center [503, 441] width 11 height 11
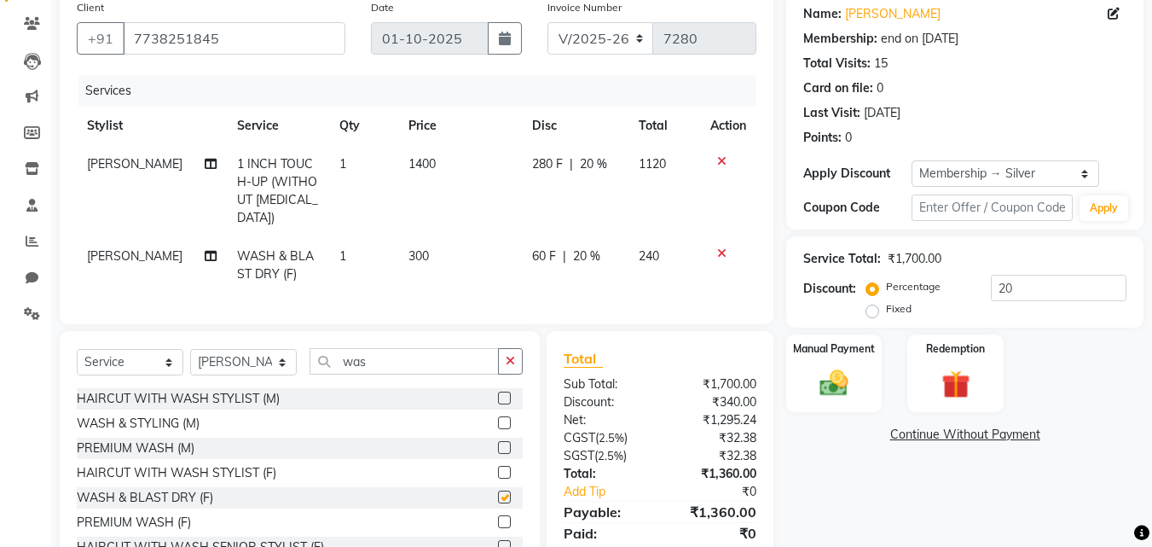
checkbox input "false"
click at [235, 351] on select "Select Stylist [PERSON_NAME] [PERSON_NAME] [PERSON_NAME] [PERSON_NAME] [PERSON_…" at bounding box center [243, 362] width 107 height 26
select select "48095"
click at [190, 349] on select "Select Stylist [PERSON_NAME] [PERSON_NAME] [PERSON_NAME] [PERSON_NAME] [PERSON_…" at bounding box center [243, 362] width 107 height 26
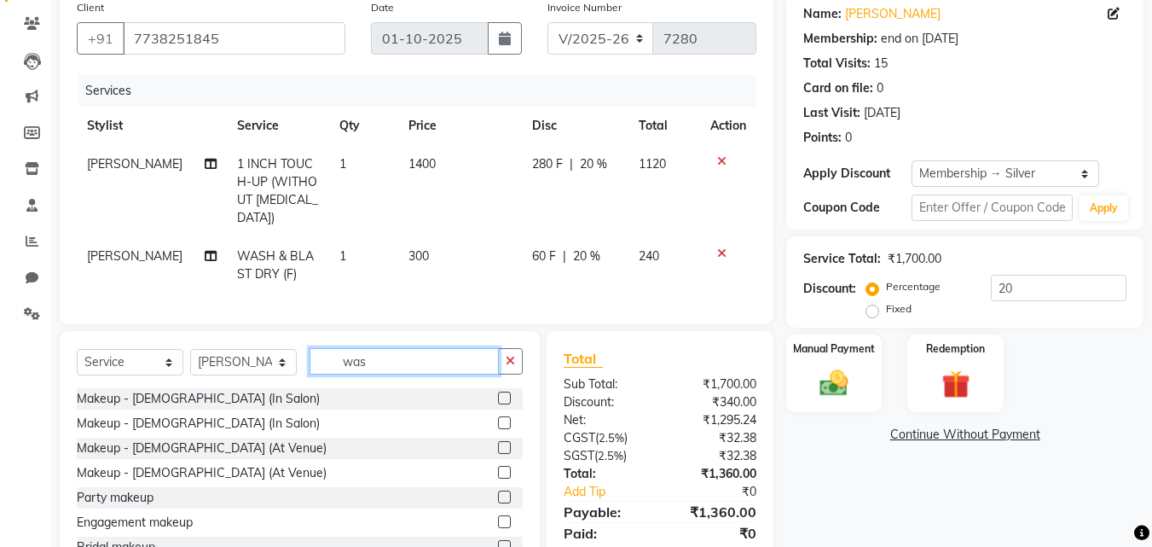
drag, startPoint x: 302, startPoint y: 356, endPoint x: 282, endPoint y: 357, distance: 19.6
click at [282, 357] on div "Select Service Product Membership Package Voucher Prepaid Gift Card Select Styl…" at bounding box center [300, 368] width 446 height 40
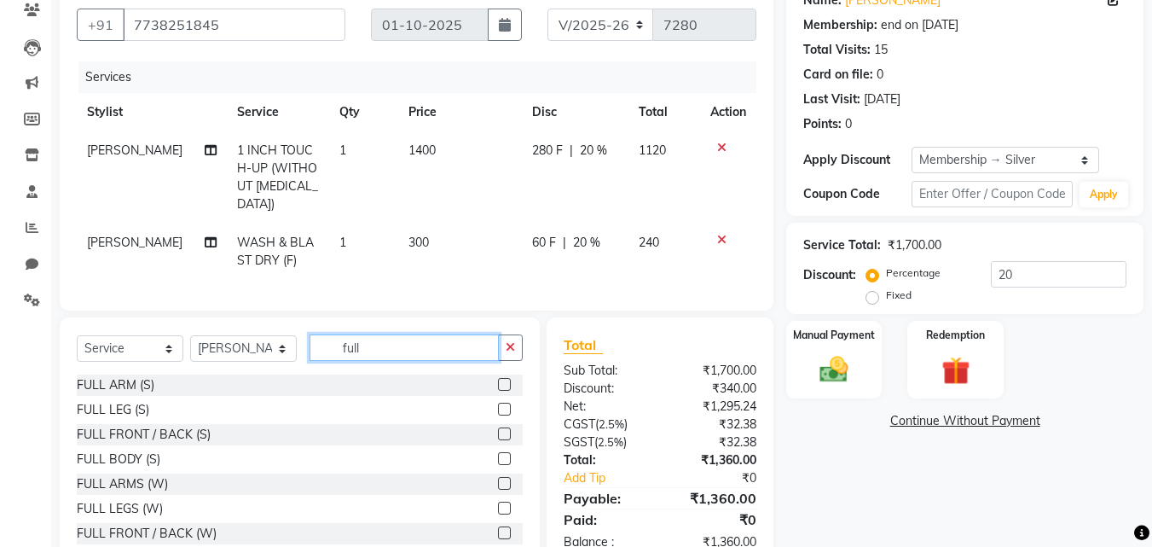
scroll to position [193, 0]
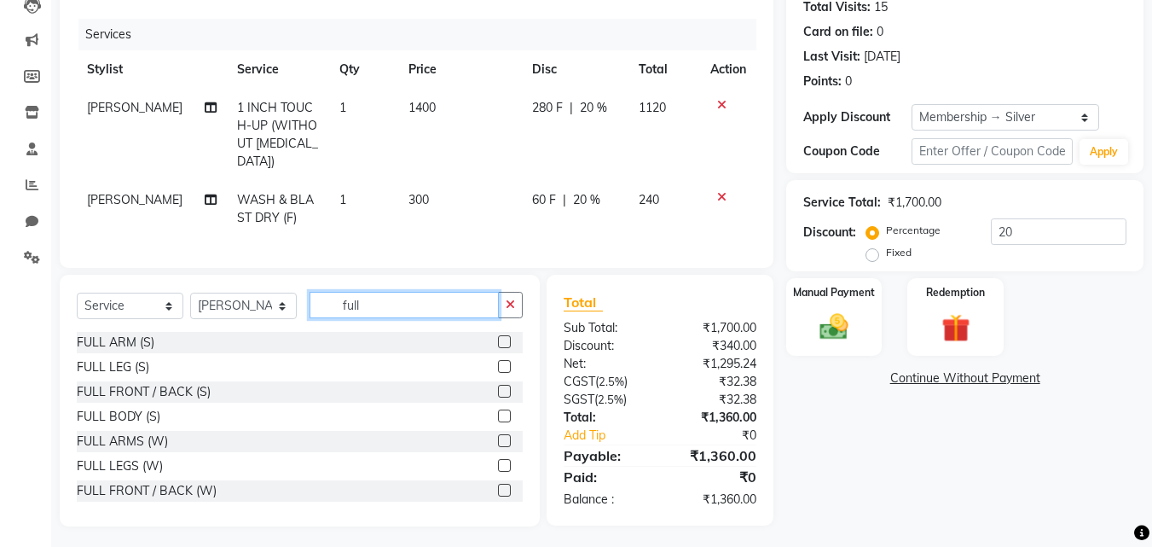
type input "full"
click at [498, 434] on label at bounding box center [504, 440] width 13 height 13
click at [498, 436] on input "checkbox" at bounding box center [503, 441] width 11 height 11
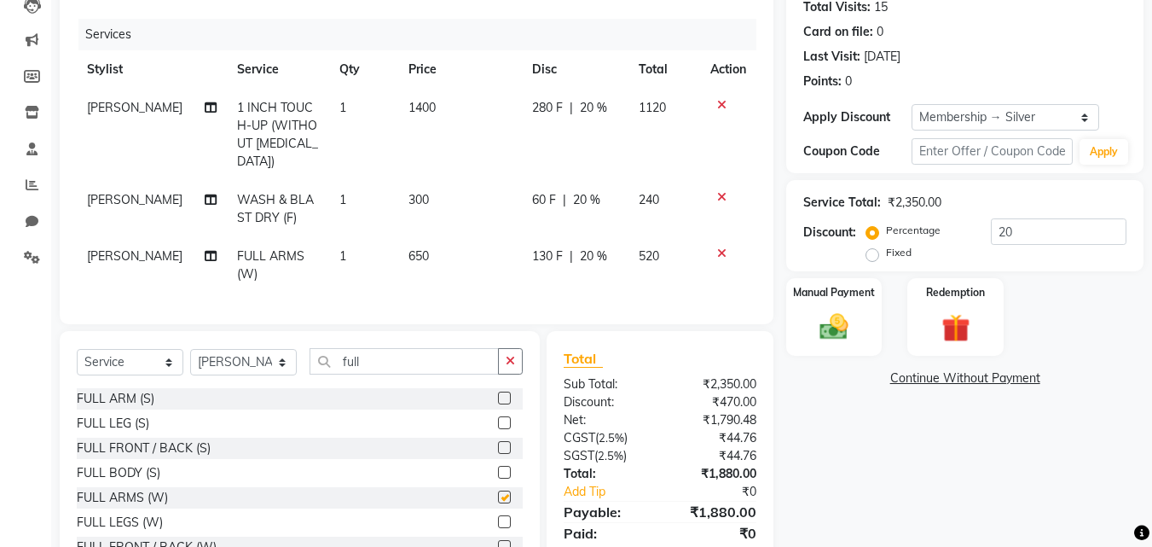
checkbox input "false"
drag, startPoint x: 391, startPoint y: 359, endPoint x: 176, endPoint y: 355, distance: 215.0
click at [176, 355] on div "Select Service Product Membership Package Voucher Prepaid Gift Card Select Styl…" at bounding box center [300, 368] width 446 height 40
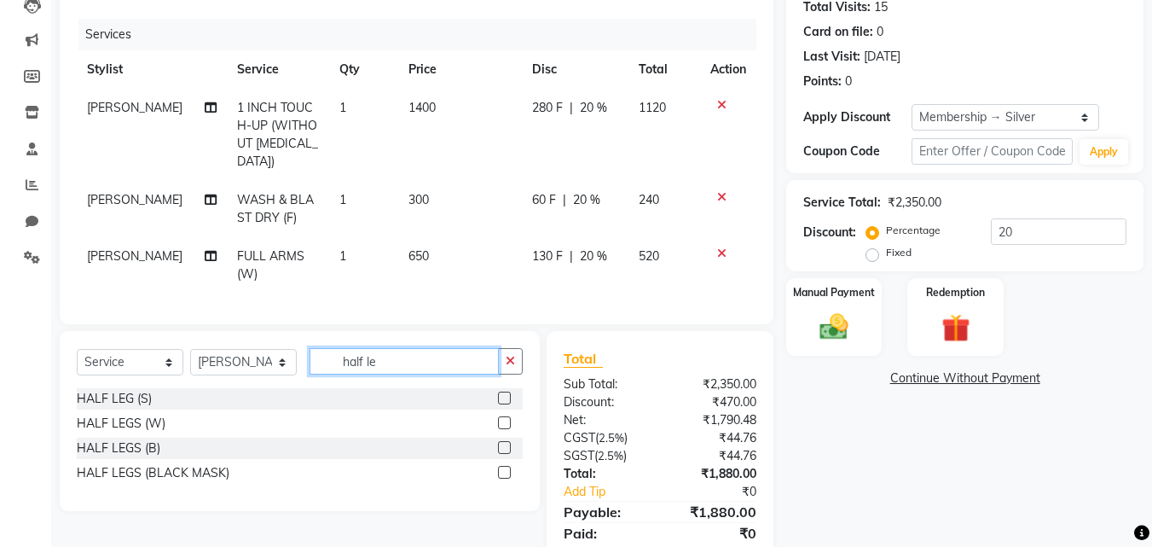
type input "half le"
click at [507, 423] on label at bounding box center [504, 422] width 13 height 13
click at [507, 423] on input "checkbox" at bounding box center [503, 423] width 11 height 11
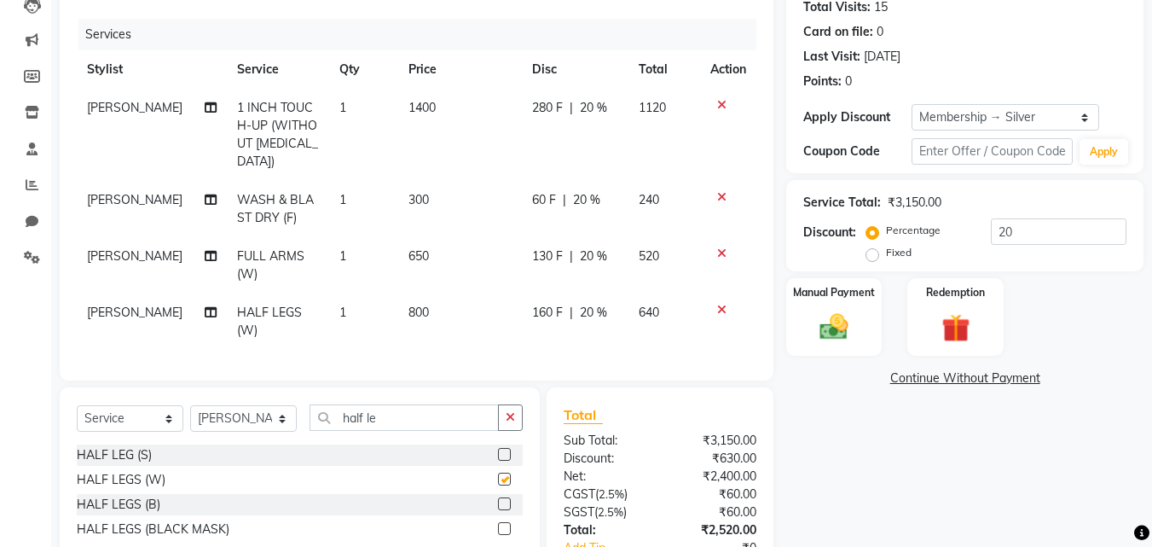
checkbox input "false"
drag, startPoint x: 353, startPoint y: 397, endPoint x: 224, endPoint y: 383, distance: 129.5
click at [224, 387] on div "Select Service Product Membership Package Voucher Prepaid Gift Card Select Styl…" at bounding box center [300, 477] width 480 height 180
type input "und"
click at [501, 476] on label at bounding box center [504, 478] width 13 height 13
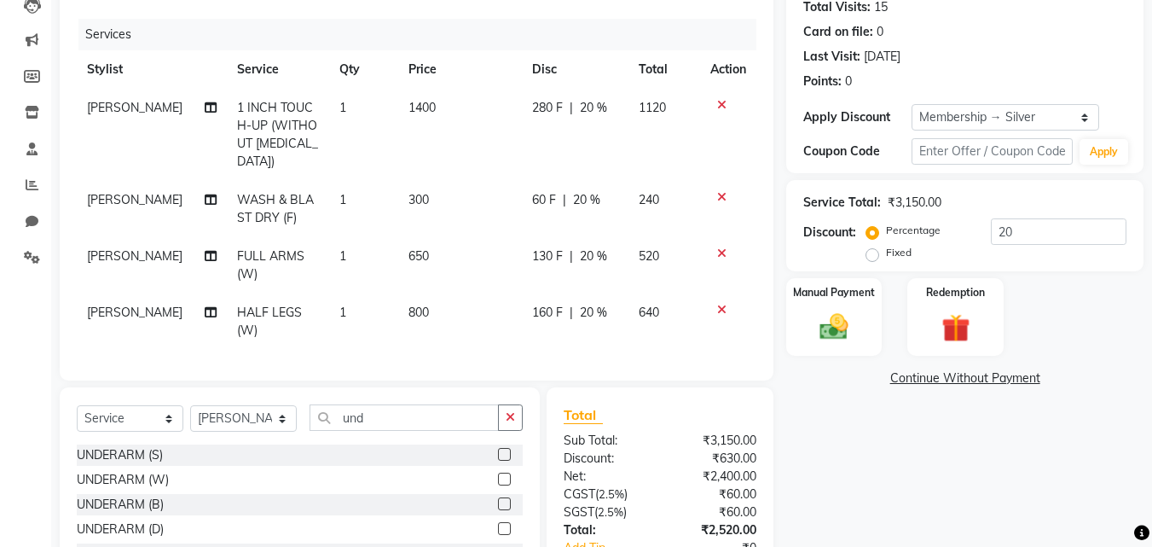
click at [501, 476] on input "checkbox" at bounding box center [503, 479] width 11 height 11
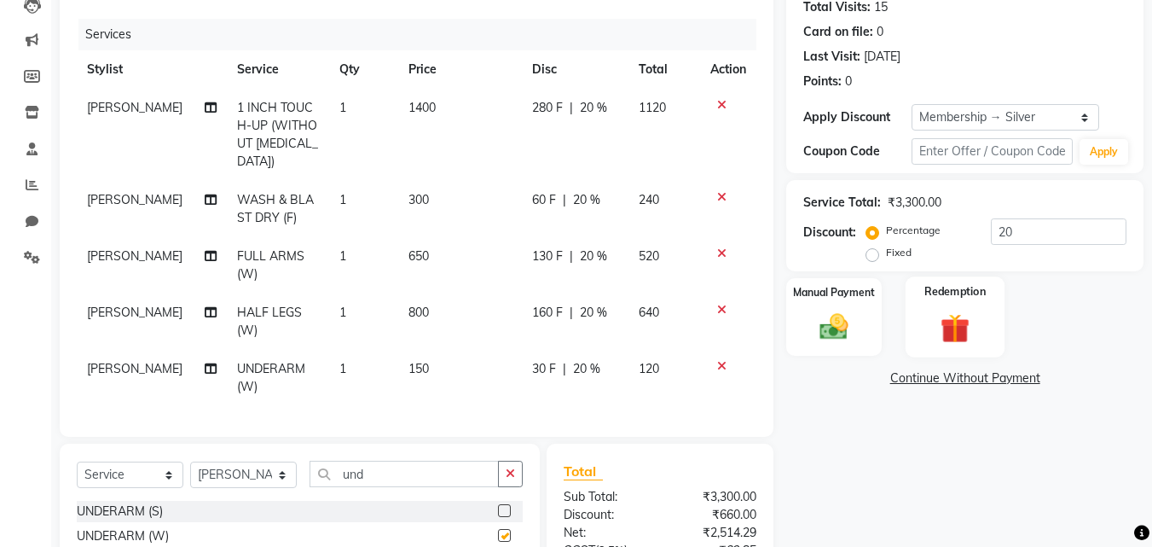
checkbox input "false"
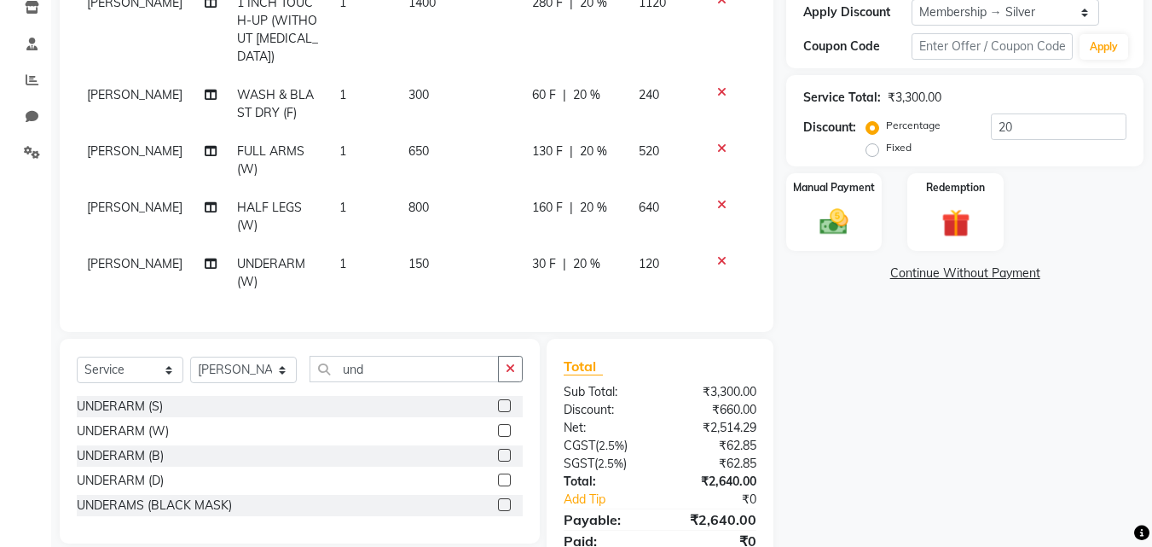
scroll to position [190, 0]
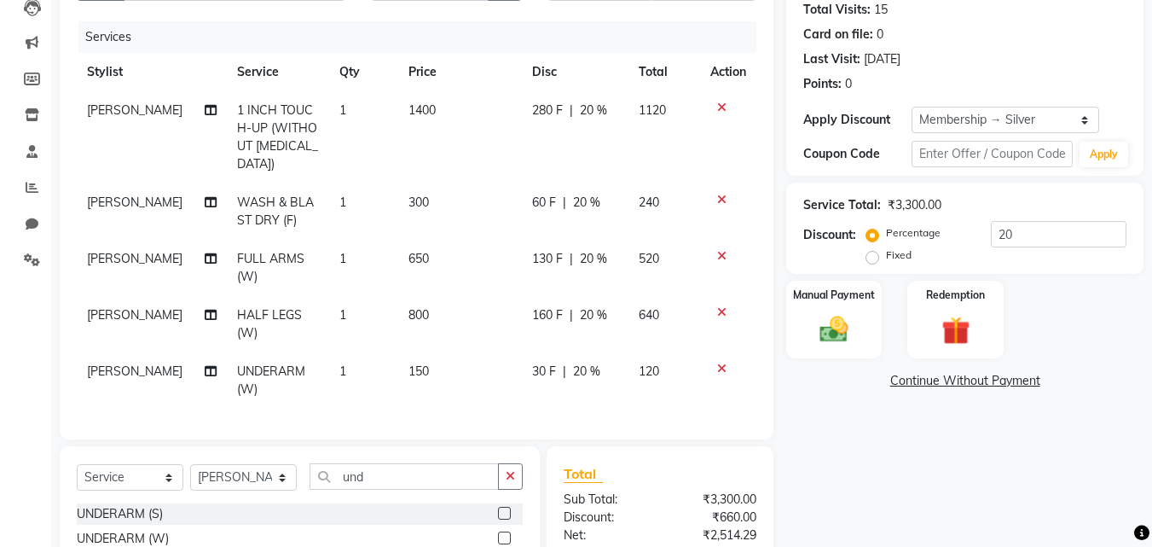
drag, startPoint x: 1002, startPoint y: 220, endPoint x: 983, endPoint y: 222, distance: 19.7
click at [983, 222] on div "Service Total: ₹3,300.00 Discount: Percentage Fixed 20" at bounding box center [964, 228] width 323 height 78
drag, startPoint x: 1005, startPoint y: 237, endPoint x: 977, endPoint y: 237, distance: 28.1
click at [977, 237] on div "Percentage Fixed 20" at bounding box center [998, 244] width 257 height 46
click at [1011, 289] on div "Manual Payment Redemption" at bounding box center [965, 320] width 383 height 78
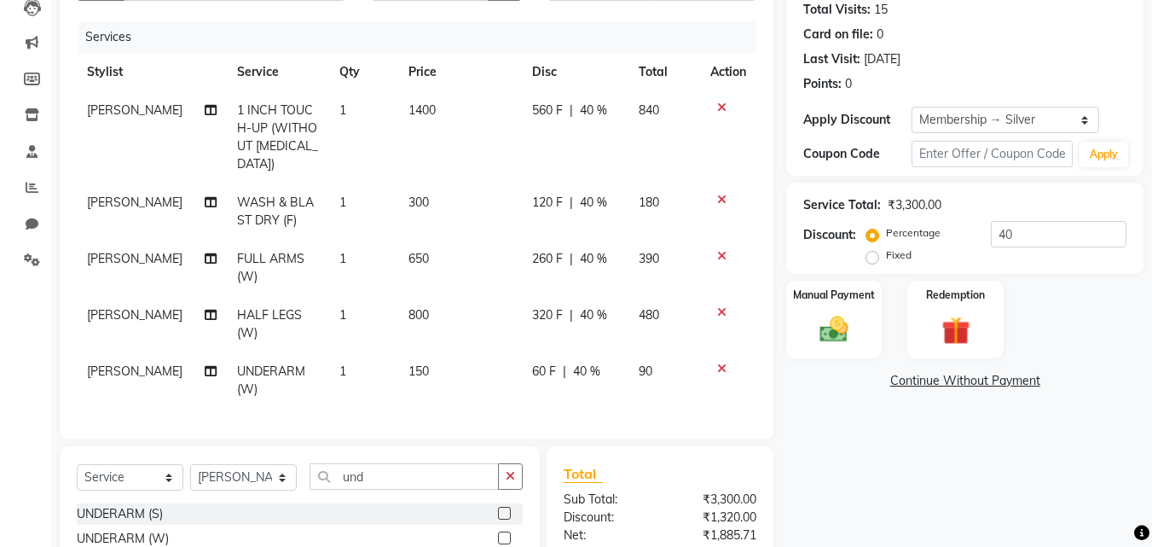
scroll to position [361, 0]
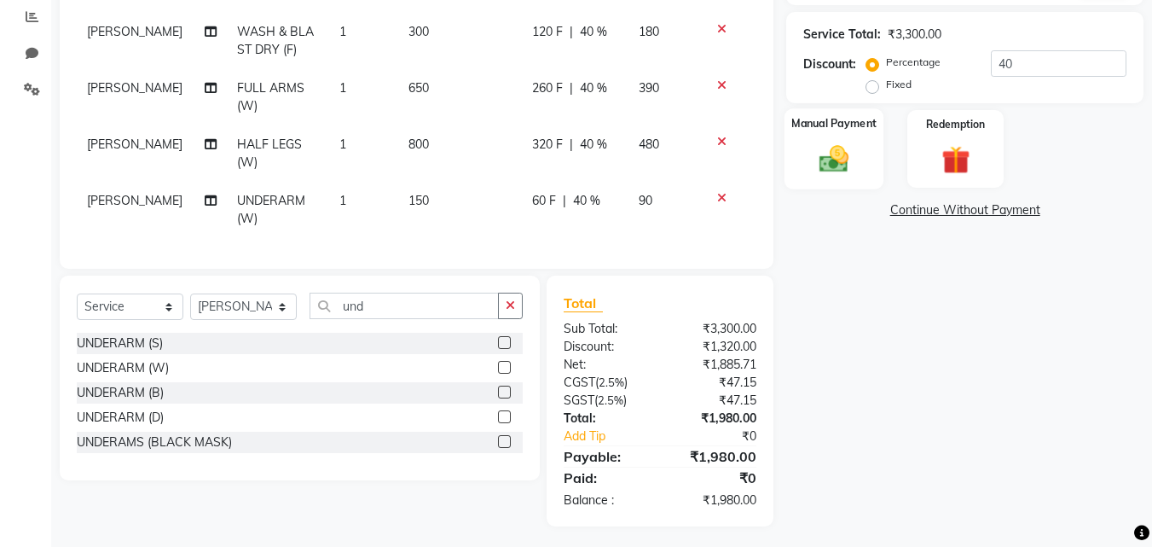
click at [803, 171] on div "Manual Payment" at bounding box center [835, 148] width 100 height 81
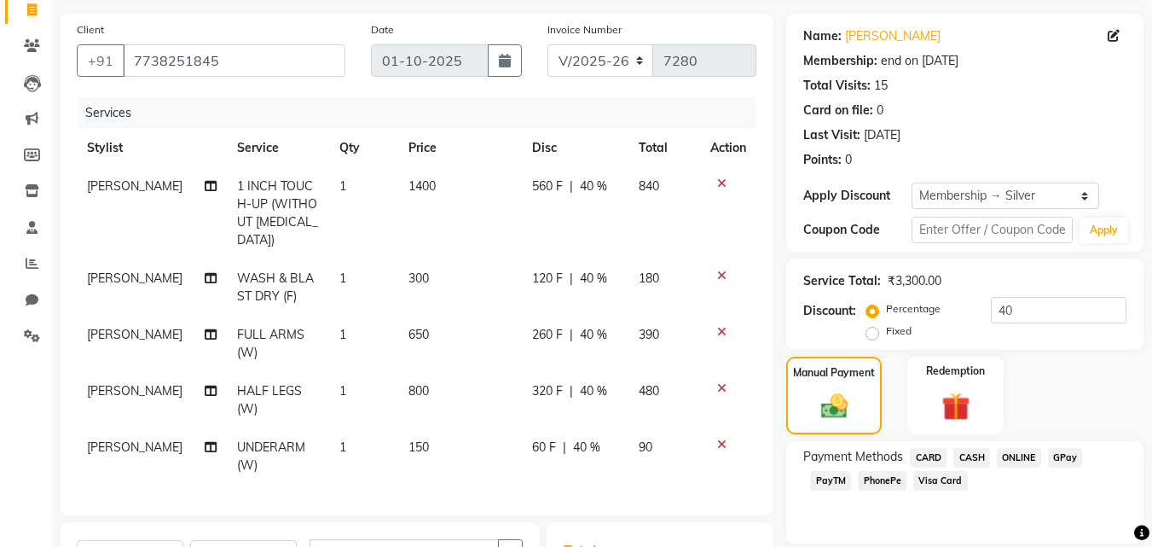
scroll to position [105, 0]
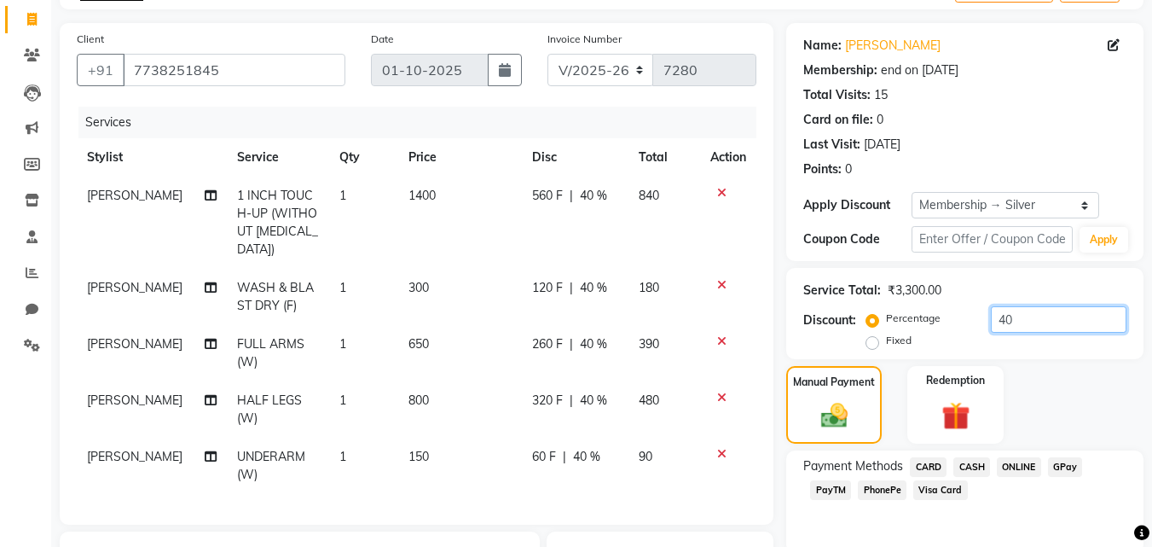
drag, startPoint x: 971, startPoint y: 311, endPoint x: 937, endPoint y: 310, distance: 33.3
click at [937, 310] on div "Percentage Fixed 40" at bounding box center [998, 329] width 257 height 46
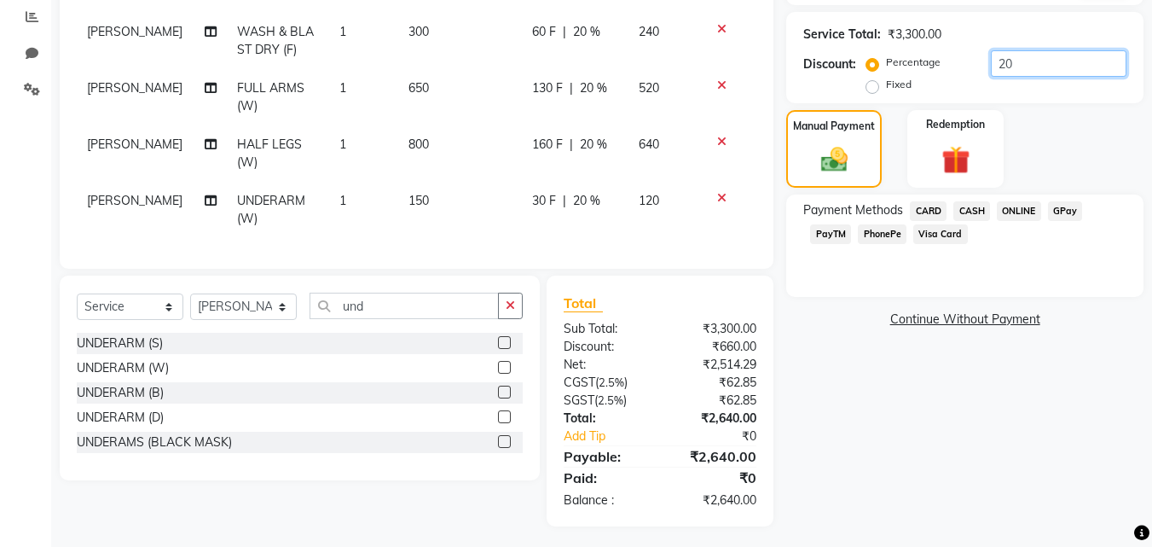
type input "20"
click at [889, 461] on div "Name: [PERSON_NAME] Membership: end on [DATE] Total Visits: 15 Card on file: 0 …" at bounding box center [971, 146] width 370 height 759
click at [890, 237] on span "PhonePe" at bounding box center [882, 234] width 49 height 20
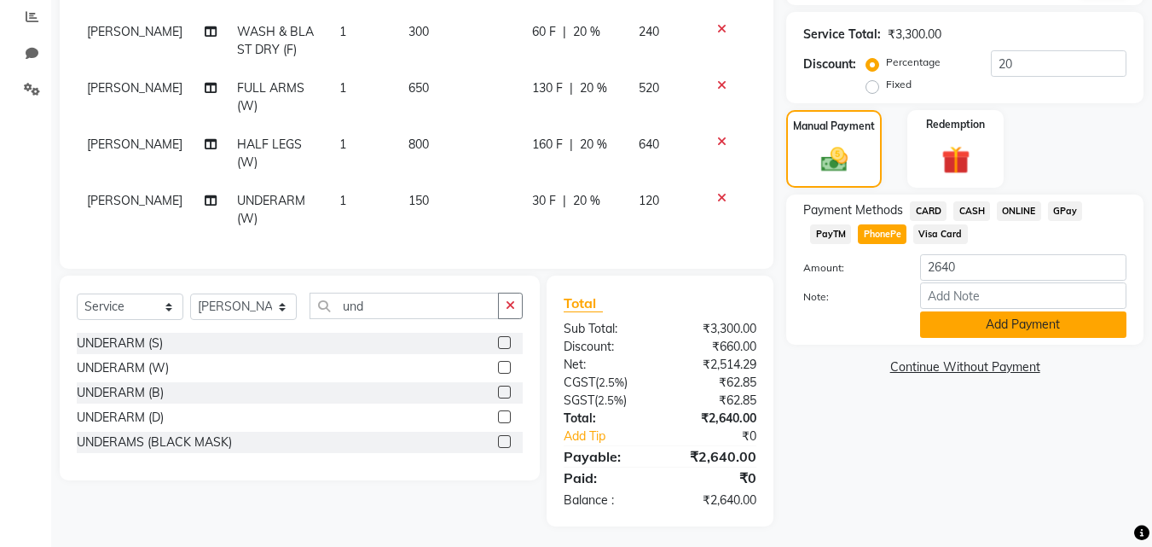
click at [936, 332] on button "Add Payment" at bounding box center [1023, 324] width 206 height 26
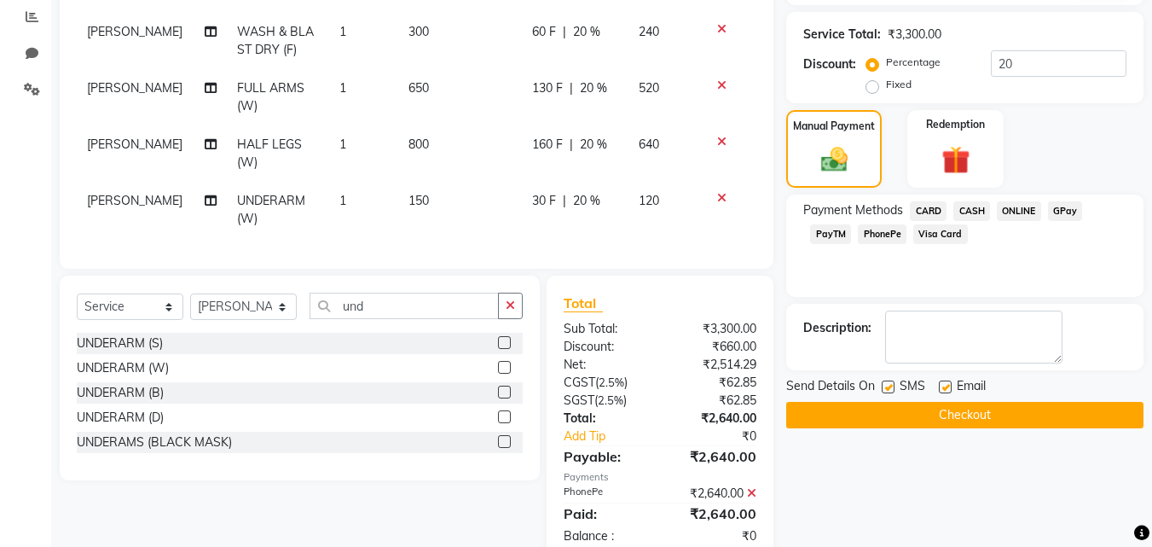
click at [798, 409] on button "Checkout" at bounding box center [964, 415] width 357 height 26
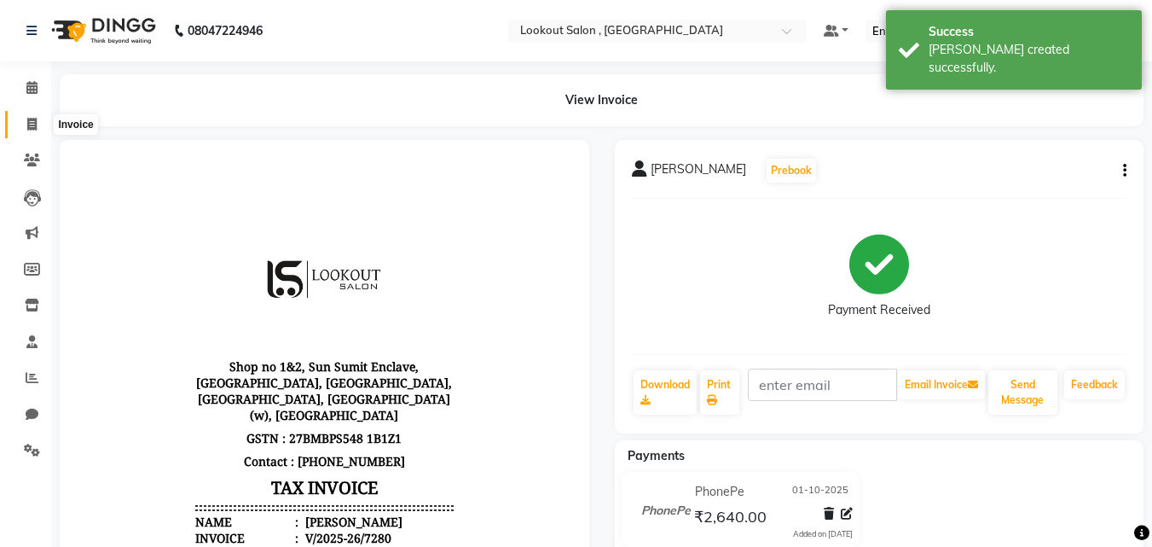
click at [33, 125] on icon at bounding box center [31, 124] width 9 height 13
select select "service"
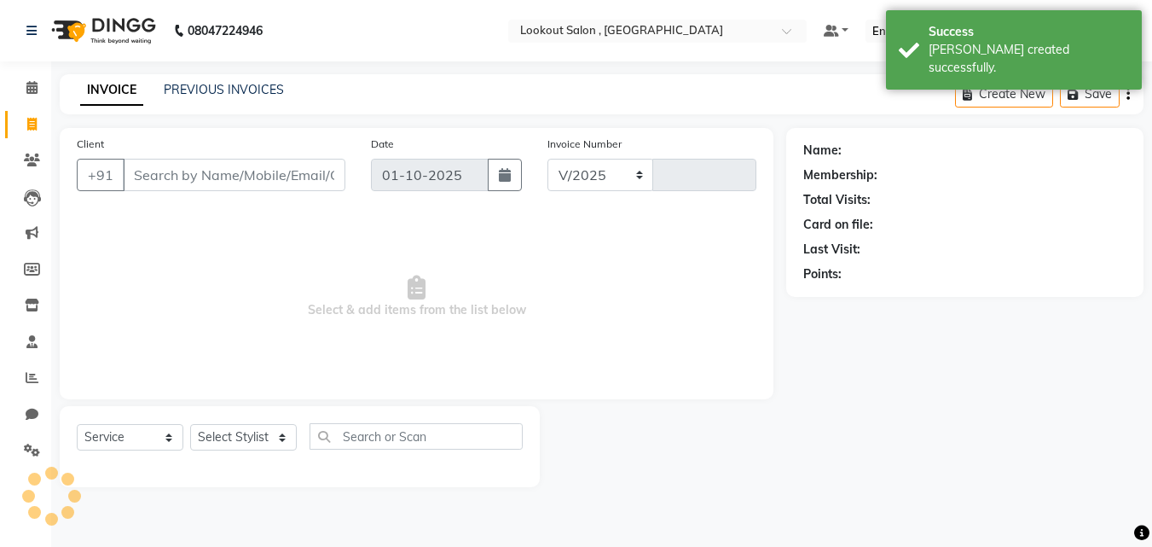
select select "151"
type input "7281"
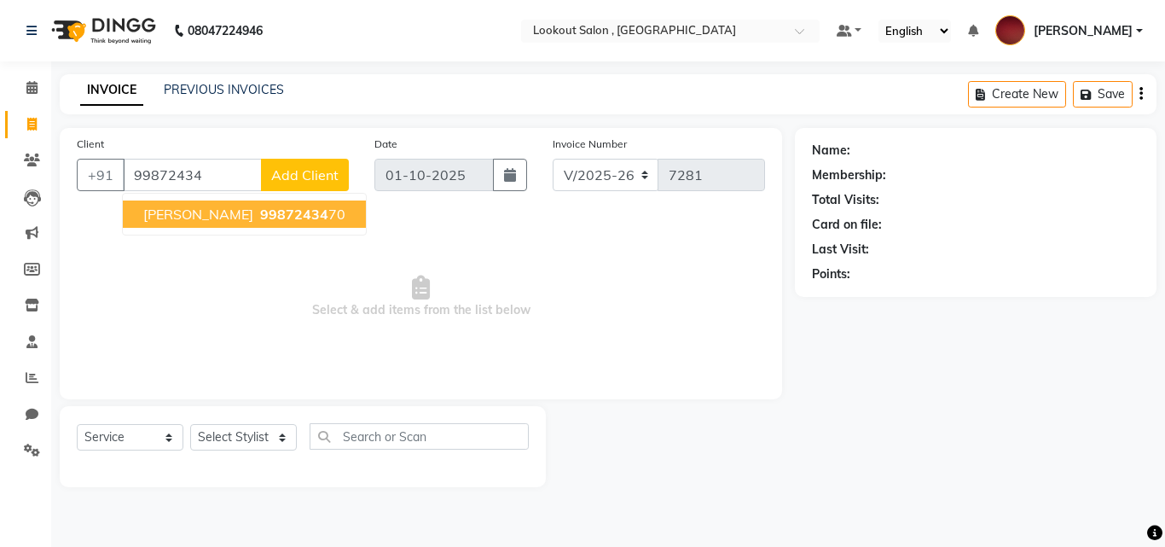
click at [146, 213] on span "[PERSON_NAME]" at bounding box center [198, 214] width 110 height 17
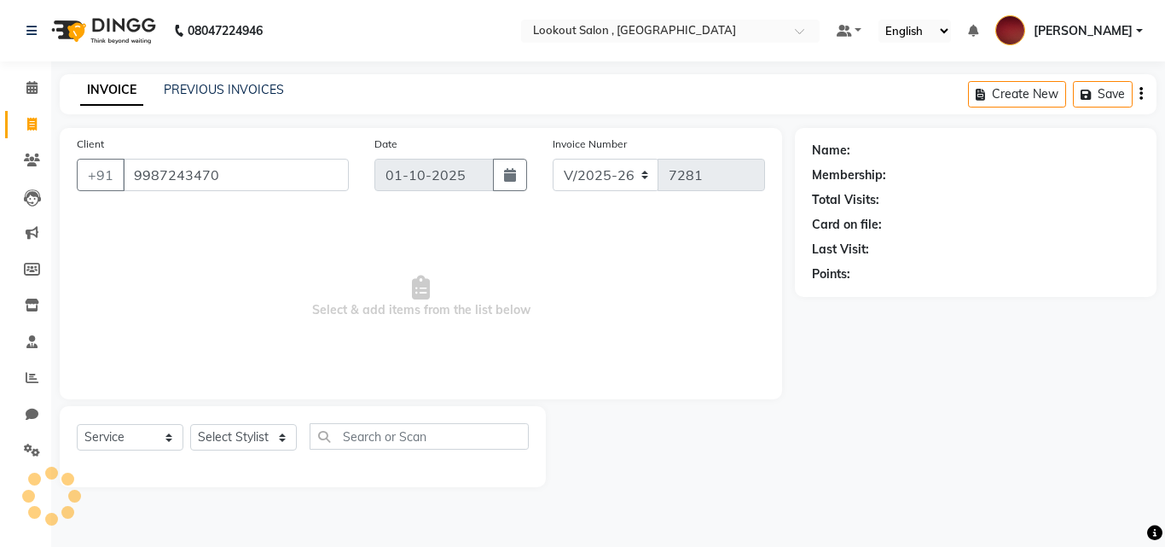
type input "9987243470"
select select "1: Object"
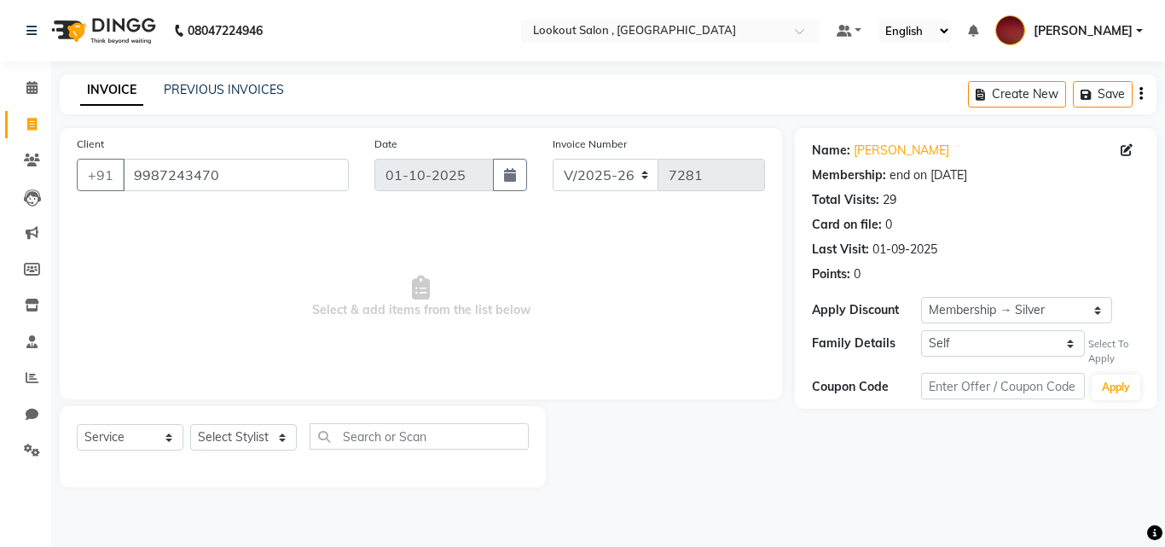
click at [224, 415] on div "Select Service Product Membership Package Voucher Prepaid Gift Card Select Styl…" at bounding box center [303, 446] width 486 height 81
click at [238, 432] on select "Select Stylist [PERSON_NAME] [PERSON_NAME] [PERSON_NAME] [PERSON_NAME] [PERSON_…" at bounding box center [243, 437] width 107 height 26
select select "11497"
click at [190, 424] on select "Select Stylist [PERSON_NAME] [PERSON_NAME] [PERSON_NAME] [PERSON_NAME] [PERSON_…" at bounding box center [243, 437] width 107 height 26
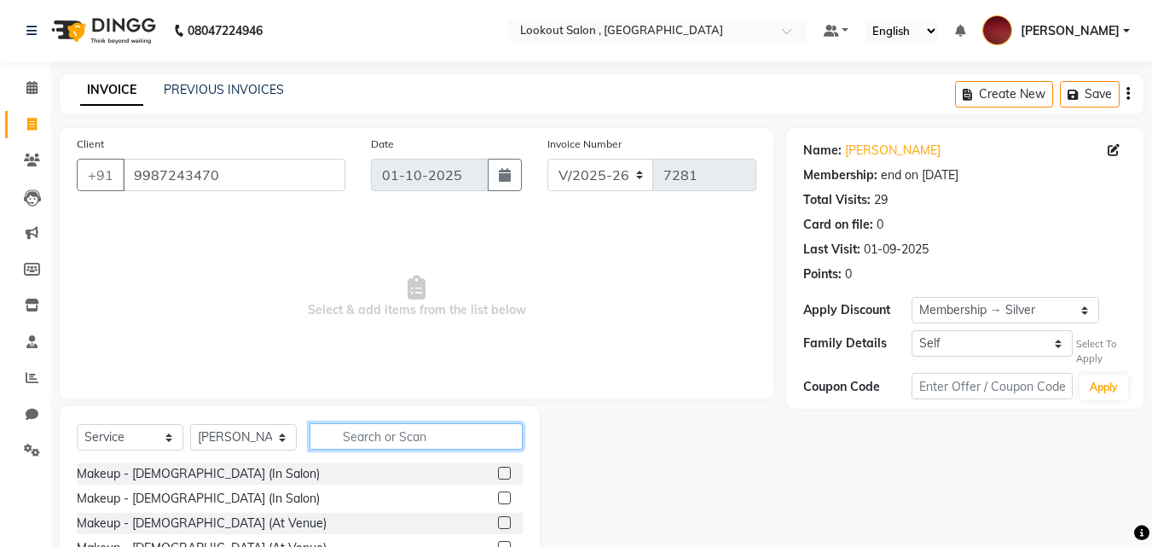
click at [340, 443] on input "text" at bounding box center [416, 436] width 213 height 26
type input "seni"
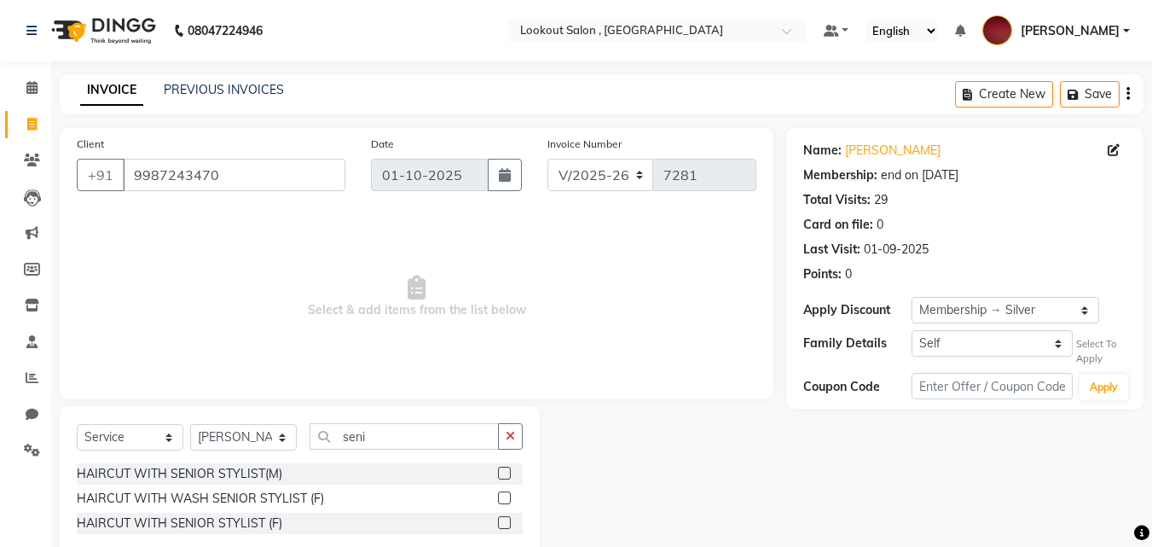
click at [502, 468] on label at bounding box center [504, 473] width 13 height 13
click at [502, 468] on input "checkbox" at bounding box center [503, 473] width 11 height 11
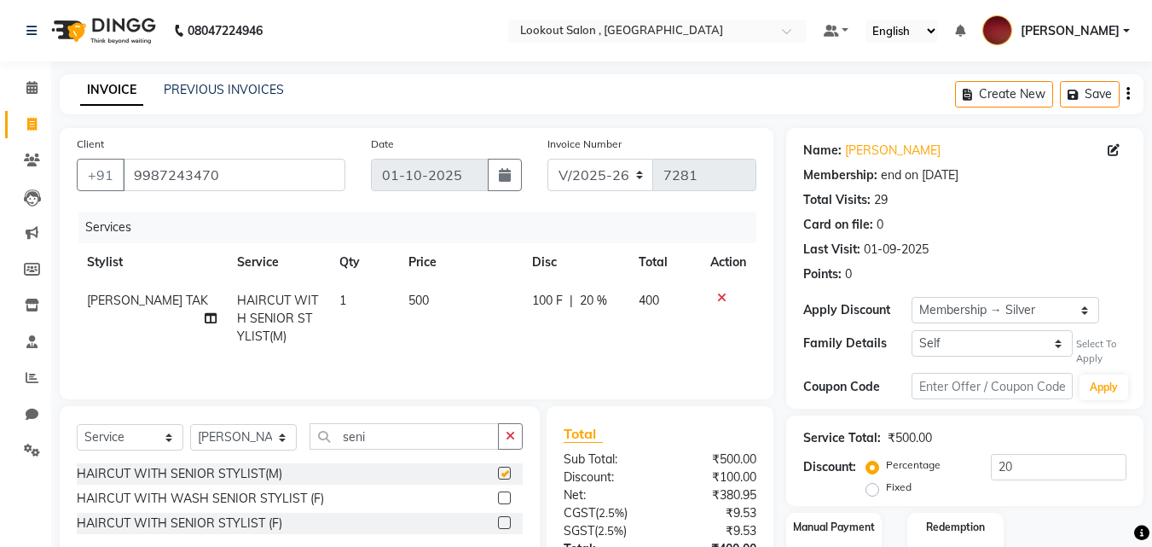
checkbox input "false"
click at [408, 442] on div "Select Service Product Membership Package Voucher Prepaid Gift Card Select Styl…" at bounding box center [300, 443] width 446 height 40
drag, startPoint x: 408, startPoint y: 441, endPoint x: 267, endPoint y: 442, distance: 140.7
click at [267, 442] on div "Select Service Product Membership Package Voucher Prepaid Gift Card Select Styl…" at bounding box center [300, 443] width 446 height 40
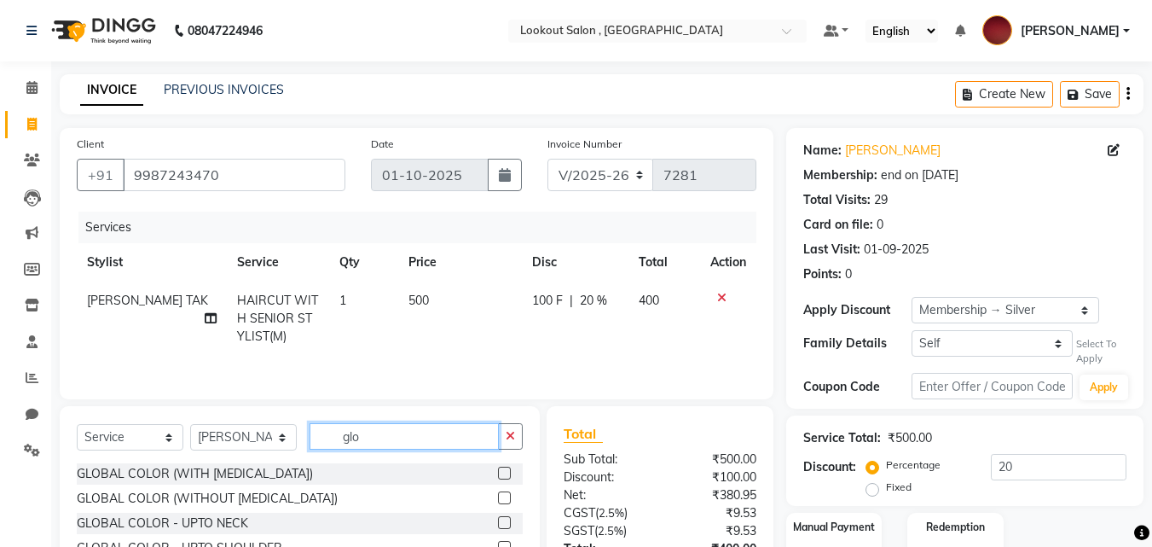
type input "glo"
click at [498, 499] on label at bounding box center [504, 497] width 13 height 13
click at [498, 499] on input "checkbox" at bounding box center [503, 498] width 11 height 11
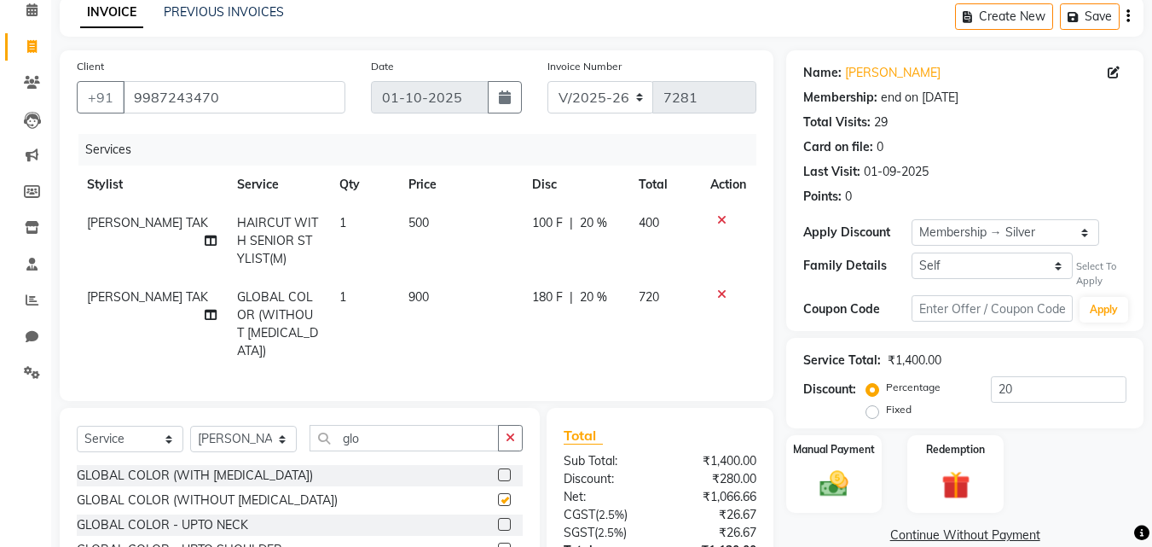
scroll to position [211, 0]
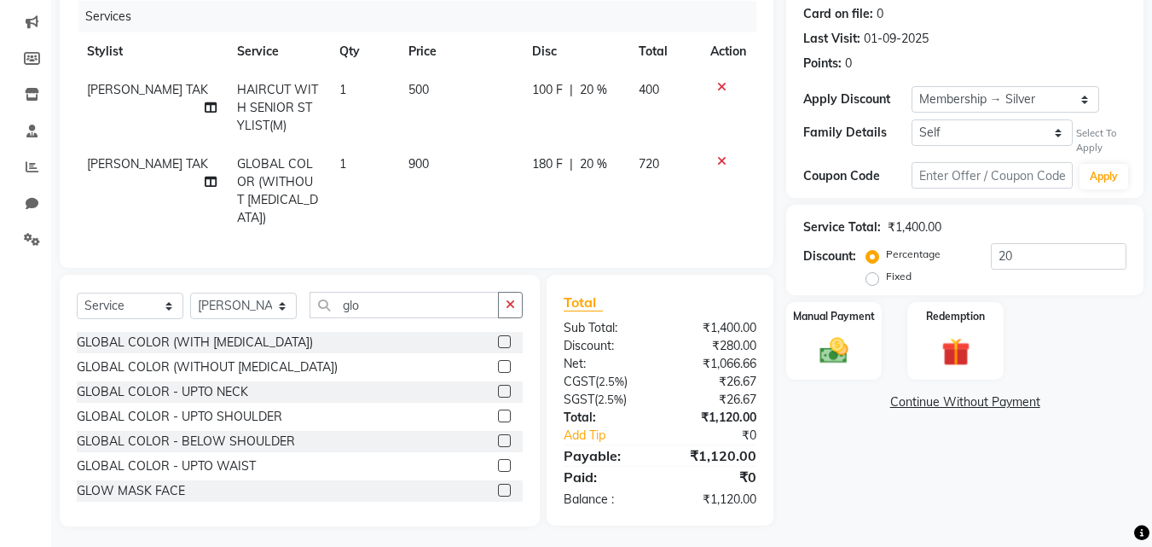
checkbox input "false"
drag, startPoint x: 1008, startPoint y: 263, endPoint x: 984, endPoint y: 263, distance: 23.9
click at [984, 263] on div "Percentage Fixed 20" at bounding box center [998, 266] width 257 height 46
click at [1021, 494] on div "Name: [PERSON_NAME] Membership: end on [DATE] Total Visits: 29 Card on file: 0 …" at bounding box center [971, 221] width 370 height 609
drag, startPoint x: 1024, startPoint y: 248, endPoint x: 977, endPoint y: 250, distance: 46.9
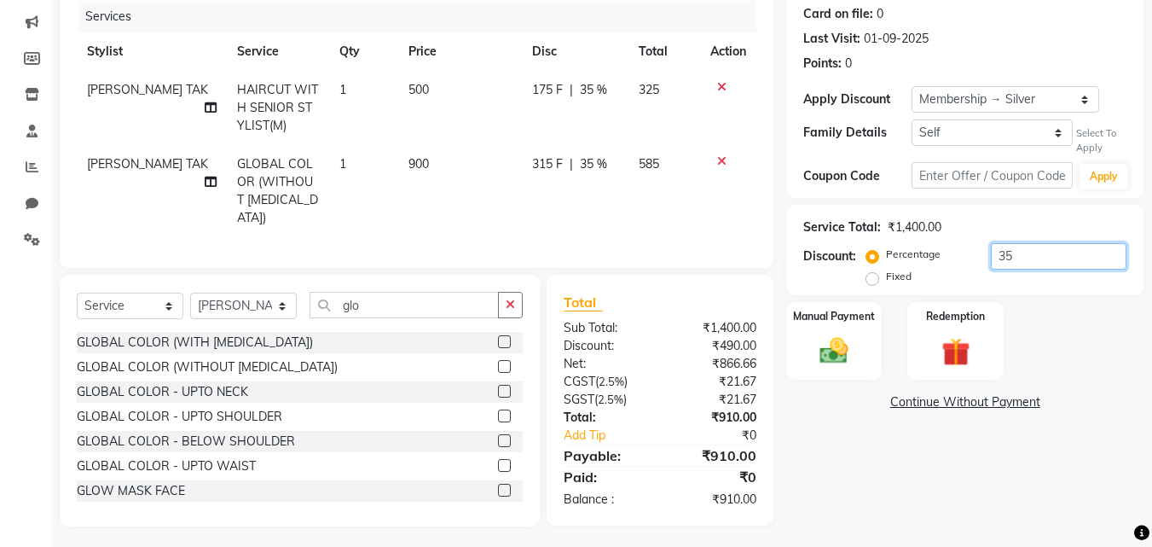
click at [977, 249] on div "Percentage Fixed 35" at bounding box center [998, 266] width 257 height 46
type input "40"
click at [889, 453] on div "Name: [PERSON_NAME] Membership: end on [DATE] Total Visits: 29 Card on file: 0 …" at bounding box center [971, 221] width 370 height 609
click at [836, 341] on img at bounding box center [834, 351] width 48 height 34
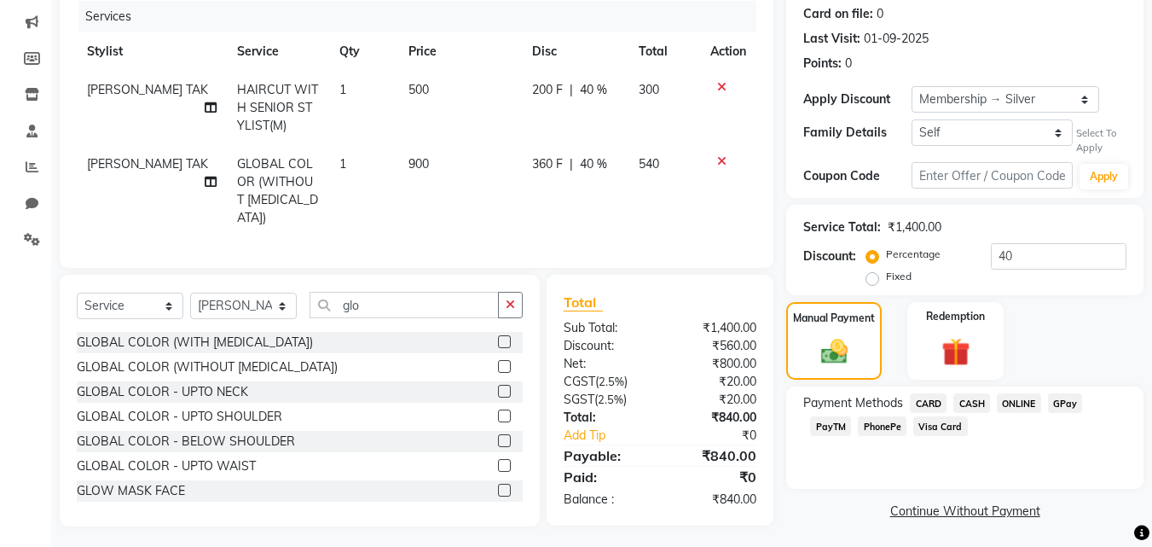
click at [969, 414] on div "CASH" at bounding box center [968, 404] width 43 height 23
click at [975, 398] on span "CASH" at bounding box center [972, 403] width 37 height 20
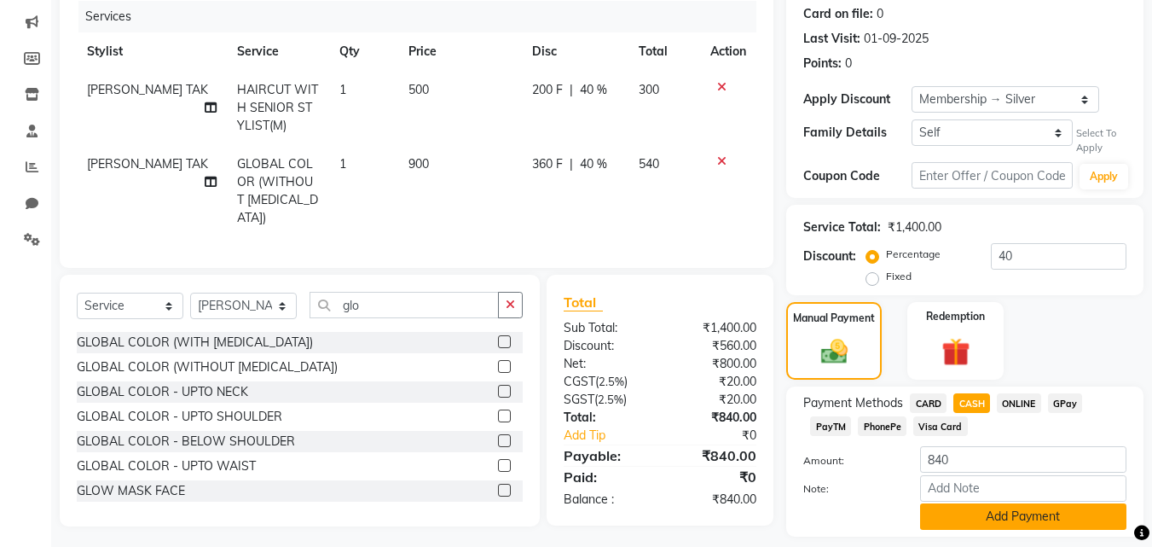
click at [980, 511] on button "Add Payment" at bounding box center [1023, 516] width 206 height 26
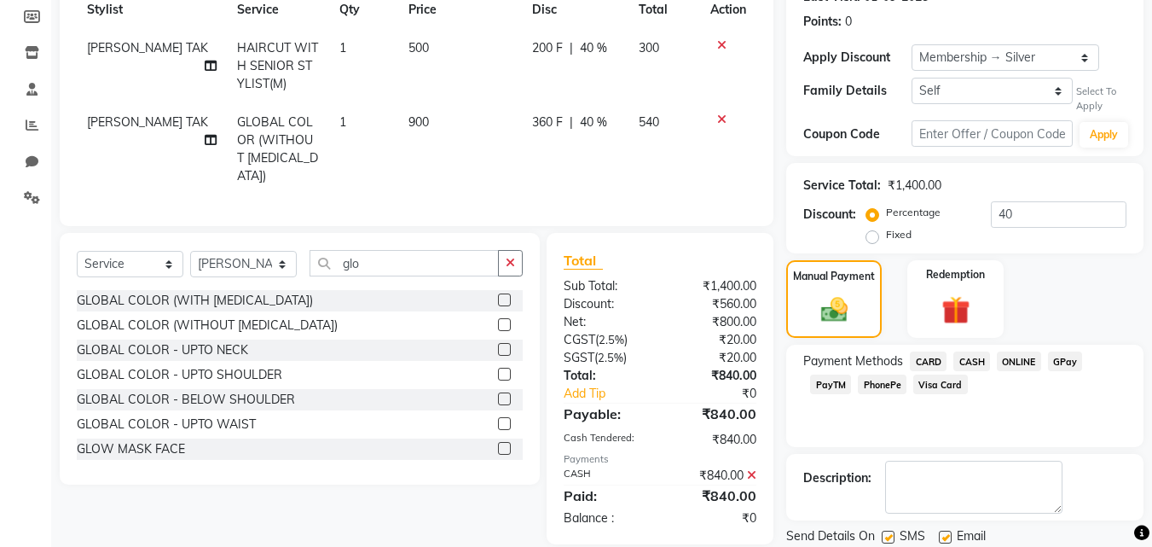
scroll to position [310, 0]
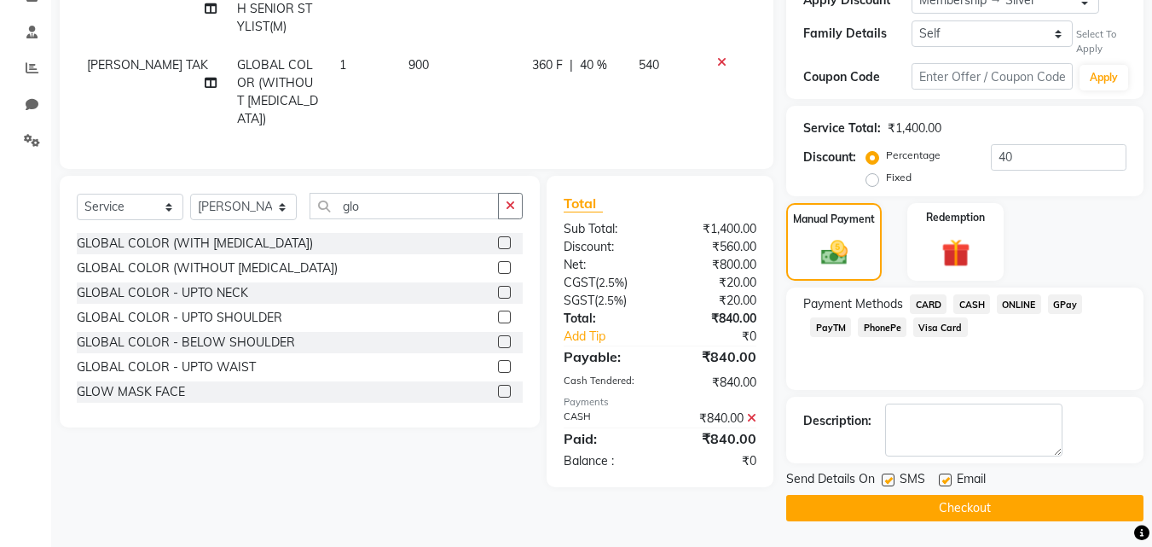
click at [982, 510] on button "Checkout" at bounding box center [964, 508] width 357 height 26
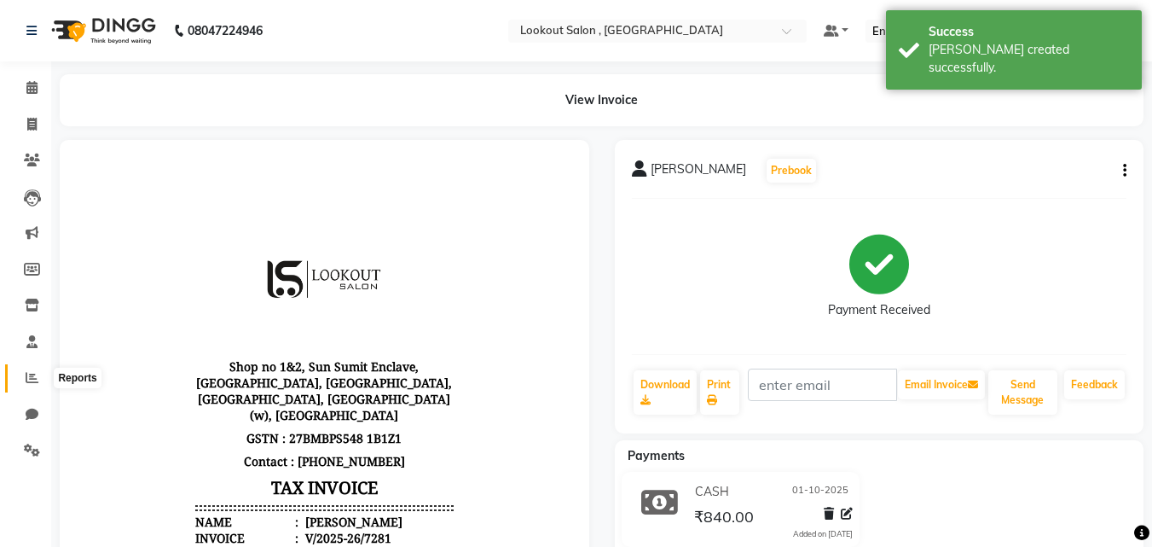
click at [35, 379] on icon at bounding box center [32, 377] width 13 height 13
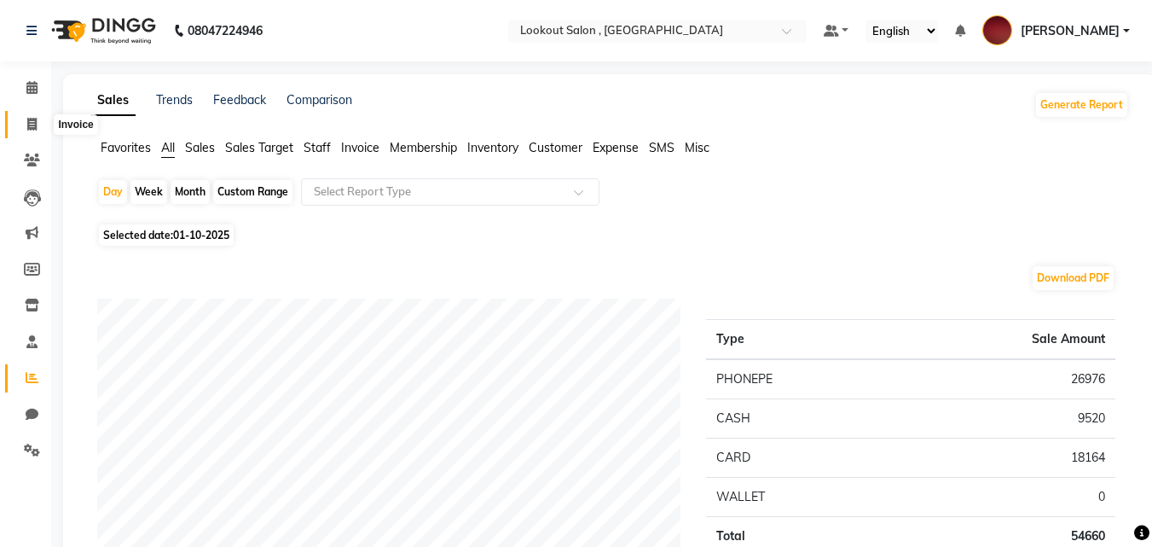
click at [33, 118] on icon at bounding box center [31, 124] width 9 height 13
select select "service"
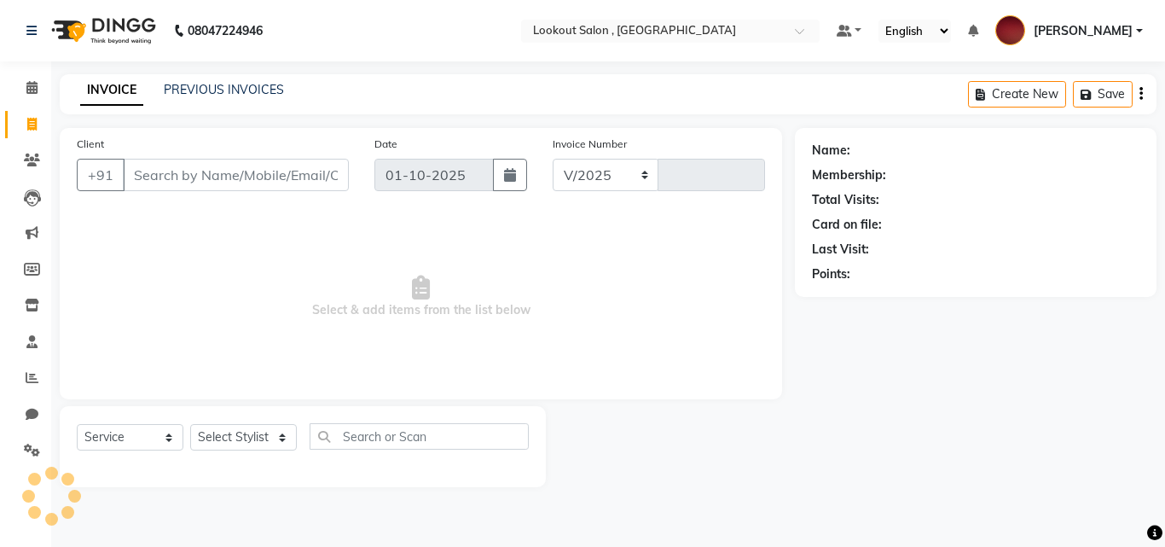
select select "151"
type input "7282"
click at [211, 185] on input "Client" at bounding box center [236, 175] width 226 height 32
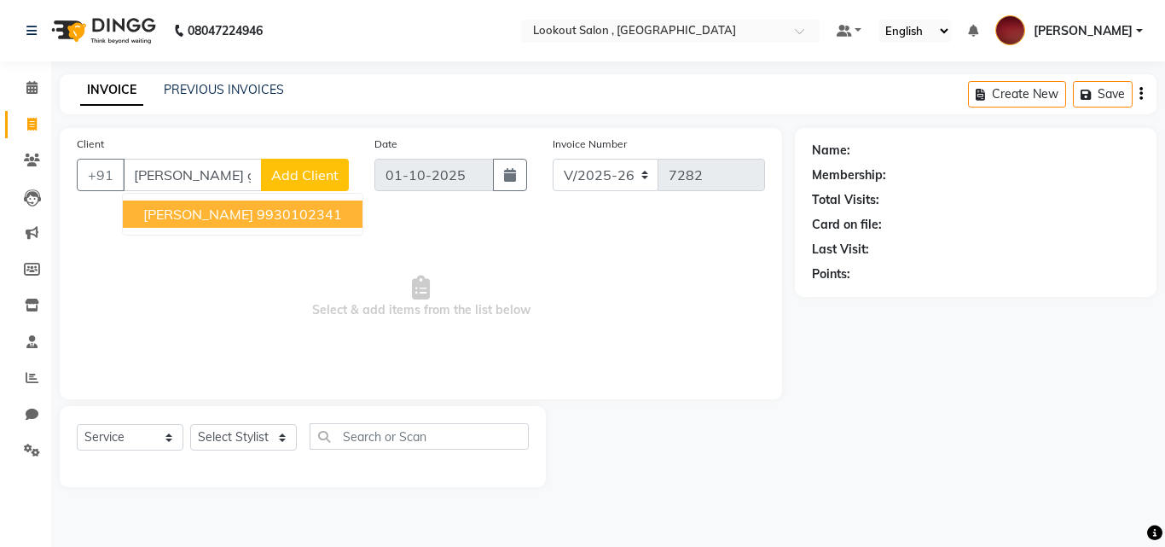
click at [257, 221] on ngb-highlight "9930102341" at bounding box center [299, 214] width 85 height 17
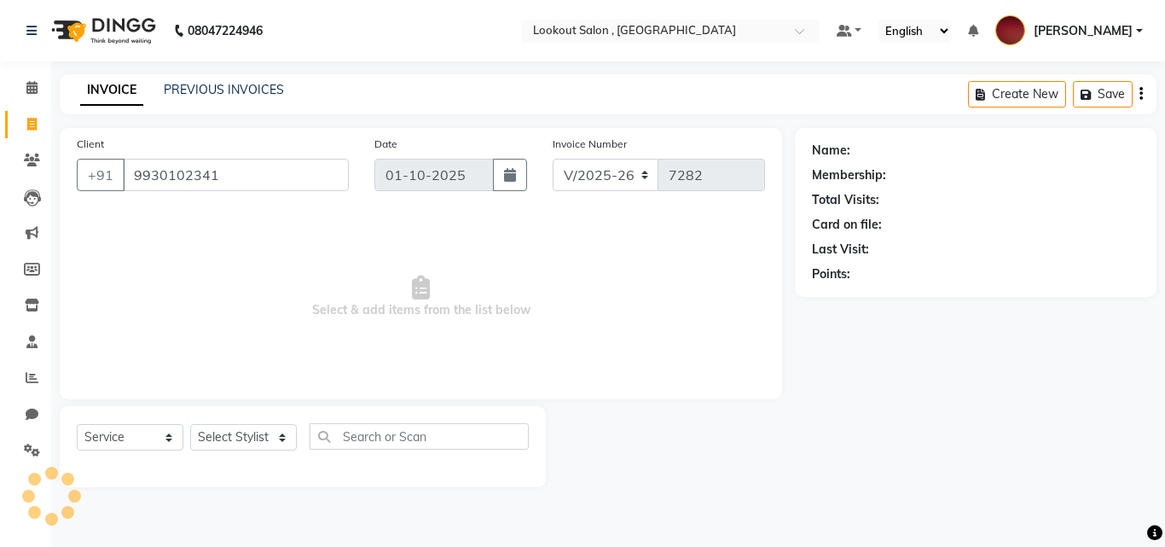
type input "9930102341"
select select "1: Object"
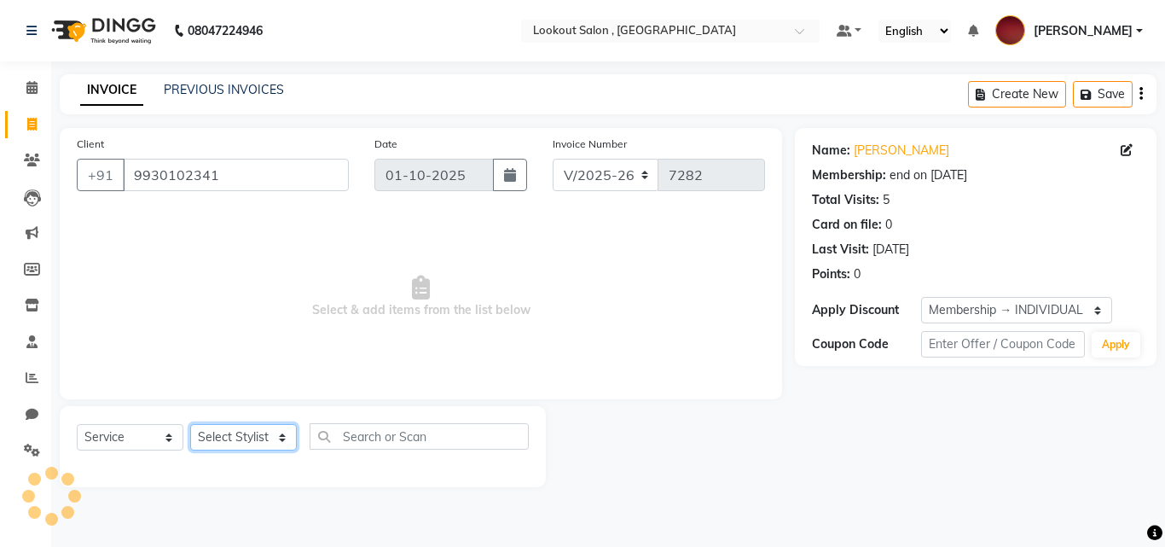
click at [264, 445] on select "Select Stylist [PERSON_NAME] [PERSON_NAME] [PERSON_NAME] [PERSON_NAME] [PERSON_…" at bounding box center [243, 437] width 107 height 26
select select "90900"
click at [190, 424] on select "Select Stylist [PERSON_NAME] [PERSON_NAME] [PERSON_NAME] [PERSON_NAME] [PERSON_…" at bounding box center [243, 437] width 107 height 26
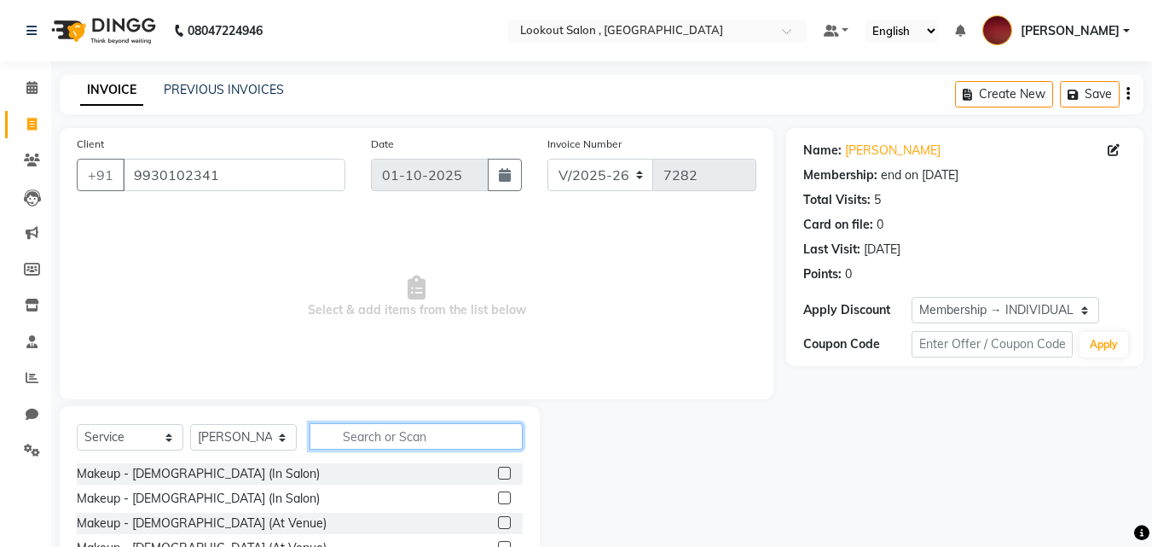
click at [353, 432] on input "text" at bounding box center [416, 436] width 213 height 26
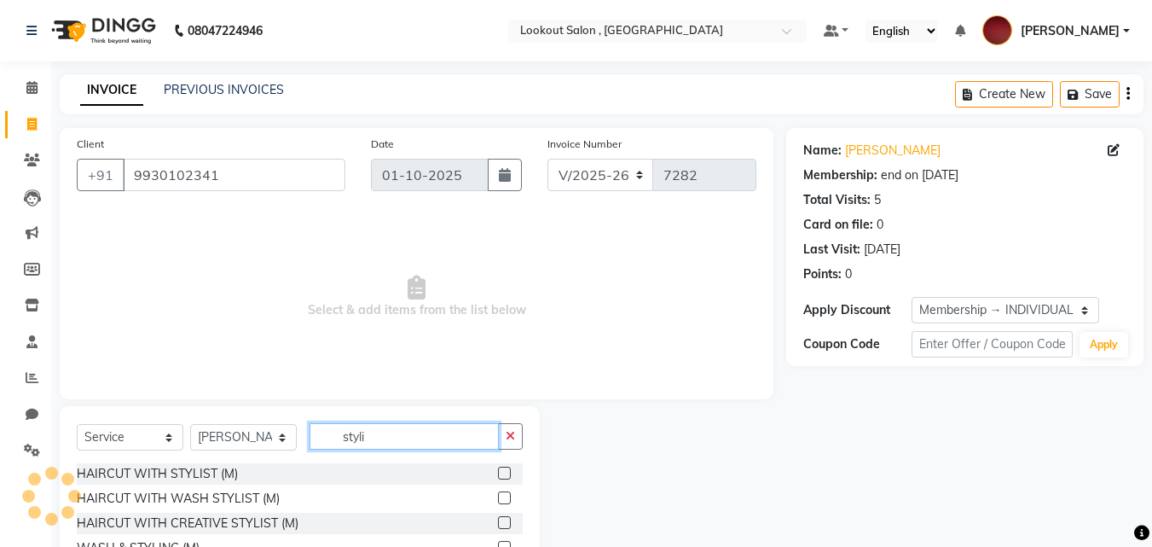
scroll to position [136, 0]
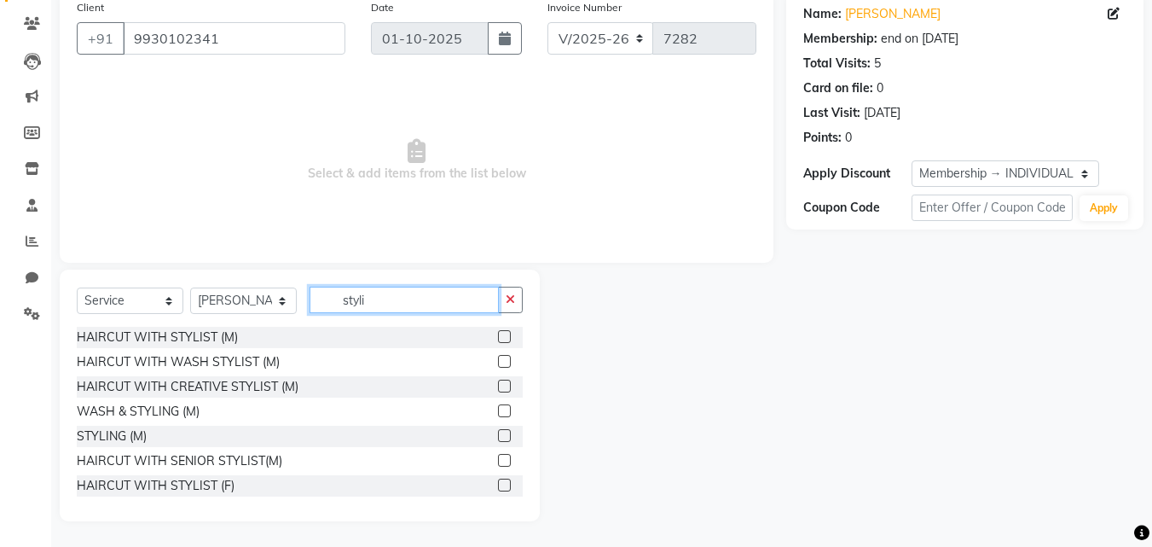
type input "styli"
click at [498, 439] on label at bounding box center [504, 435] width 13 height 13
click at [498, 439] on input "checkbox" at bounding box center [503, 436] width 11 height 11
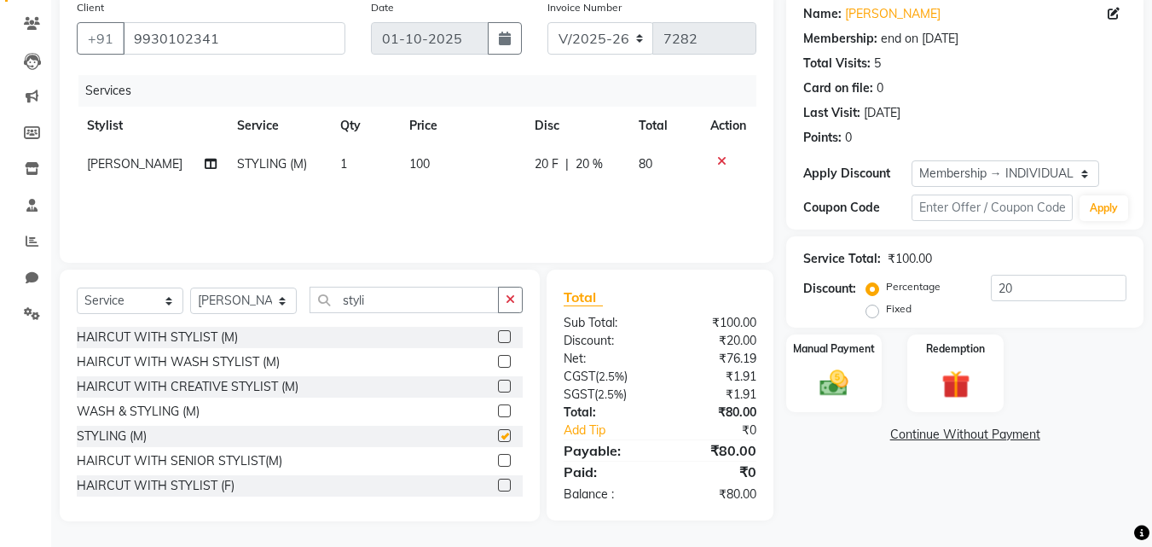
checkbox input "false"
click at [402, 154] on td "100" at bounding box center [461, 164] width 125 height 38
select select "90900"
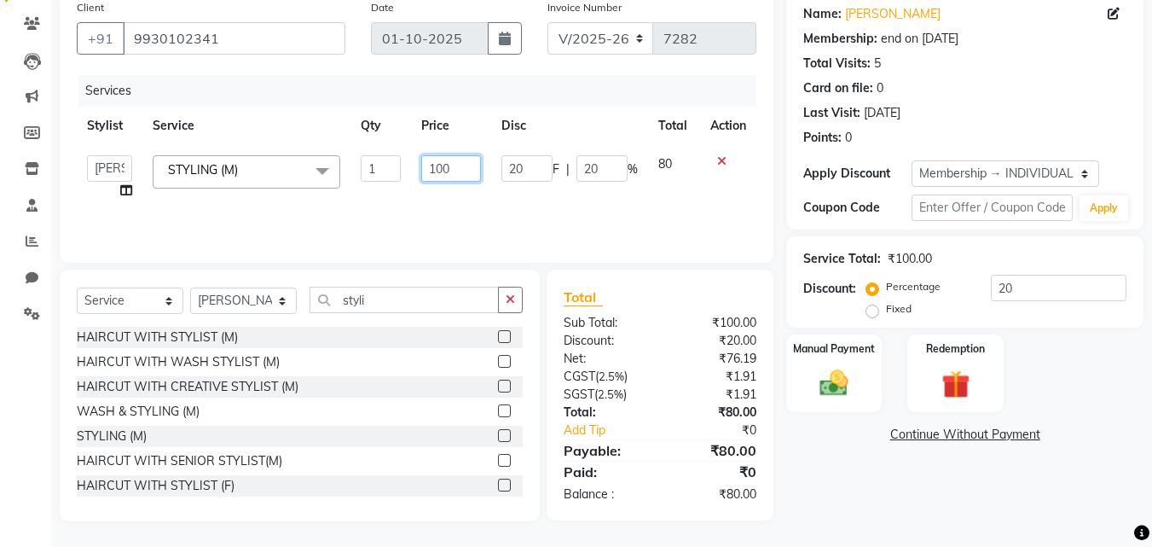
click at [432, 171] on input "100" at bounding box center [450, 168] width 59 height 26
type input "250"
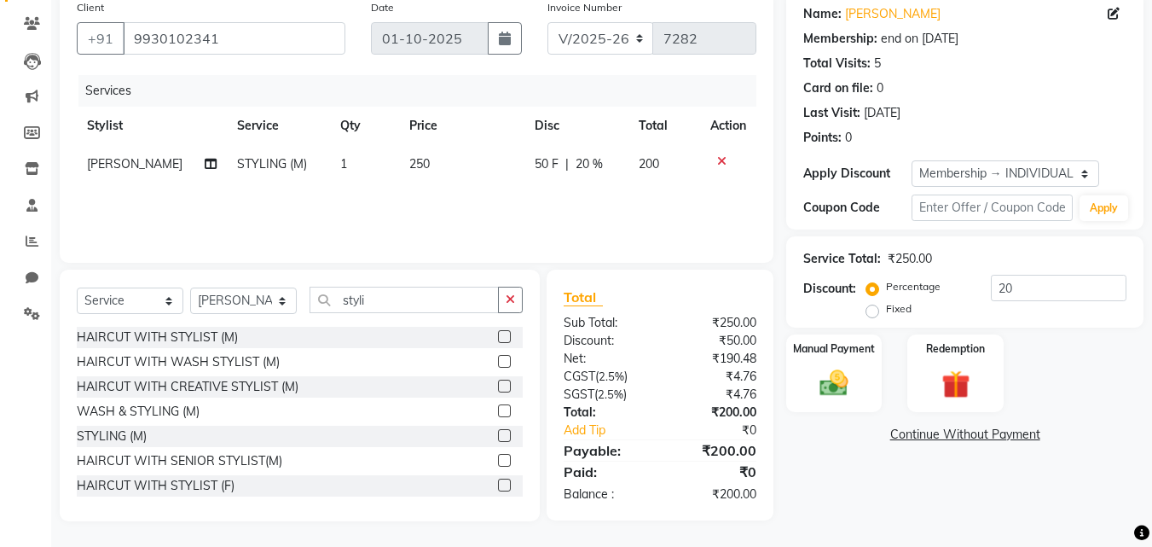
click at [433, 205] on div "Services Stylist Service Qty Price Disc Total Action [PERSON_NAME] STYLING (M) …" at bounding box center [417, 160] width 680 height 171
click at [849, 386] on img at bounding box center [834, 383] width 48 height 34
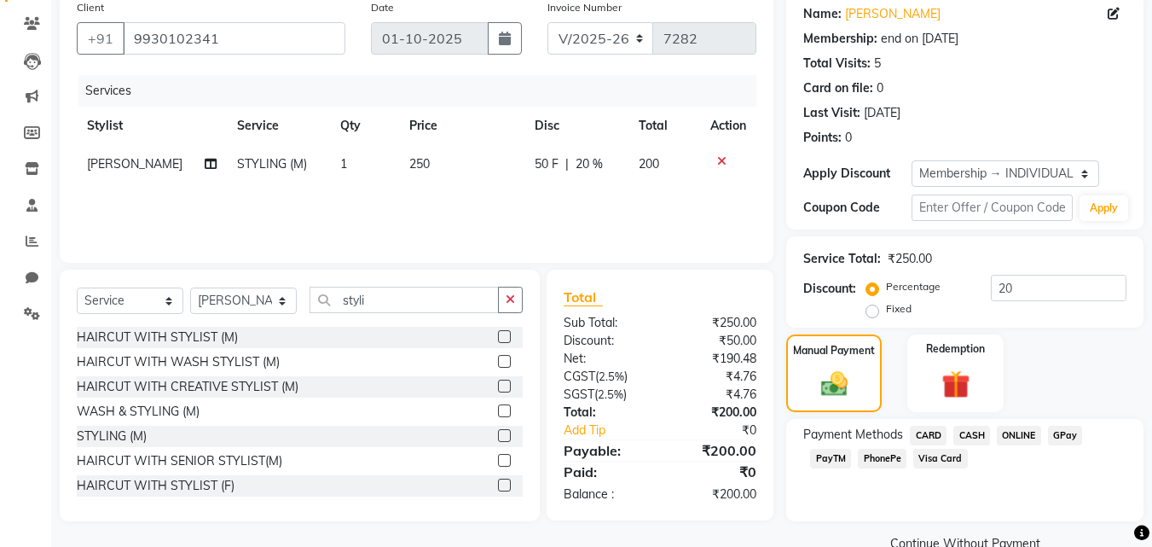
click at [879, 458] on span "PhonePe" at bounding box center [882, 459] width 49 height 20
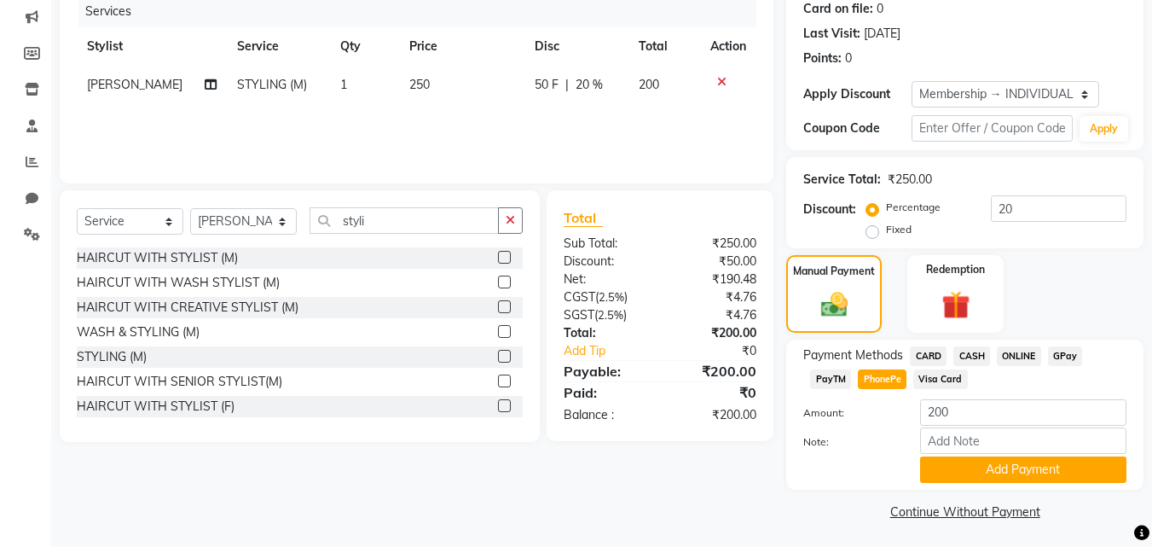
scroll to position [219, 0]
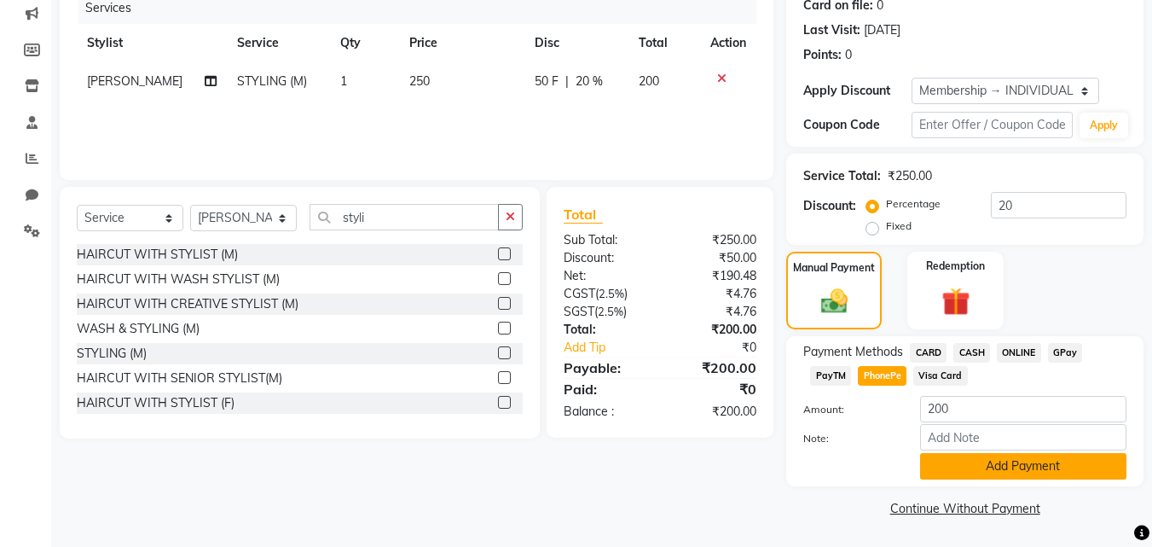
click at [936, 473] on button "Add Payment" at bounding box center [1023, 466] width 206 height 26
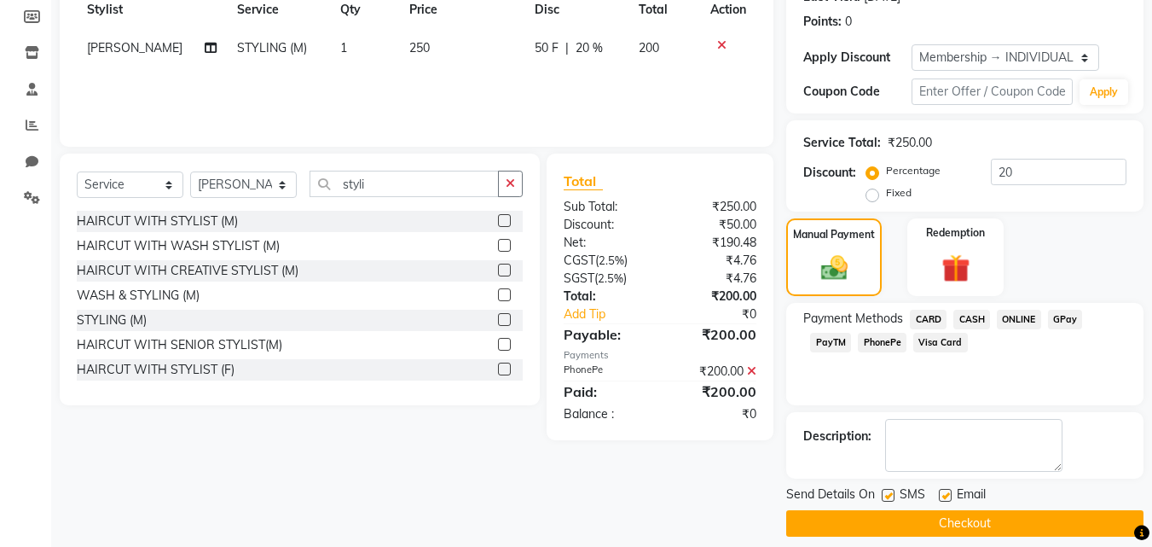
scroll to position [268, 0]
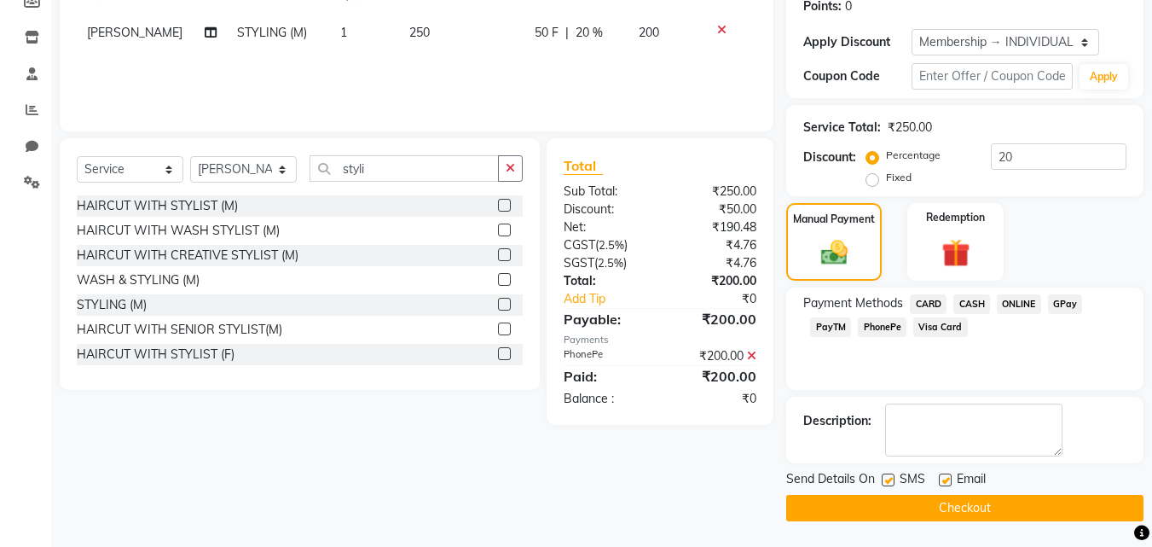
click at [977, 501] on button "Checkout" at bounding box center [964, 508] width 357 height 26
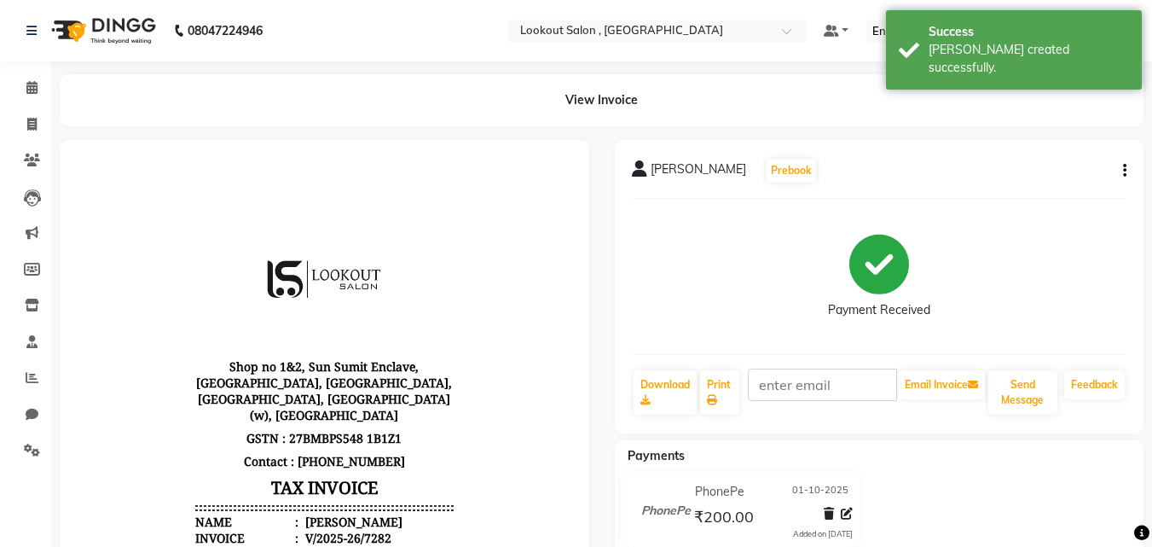
click at [35, 107] on li "Invoice" at bounding box center [25, 125] width 51 height 37
click at [33, 119] on icon at bounding box center [31, 124] width 9 height 13
select select "service"
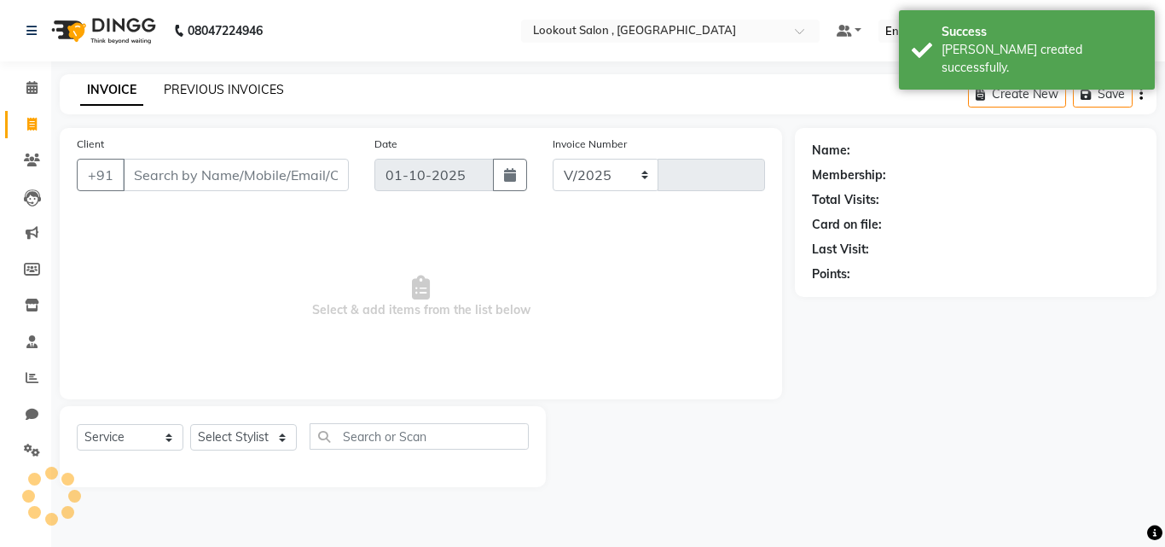
select select "151"
type input "7283"
click at [194, 84] on link "PREVIOUS INVOICES" at bounding box center [224, 89] width 120 height 15
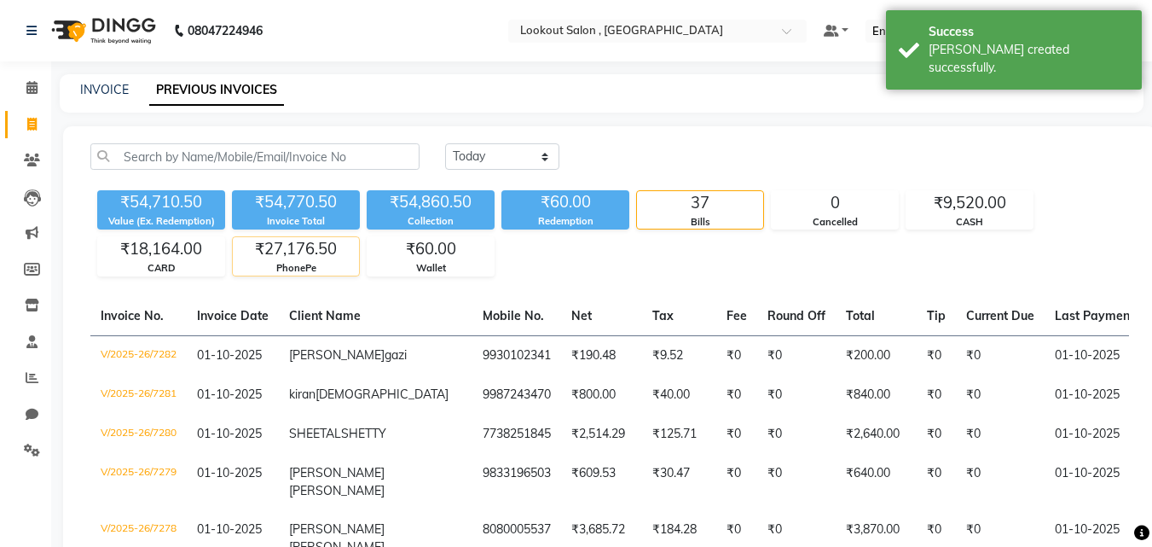
click at [253, 256] on div "₹27,176.50" at bounding box center [296, 249] width 126 height 24
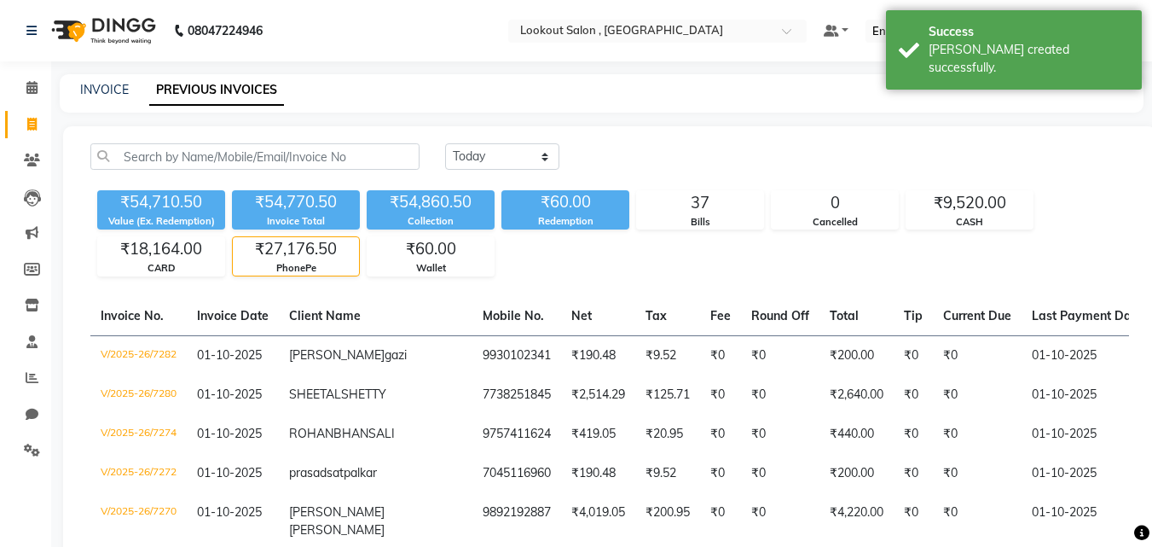
scroll to position [171, 0]
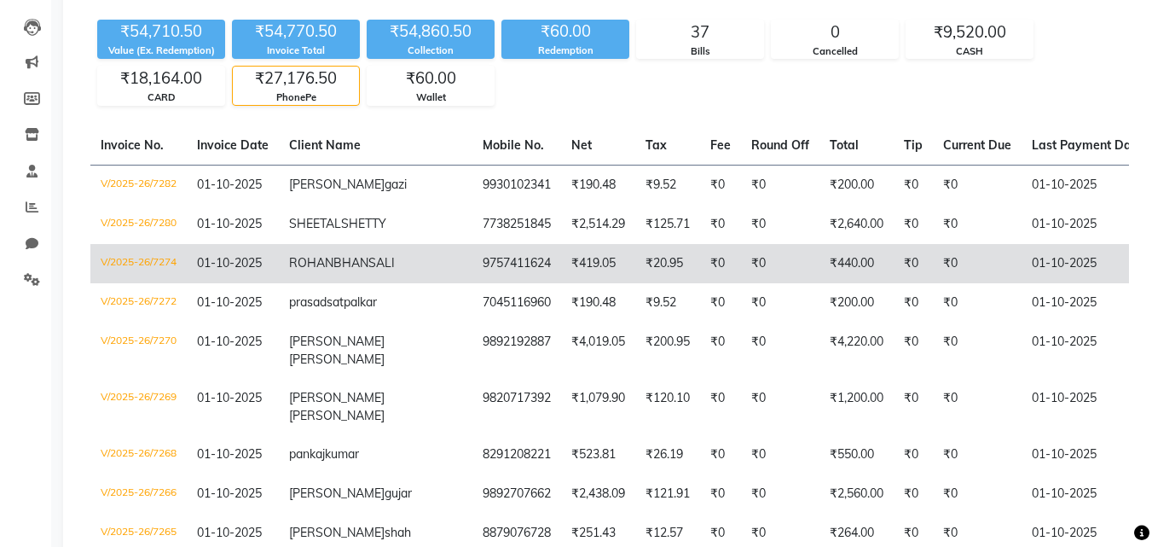
click at [933, 283] on td "₹0" at bounding box center [977, 263] width 89 height 39
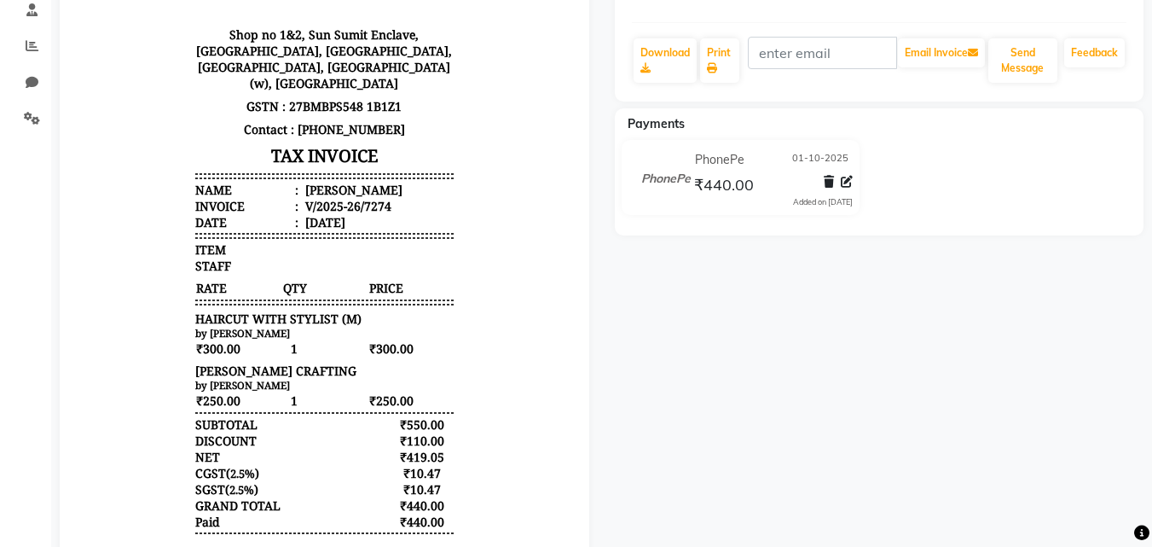
scroll to position [331, 0]
click at [849, 187] on icon at bounding box center [847, 183] width 12 height 12
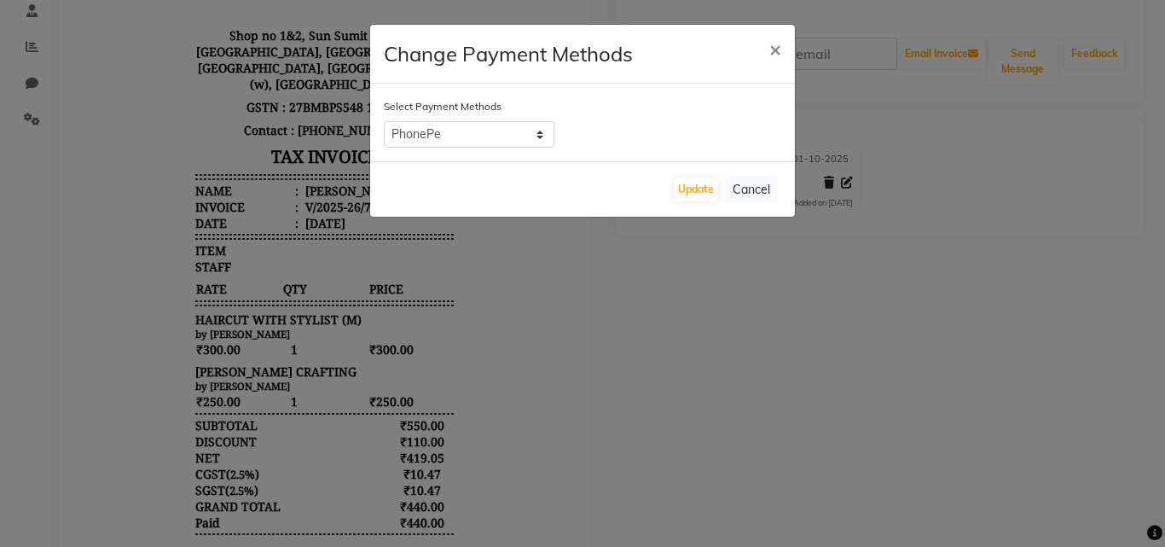
click at [481, 148] on div "Select Payment Methods CARD CASH ONLINE GPay PayTM PhonePe Visa Card" at bounding box center [582, 123] width 425 height 78
click at [478, 134] on select "CARD CASH ONLINE GPay PayTM PhonePe Visa Card" at bounding box center [469, 134] width 171 height 26
select select "1"
click at [384, 121] on select "CARD CASH ONLINE GPay PayTM PhonePe Visa Card" at bounding box center [469, 134] width 171 height 26
click at [681, 183] on button "Update" at bounding box center [696, 189] width 44 height 24
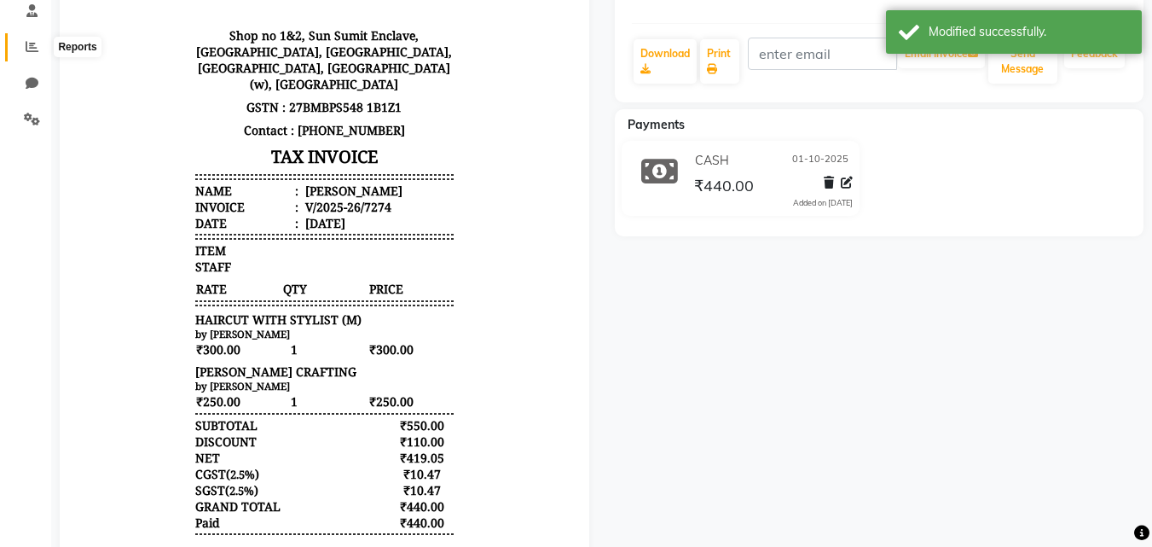
click at [32, 56] on span at bounding box center [32, 48] width 30 height 20
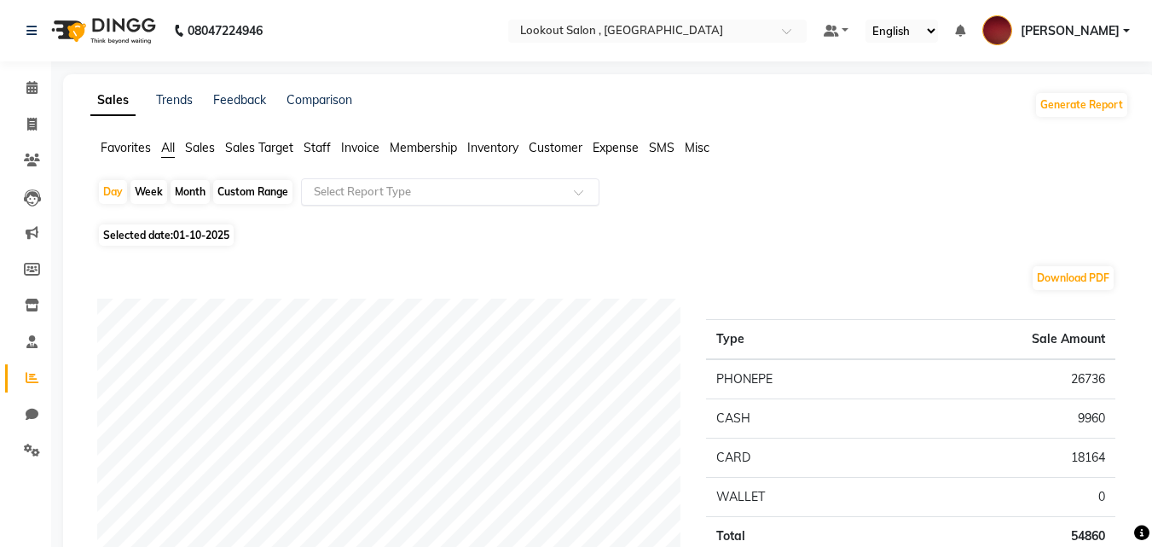
click at [381, 201] on div "Select Report Type" at bounding box center [450, 191] width 299 height 27
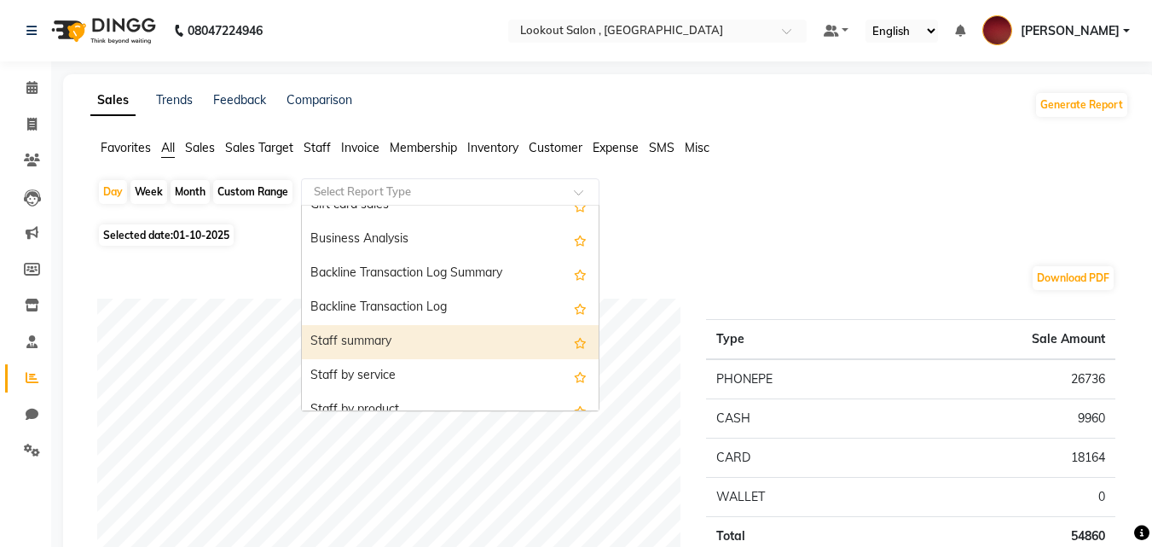
scroll to position [512, 0]
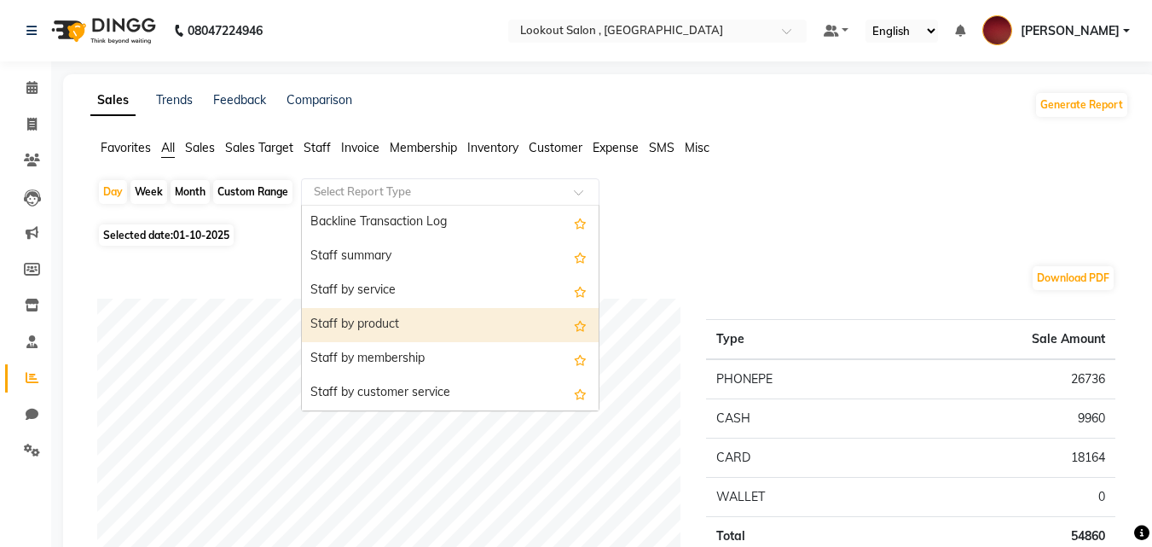
click at [405, 325] on div "Staff by product" at bounding box center [450, 325] width 297 height 34
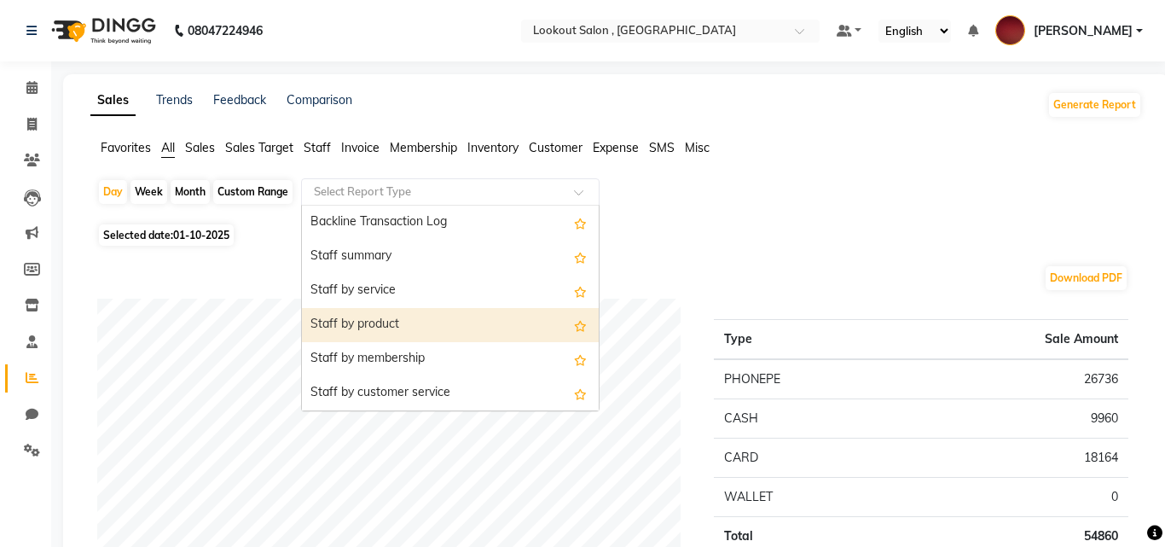
select select "full_report"
select select "csv"
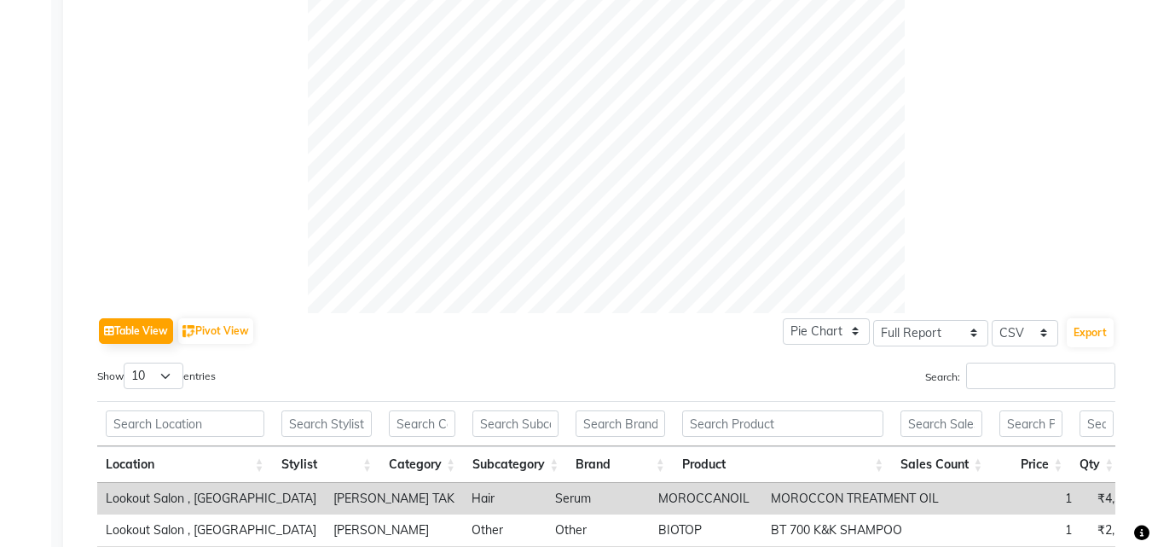
scroll to position [252, 0]
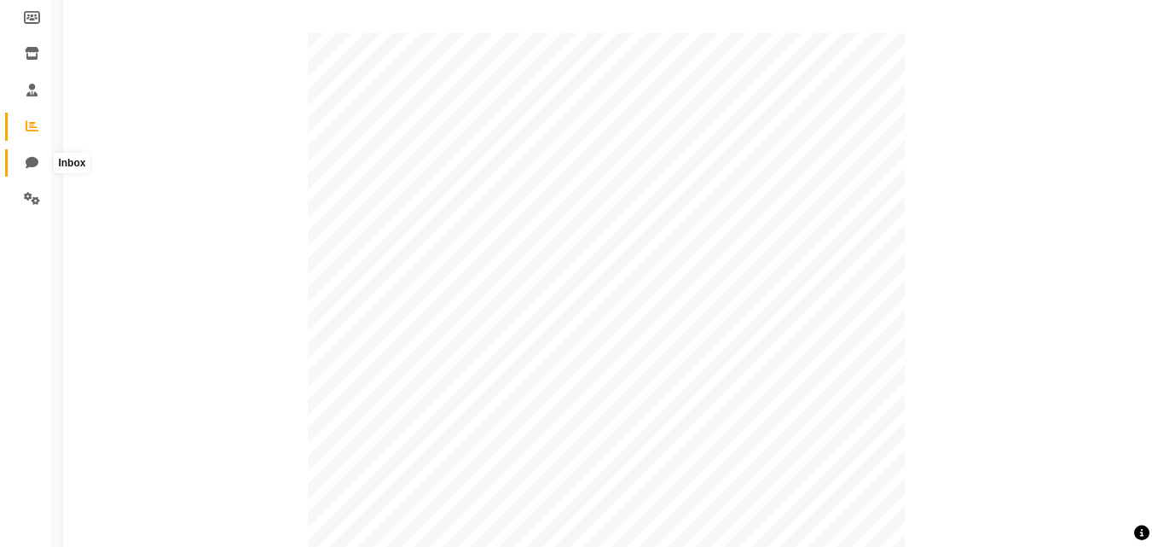
click at [22, 171] on span at bounding box center [32, 164] width 30 height 20
select select "100"
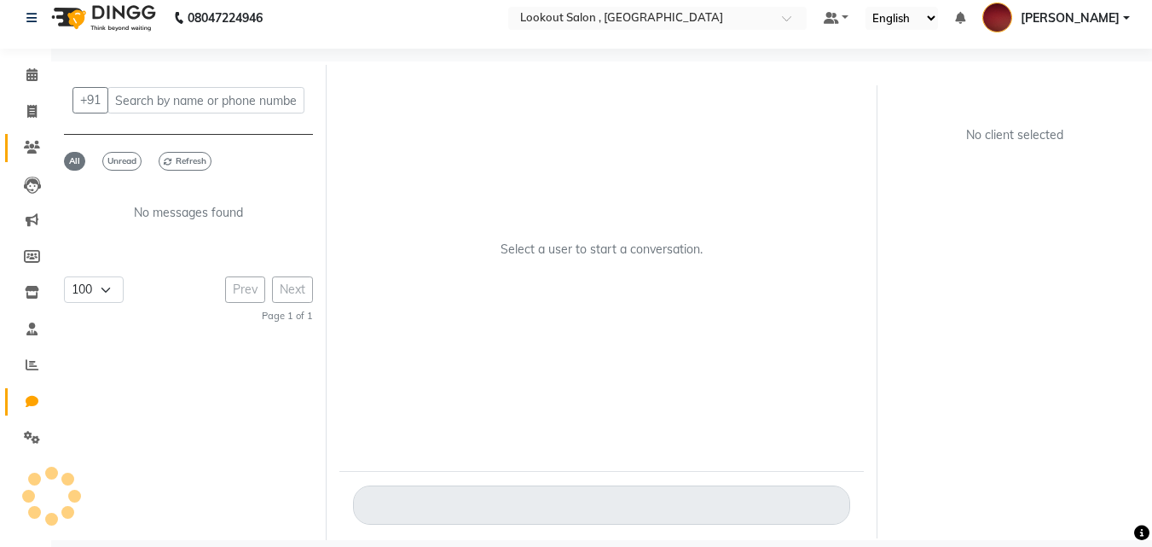
scroll to position [13, 0]
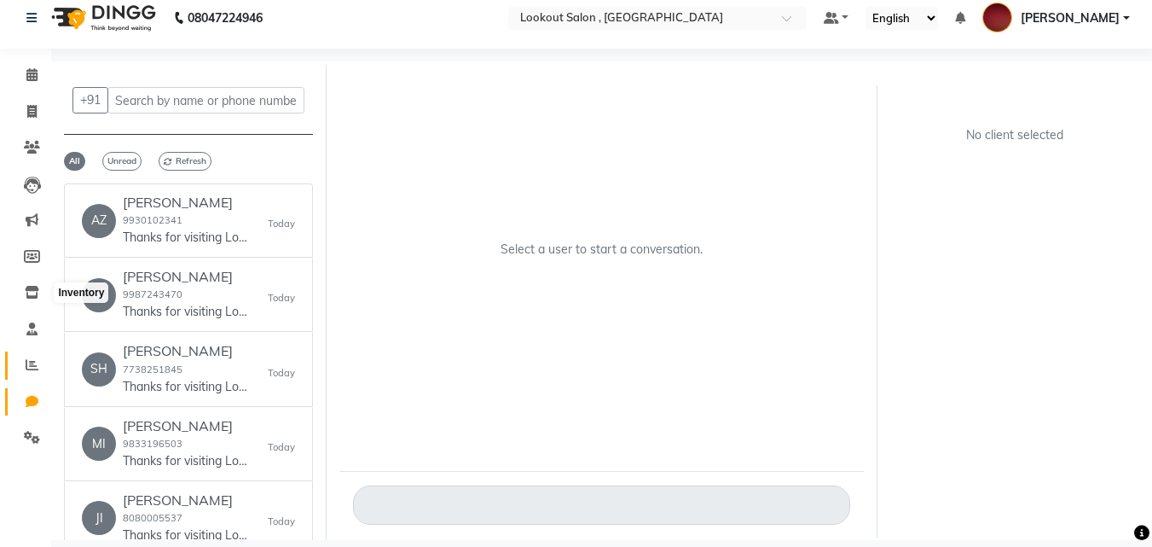
click at [40, 366] on span at bounding box center [32, 366] width 30 height 20
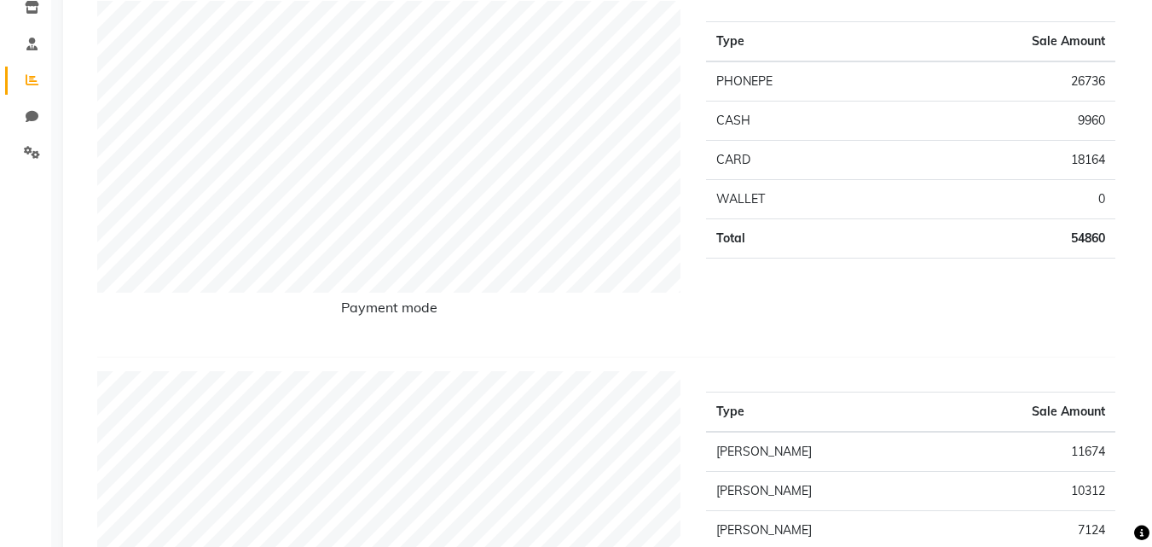
scroll to position [256, 0]
